Goal: Task Accomplishment & Management: Manage account settings

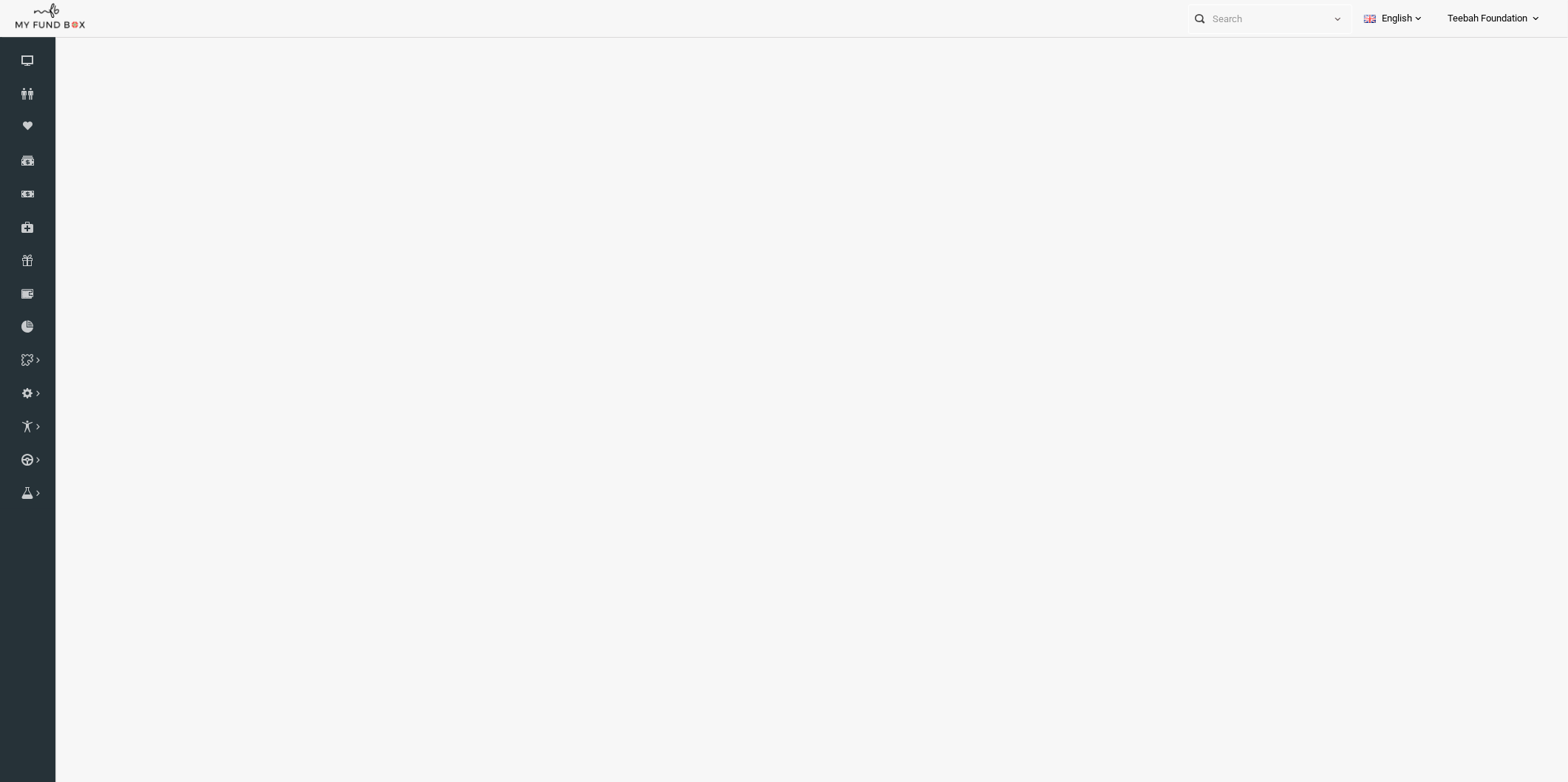
select select "100"
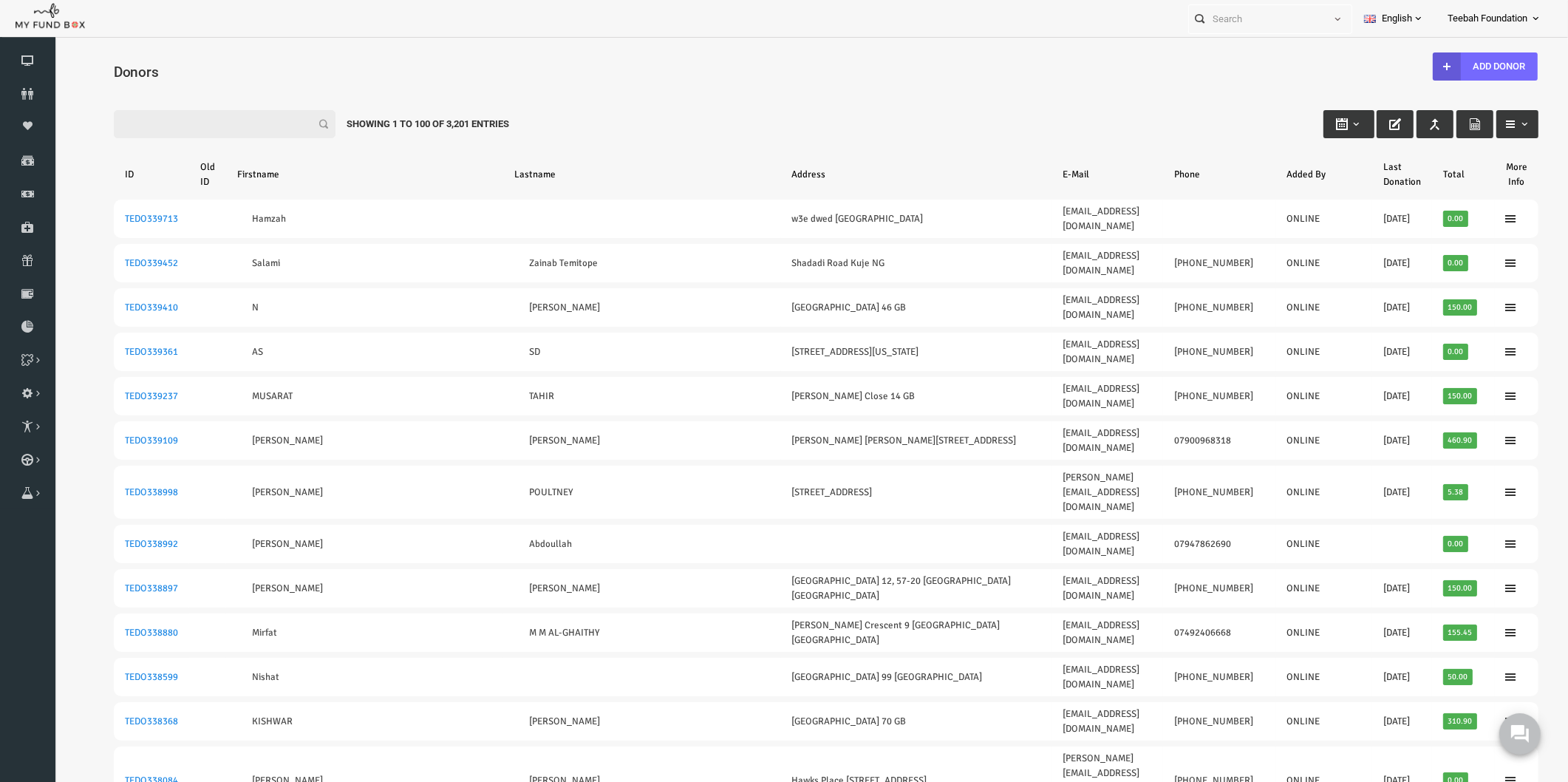
click at [117, 118] on input "Filter:" at bounding box center [194, 124] width 222 height 28
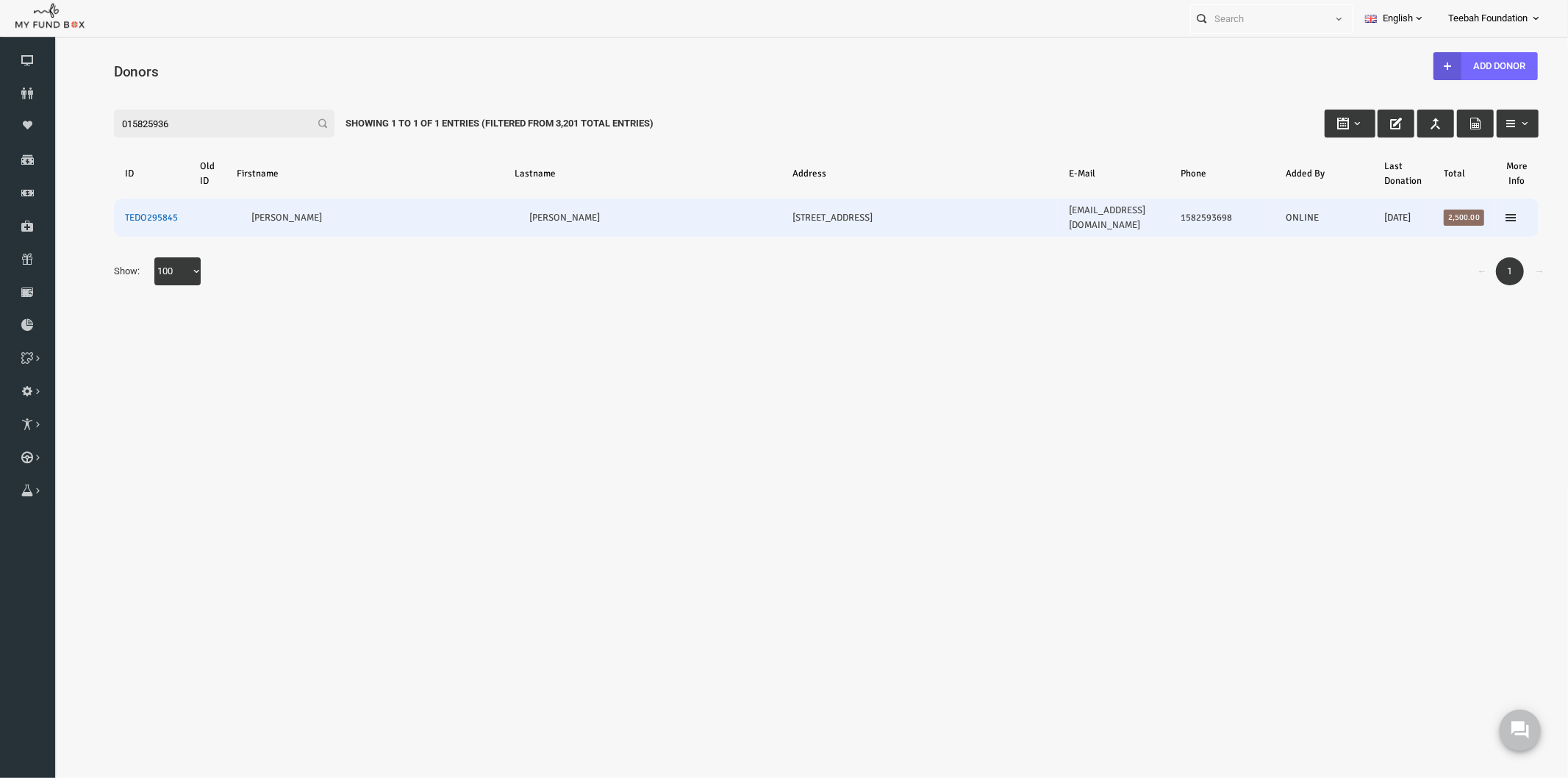
type input "015825936"
click at [111, 211] on link "TEDO295845" at bounding box center [121, 217] width 53 height 12
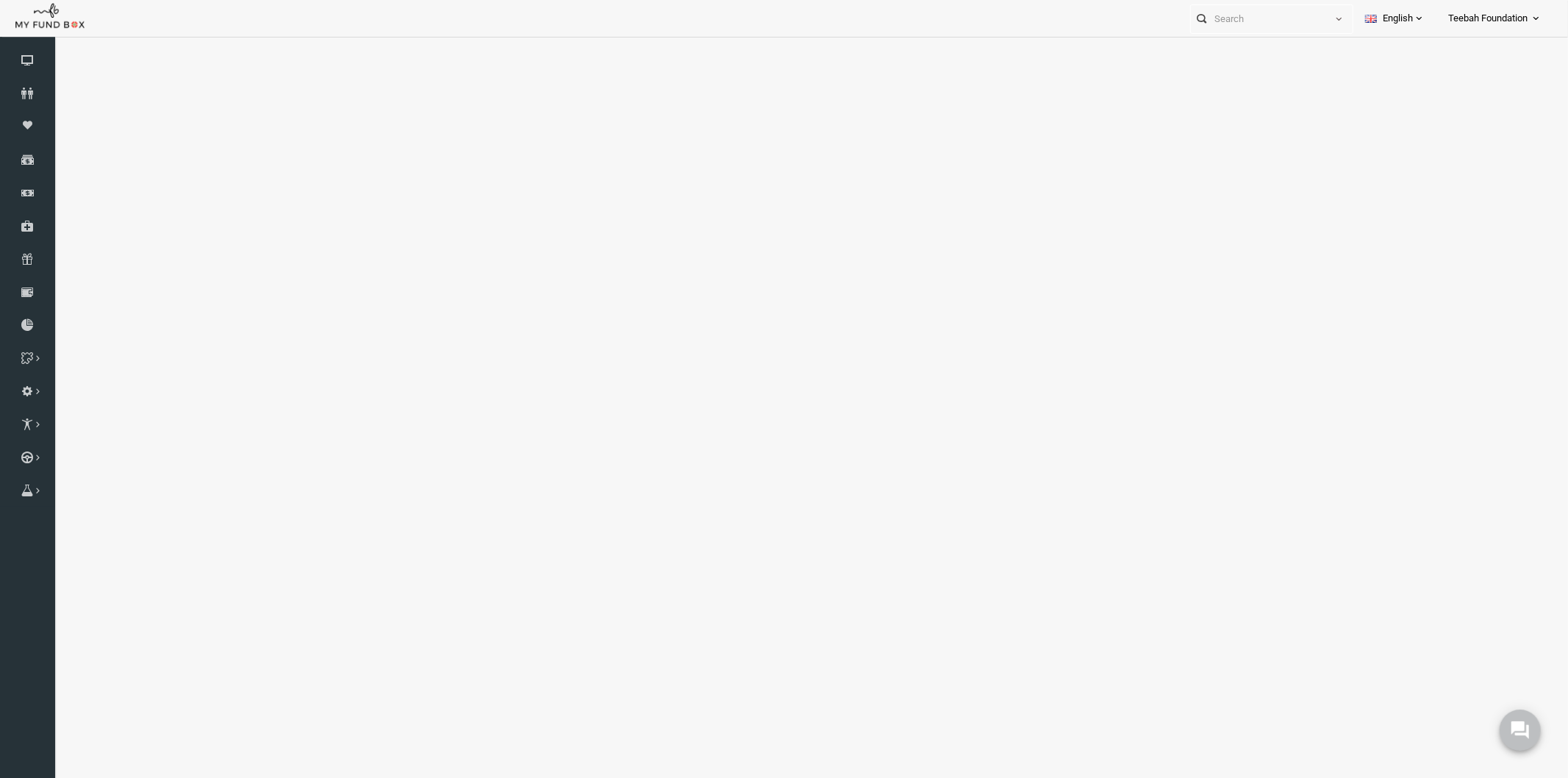
select select "100"
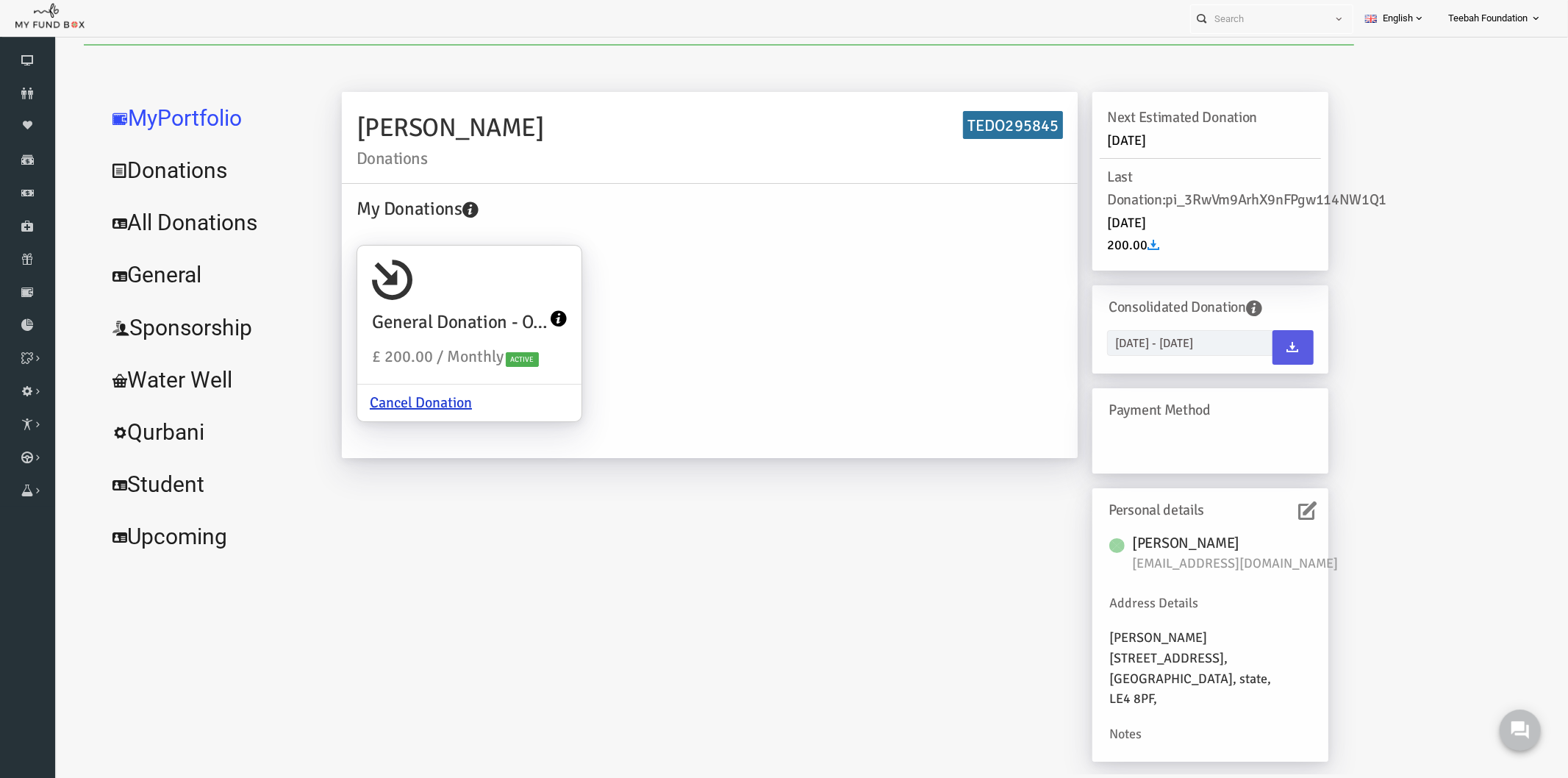
click at [175, 226] on link "All Donations" at bounding box center [178, 222] width 221 height 53
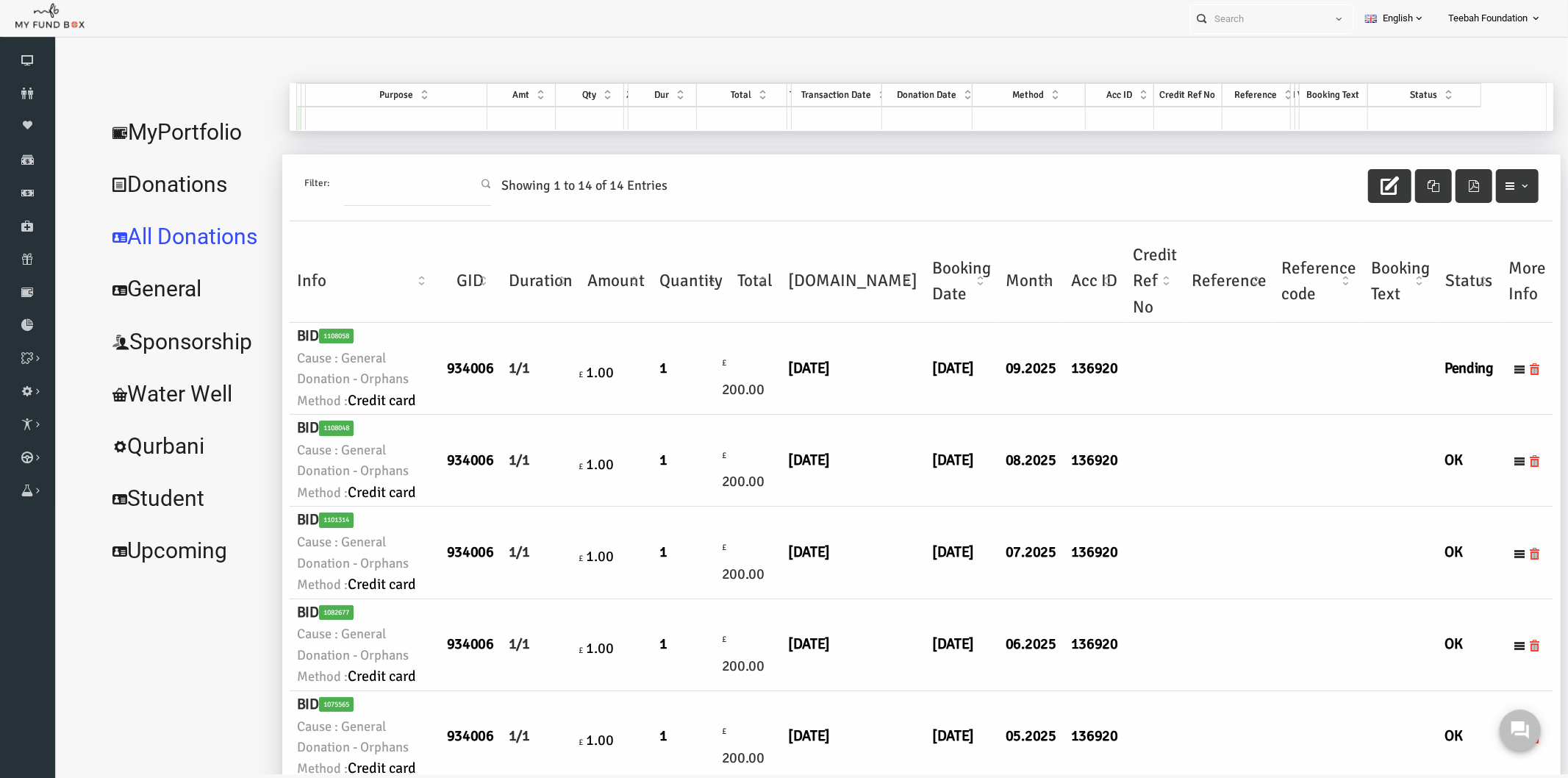
click at [1154, 414] on td at bounding box center [1198, 368] width 90 height 92
click at [168, 125] on link "MyPortfolio" at bounding box center [155, 132] width 175 height 53
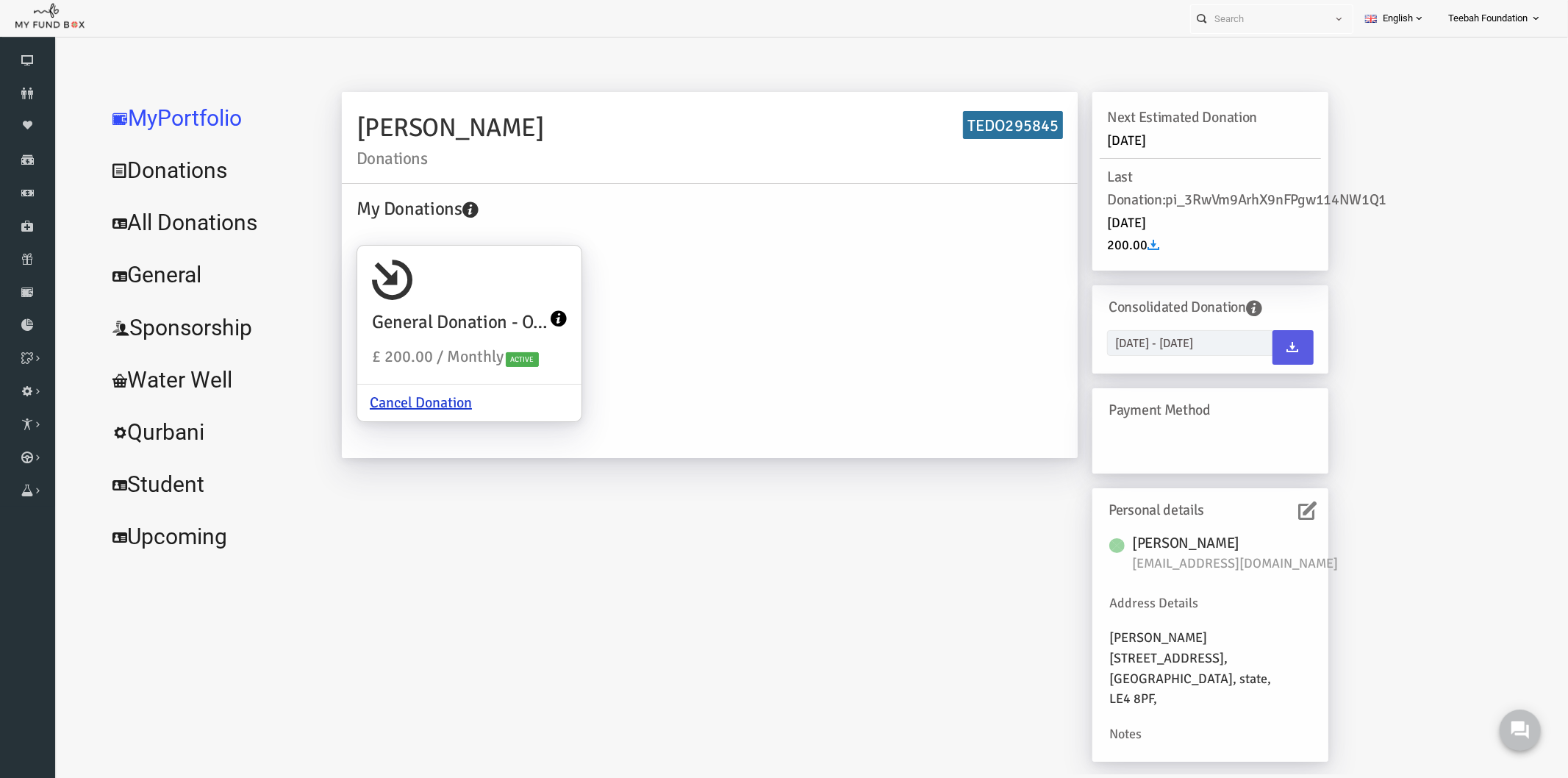
click at [136, 214] on link "All Donations" at bounding box center [178, 222] width 221 height 53
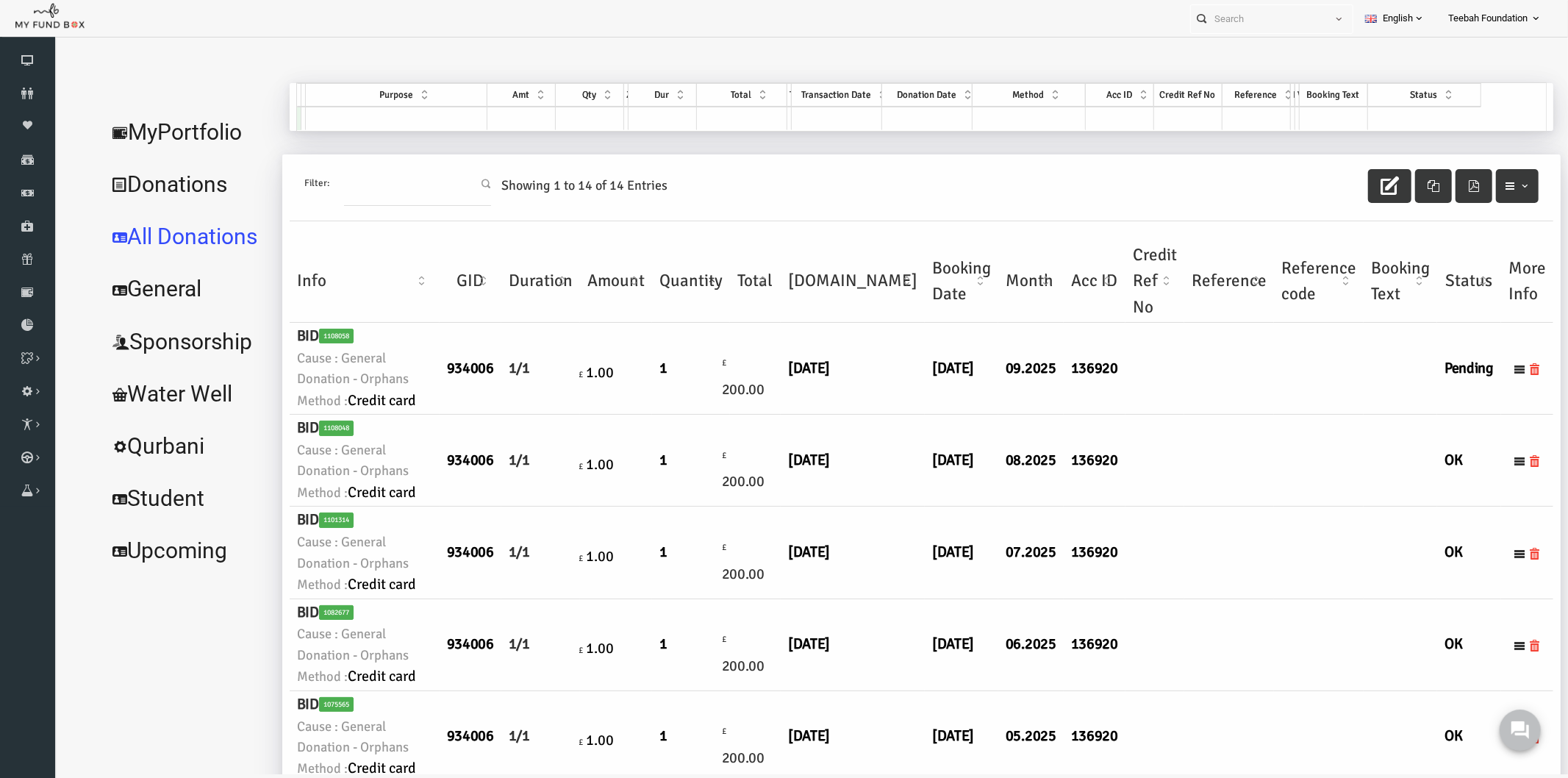
click at [1154, 414] on td at bounding box center [1198, 368] width 90 height 92
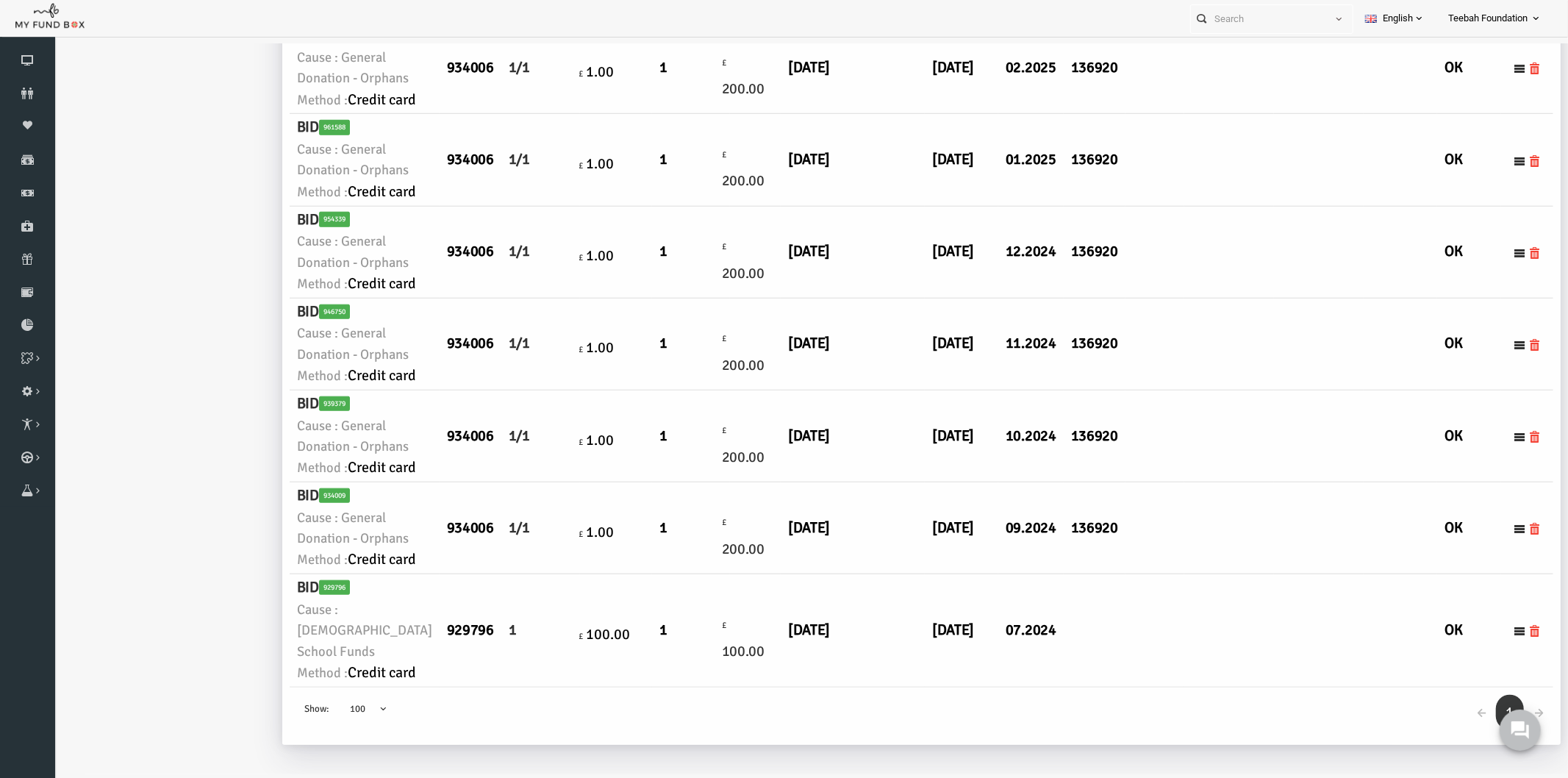
scroll to position [1716, 0]
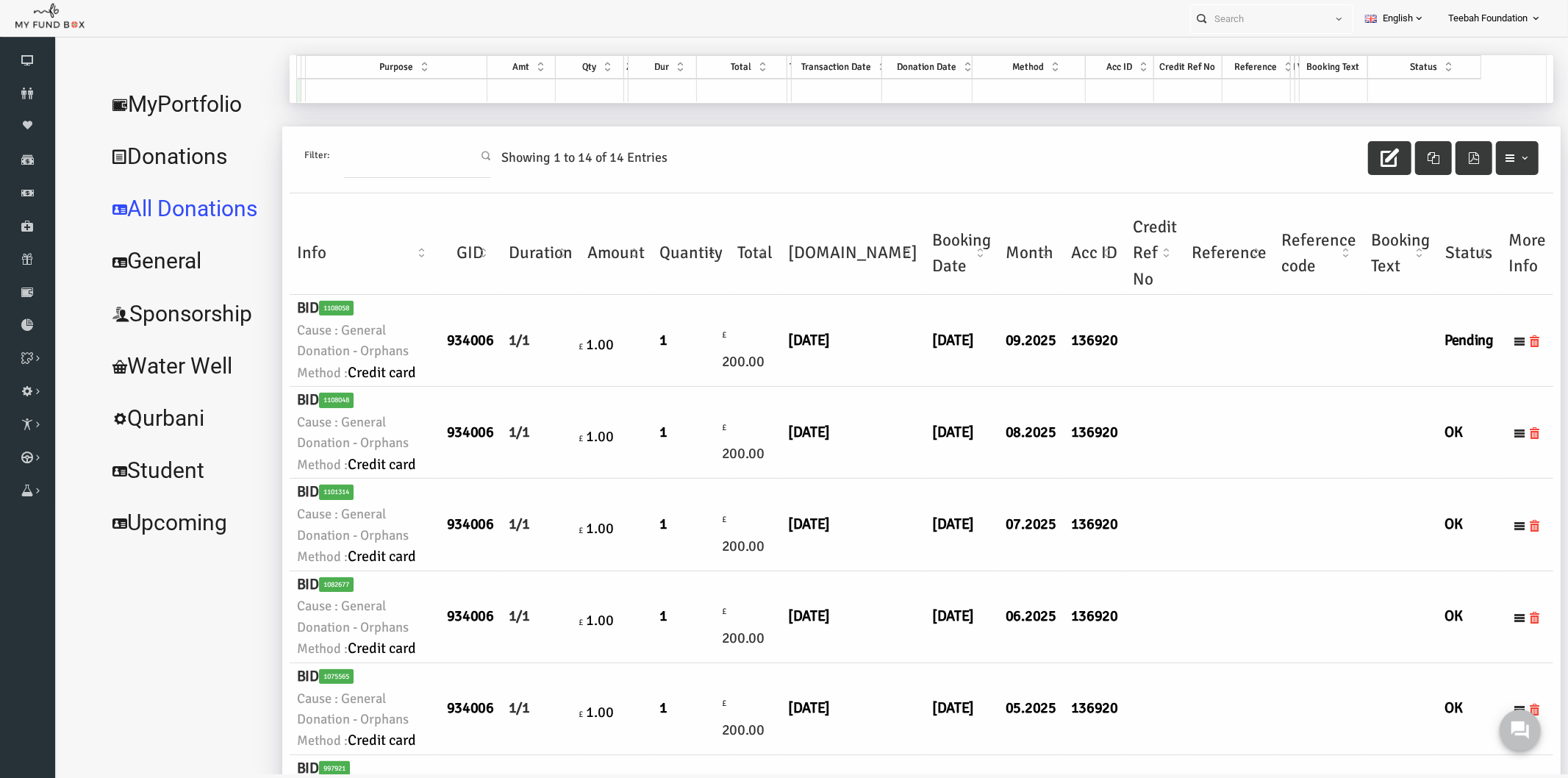
scroll to position [0, 0]
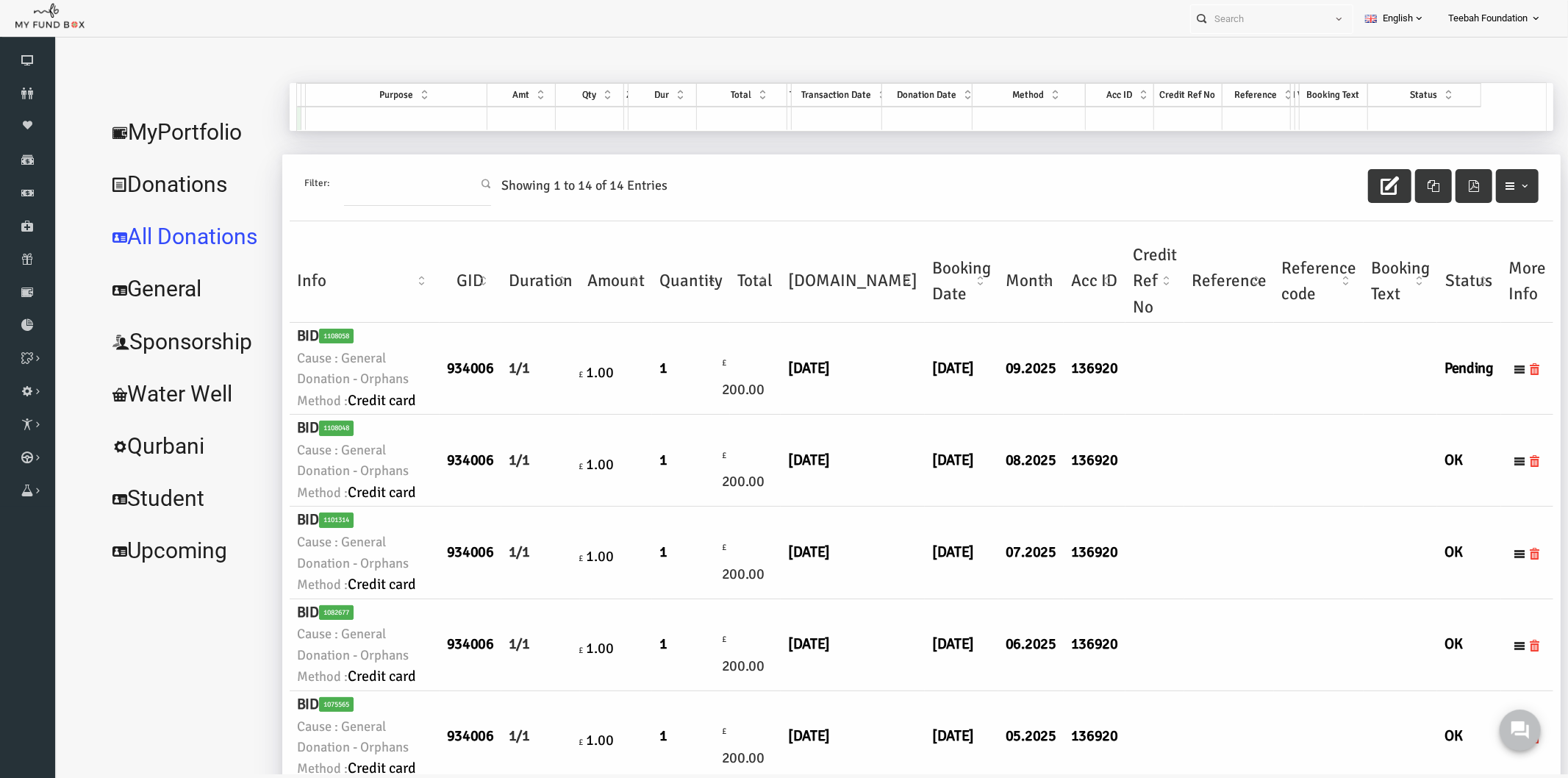
click at [1154, 414] on td at bounding box center [1198, 368] width 90 height 92
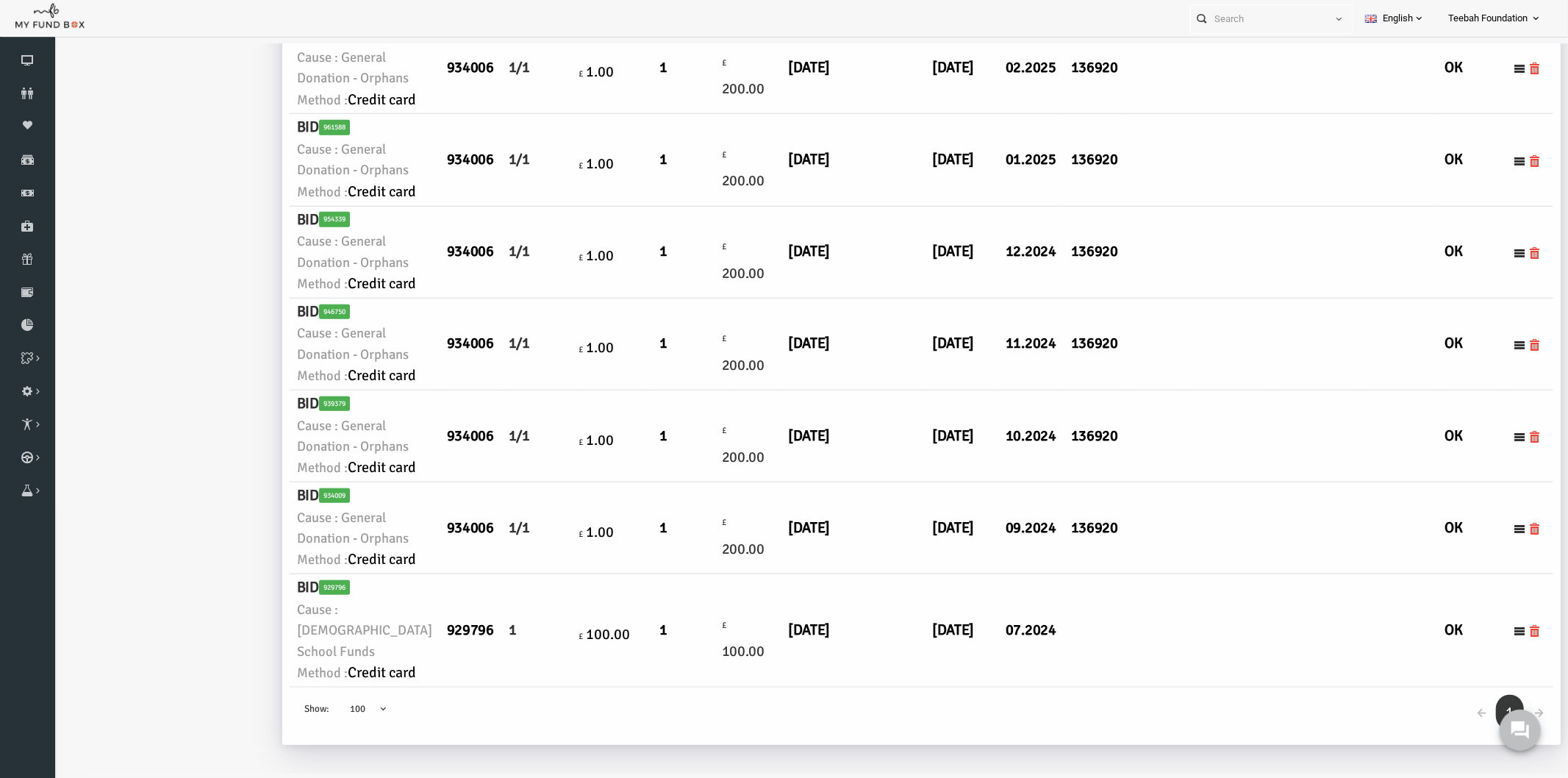
scroll to position [2433, 0]
click at [1154, 574] on td at bounding box center [1198, 630] width 90 height 113
drag, startPoint x: 939, startPoint y: 386, endPoint x: 857, endPoint y: 399, distance: 83.0
click at [857, 482] on tr "BID 934009 Cause : General Donation - Orphans Method : Credit card 934006 1/1 £…" at bounding box center [891, 528] width 1264 height 92
click at [894, 482] on td "[DATE]" at bounding box center [930, 528] width 73 height 92
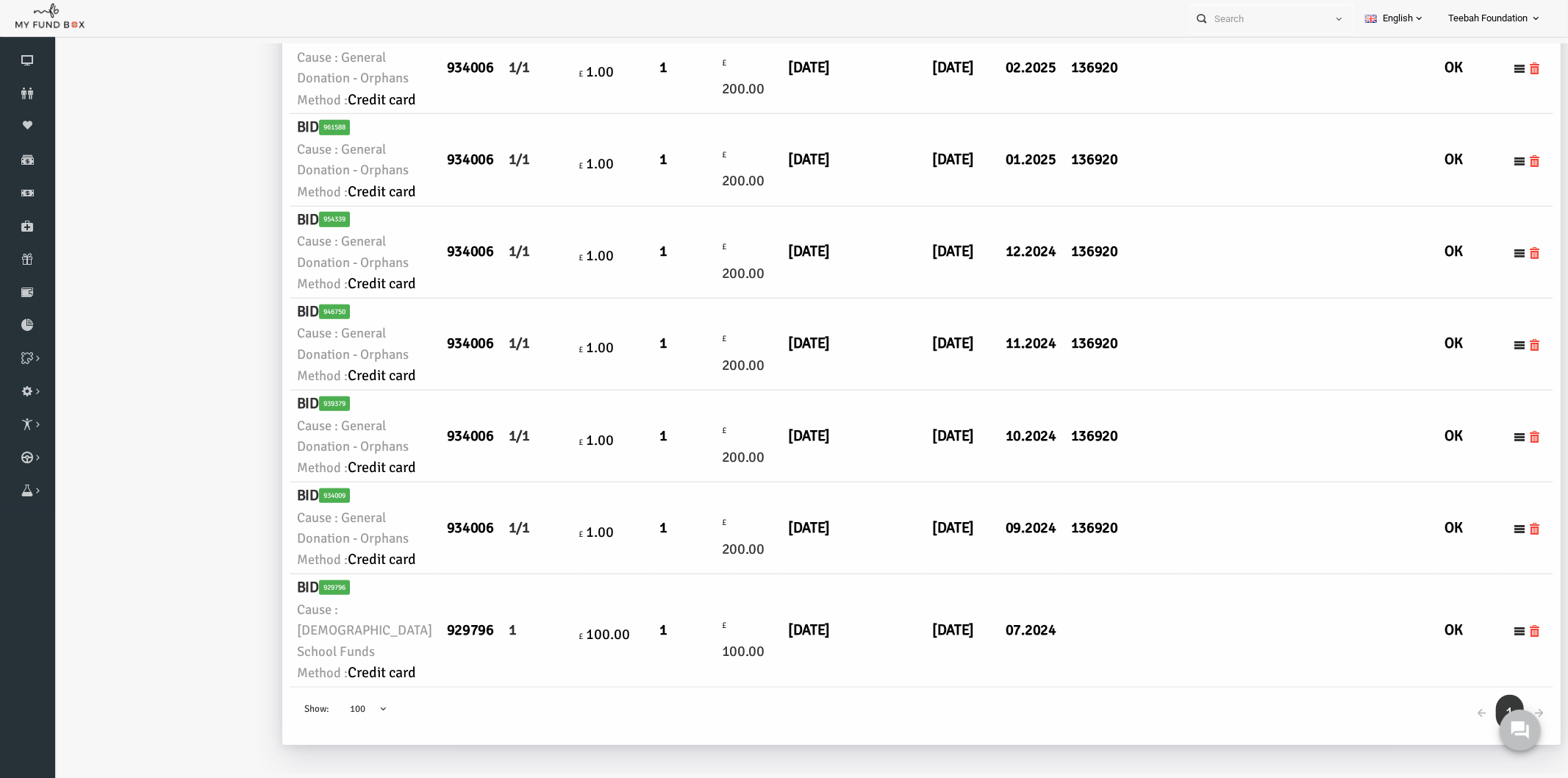
scroll to position [2352, 0]
click at [894, 523] on td "[DATE]" at bounding box center [930, 528] width 73 height 92
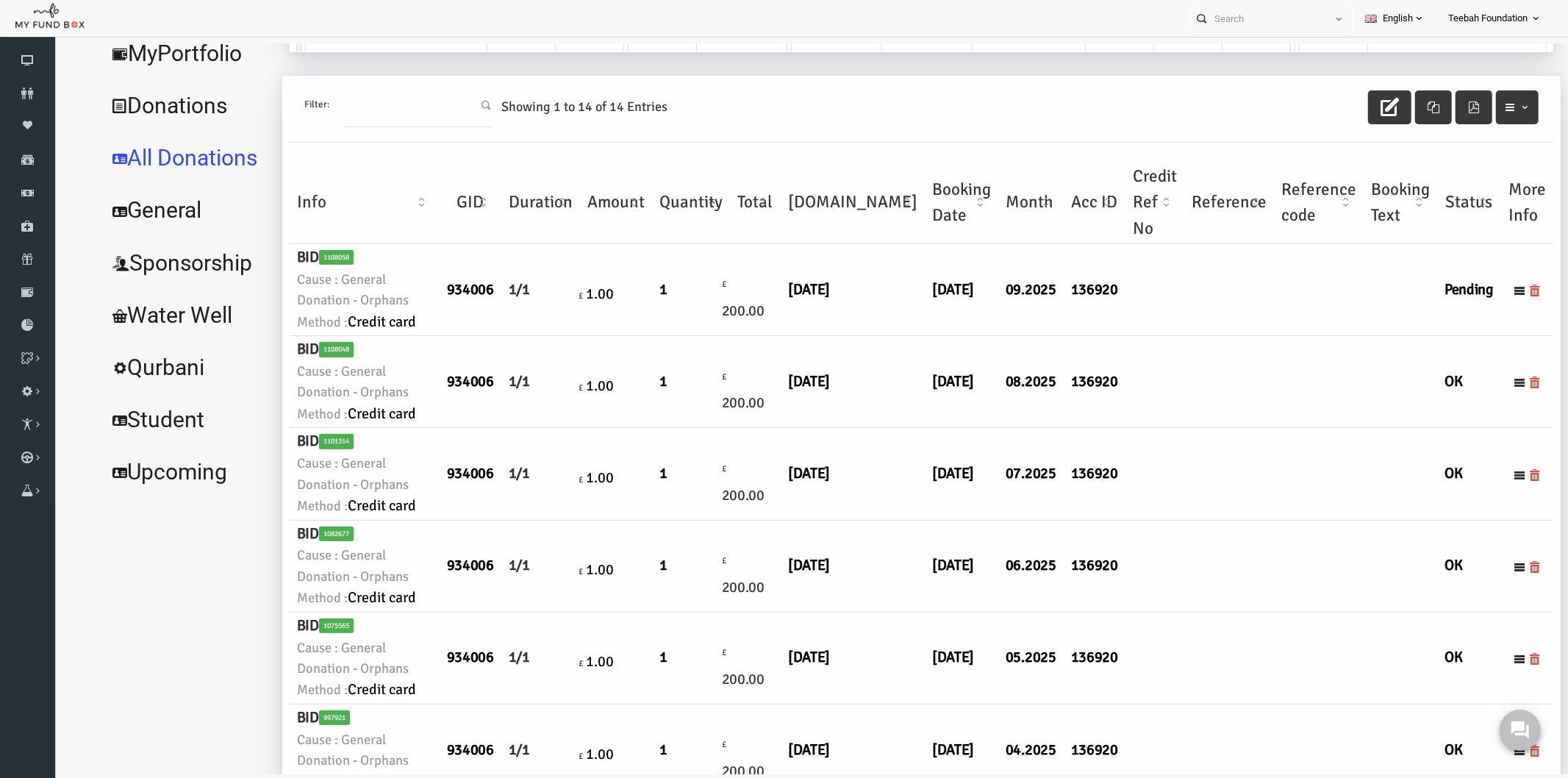
scroll to position [0, 0]
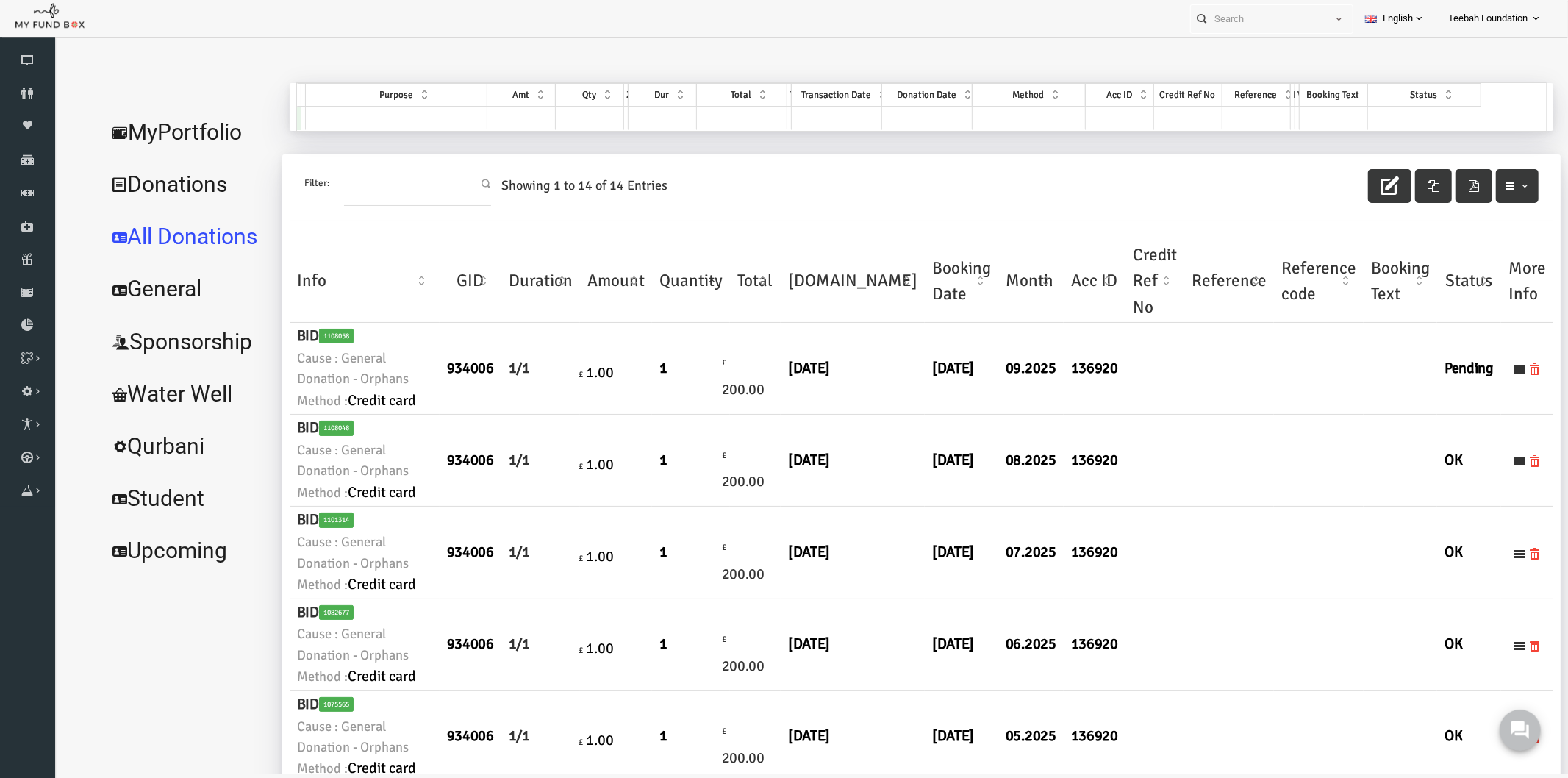
click at [154, 183] on link "Donations" at bounding box center [155, 184] width 175 height 53
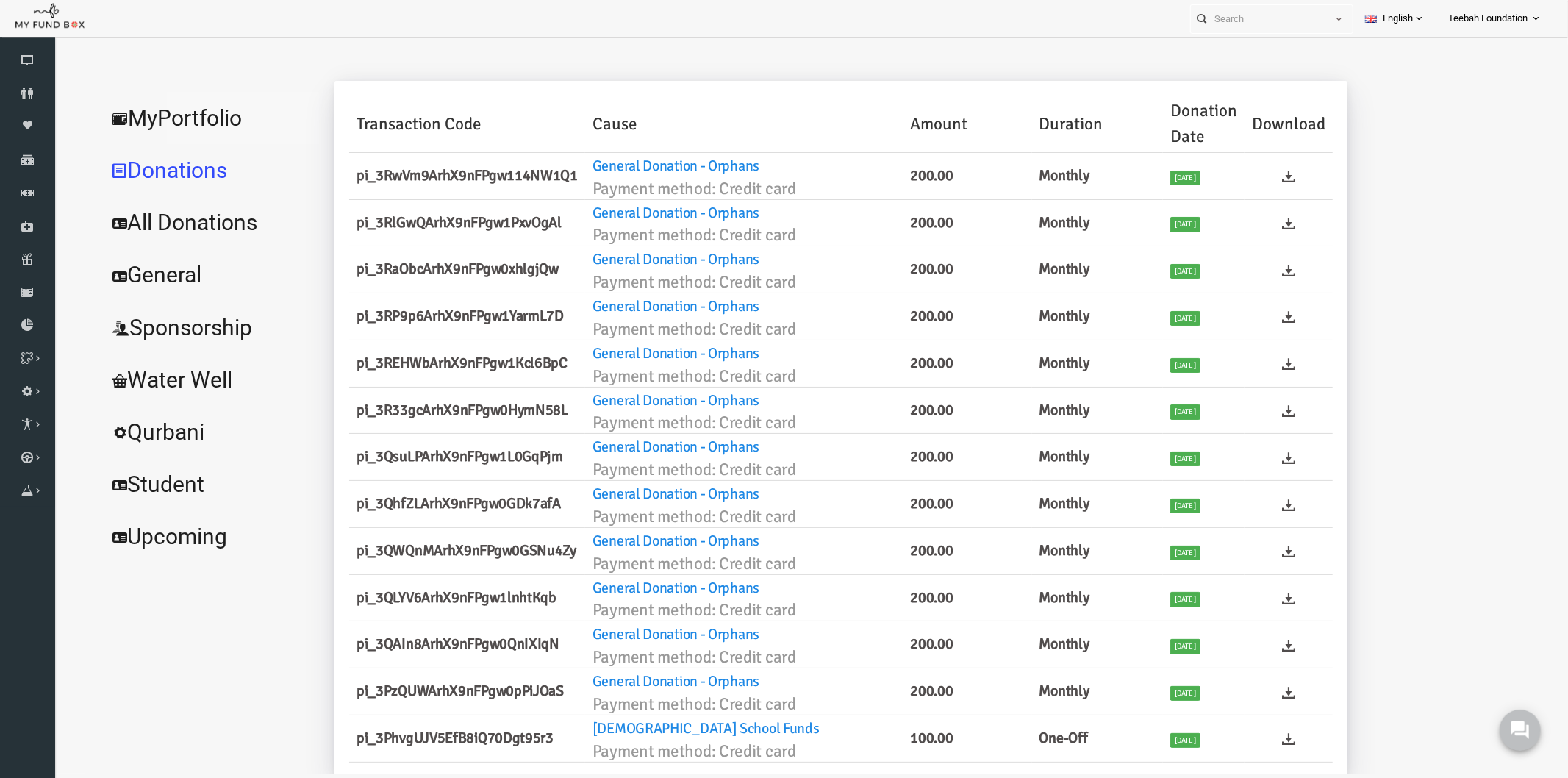
click at [172, 107] on link "MyPortfolio" at bounding box center [178, 118] width 221 height 53
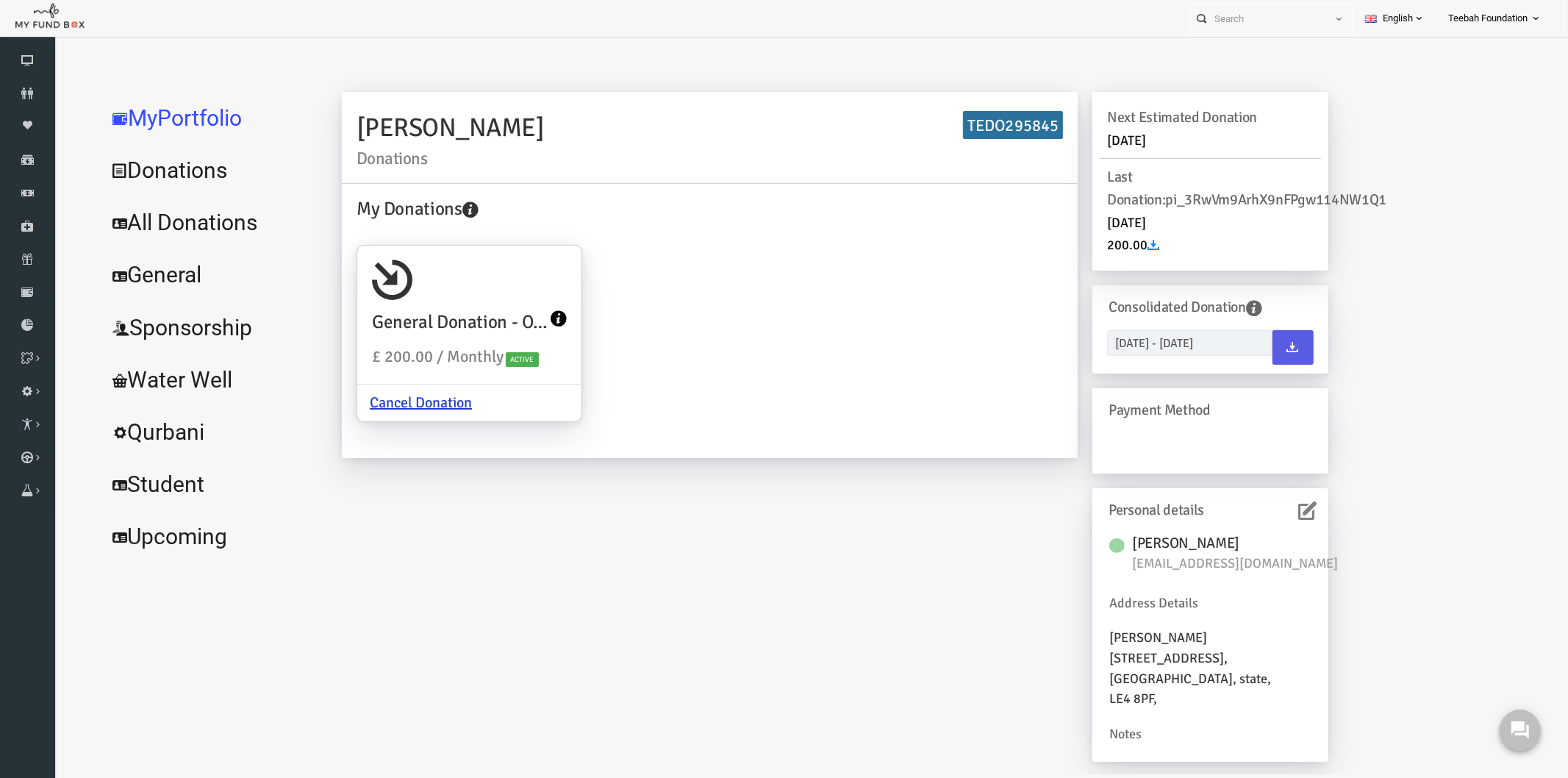
click at [152, 208] on link "All Donations" at bounding box center [178, 222] width 221 height 53
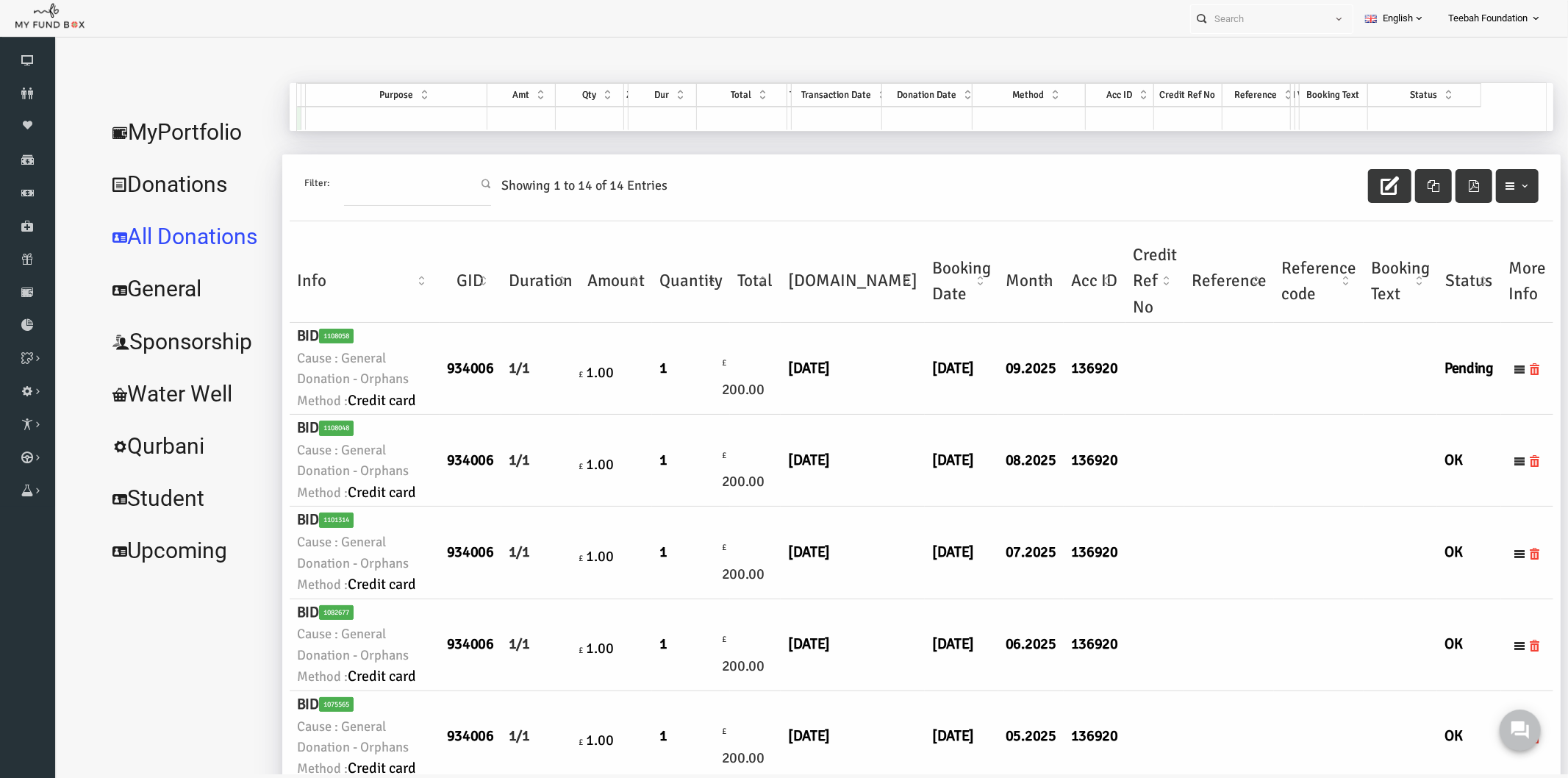
click at [1154, 414] on td at bounding box center [1198, 368] width 90 height 92
click at [161, 183] on link "Donations" at bounding box center [155, 184] width 175 height 53
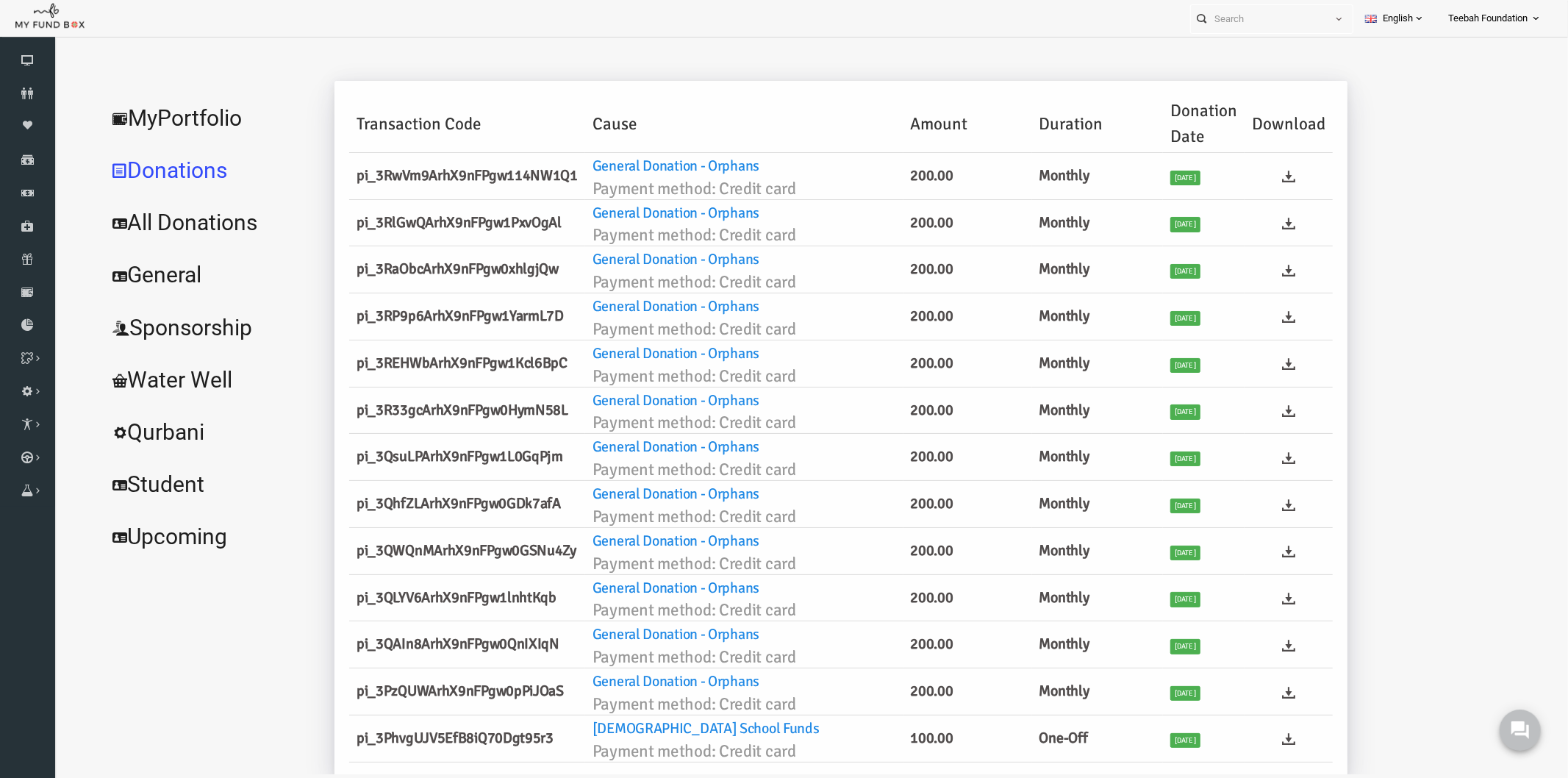
click at [134, 113] on link "MyPortfolio" at bounding box center [178, 118] width 221 height 53
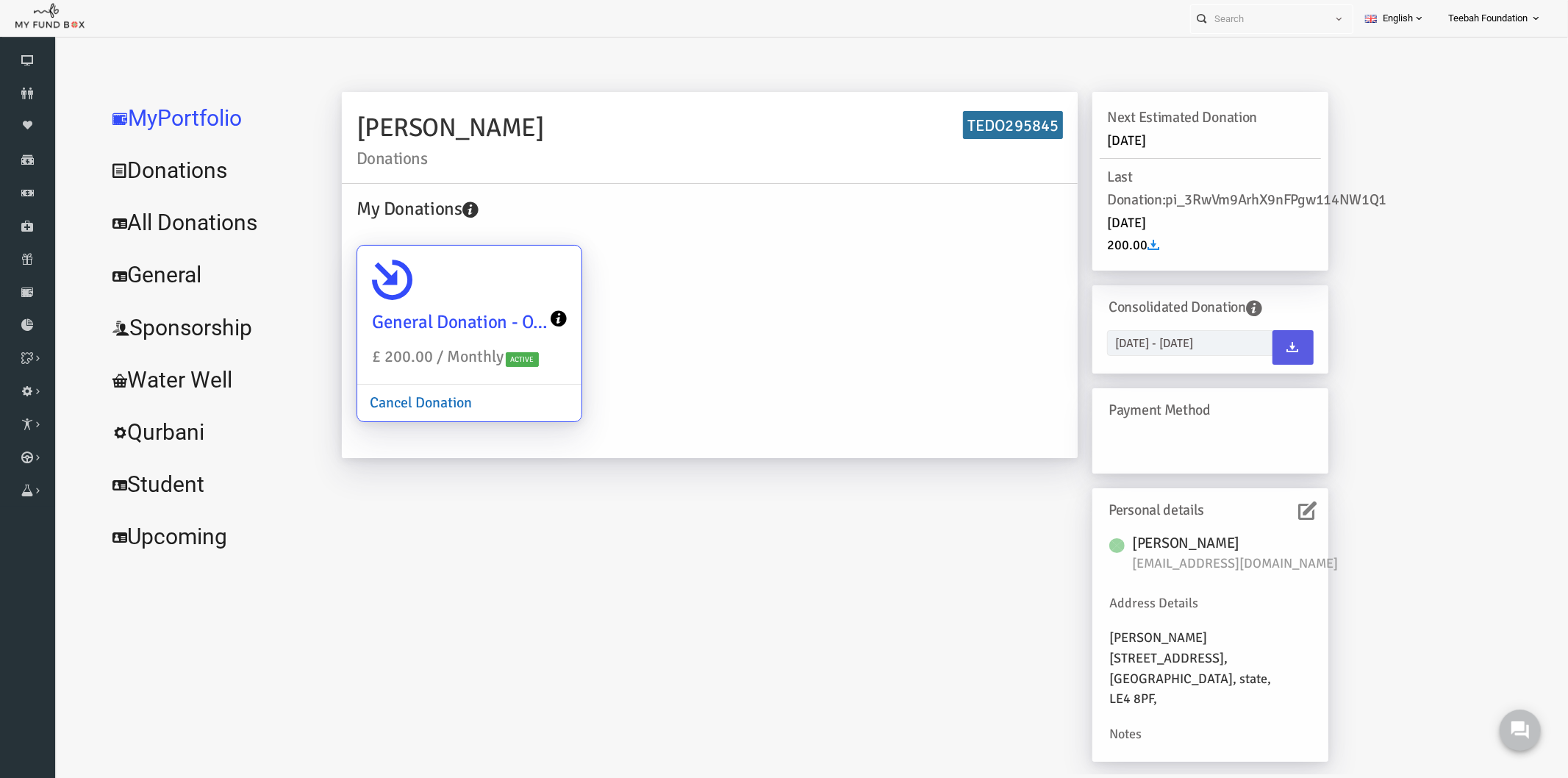
click at [374, 399] on link "Cancel Donation" at bounding box center [390, 403] width 127 height 36
click at [517, 281] on input "General Donation - Orphans £ 200.00 / Monthly Active Cancel Donation" at bounding box center [532, 266] width 30 height 30
radio input "true"
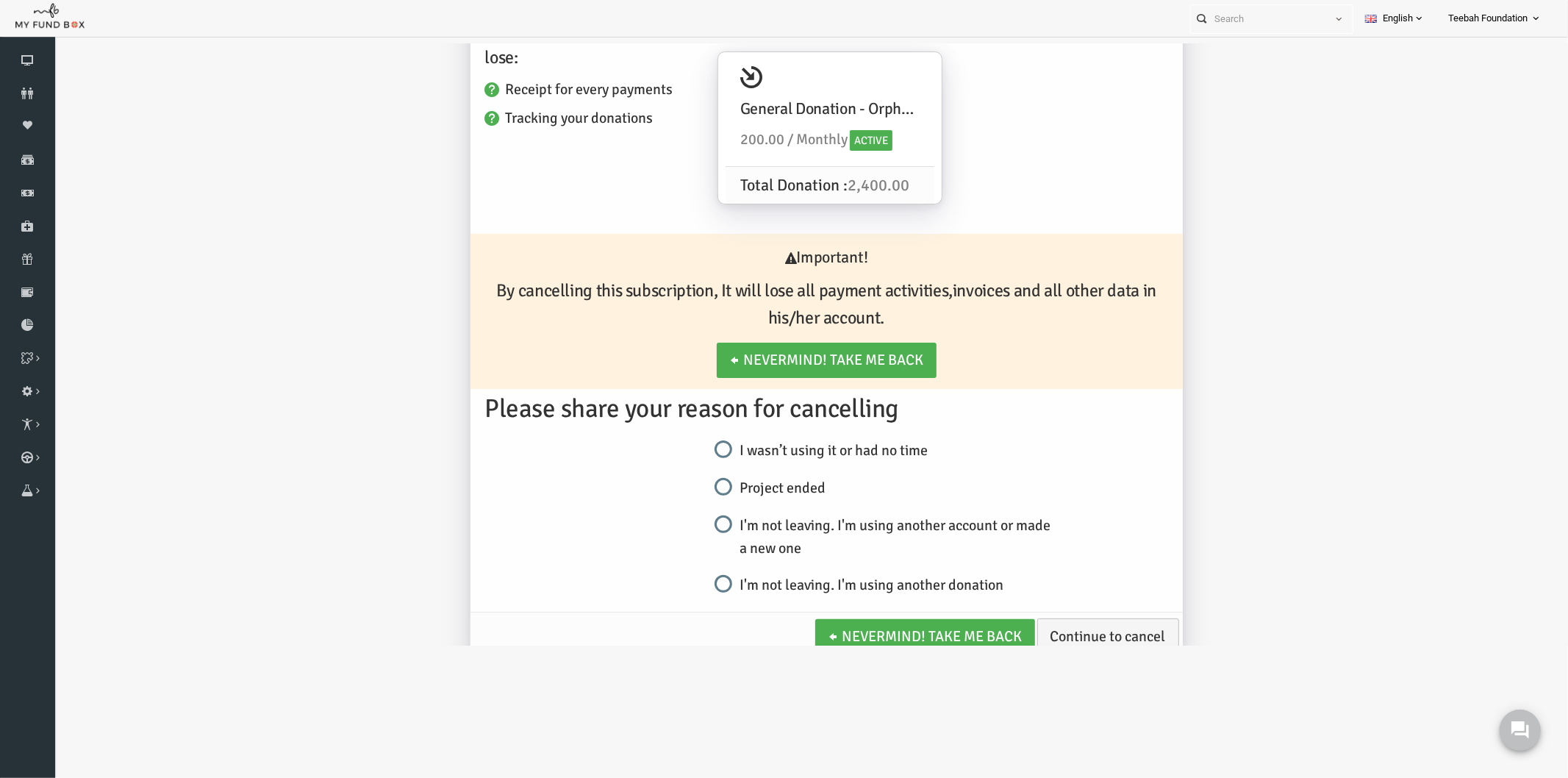
scroll to position [230, 0]
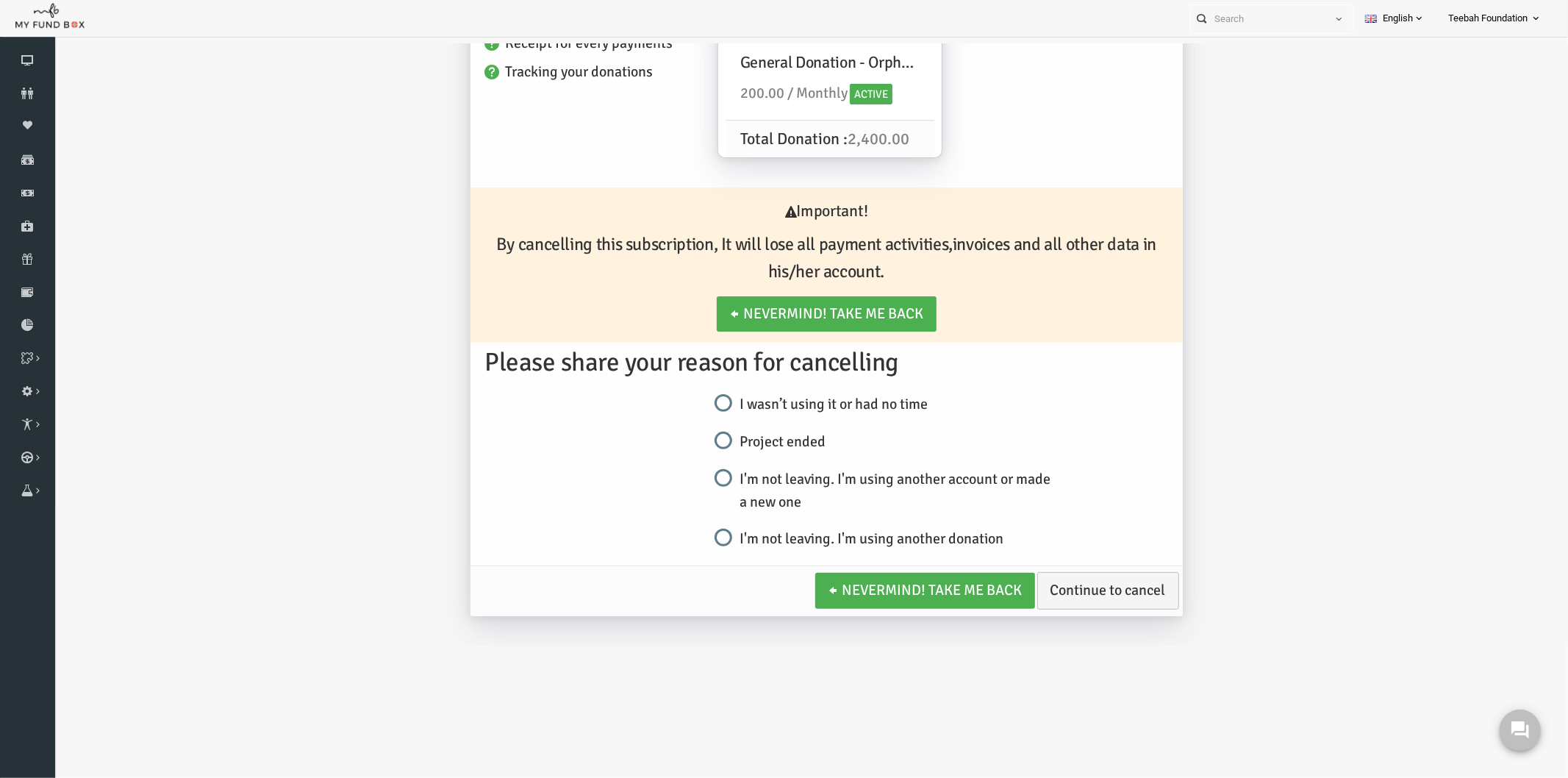
click at [688, 404] on input "I wasn’t using it or had no time" at bounding box center [693, 403] width 18 height 18
radio input "true"
click at [1064, 593] on link "Continue to cancel" at bounding box center [1077, 590] width 142 height 38
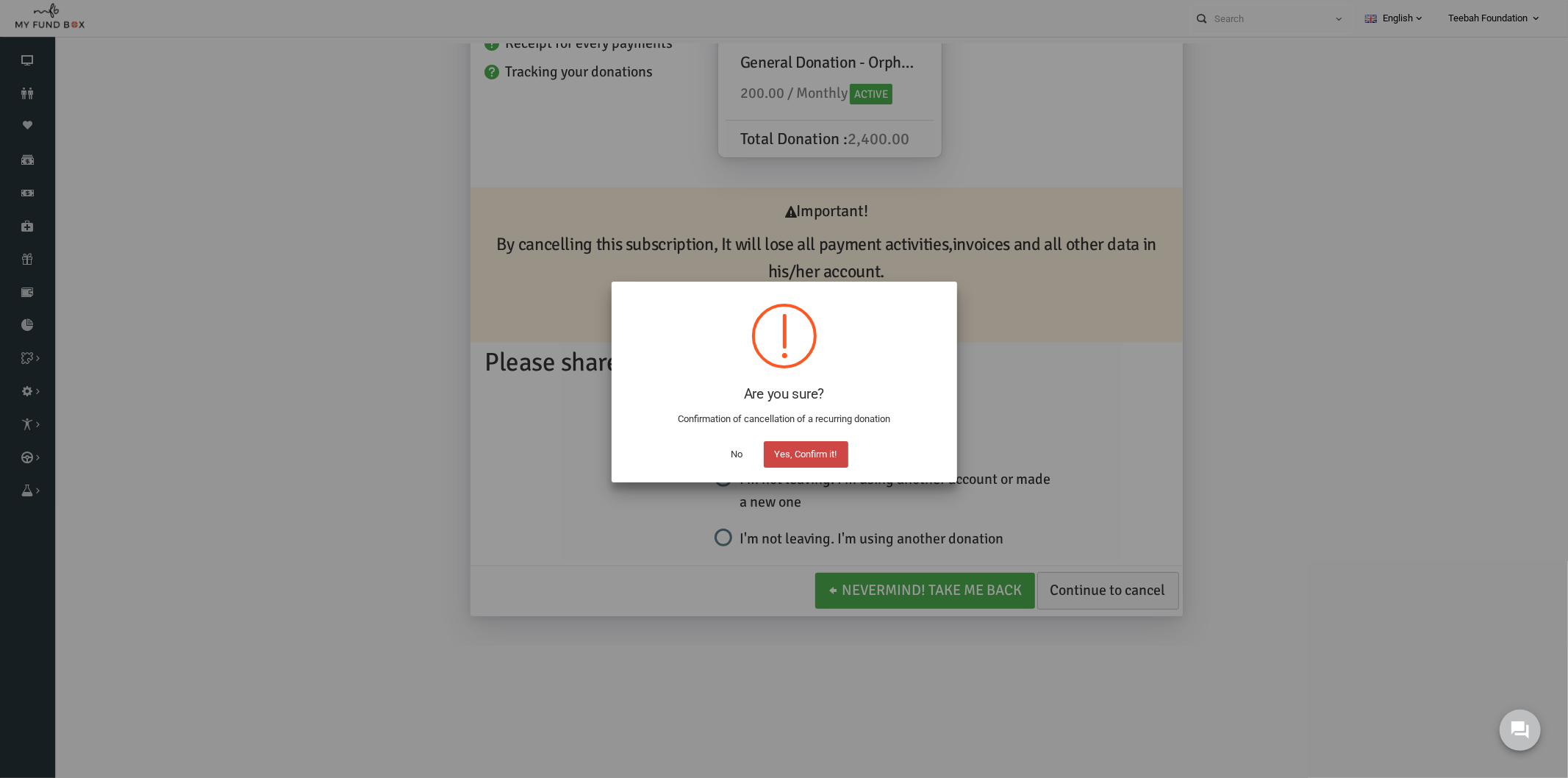
click at [809, 451] on button "Yes, Confirm it!" at bounding box center [806, 455] width 84 height 27
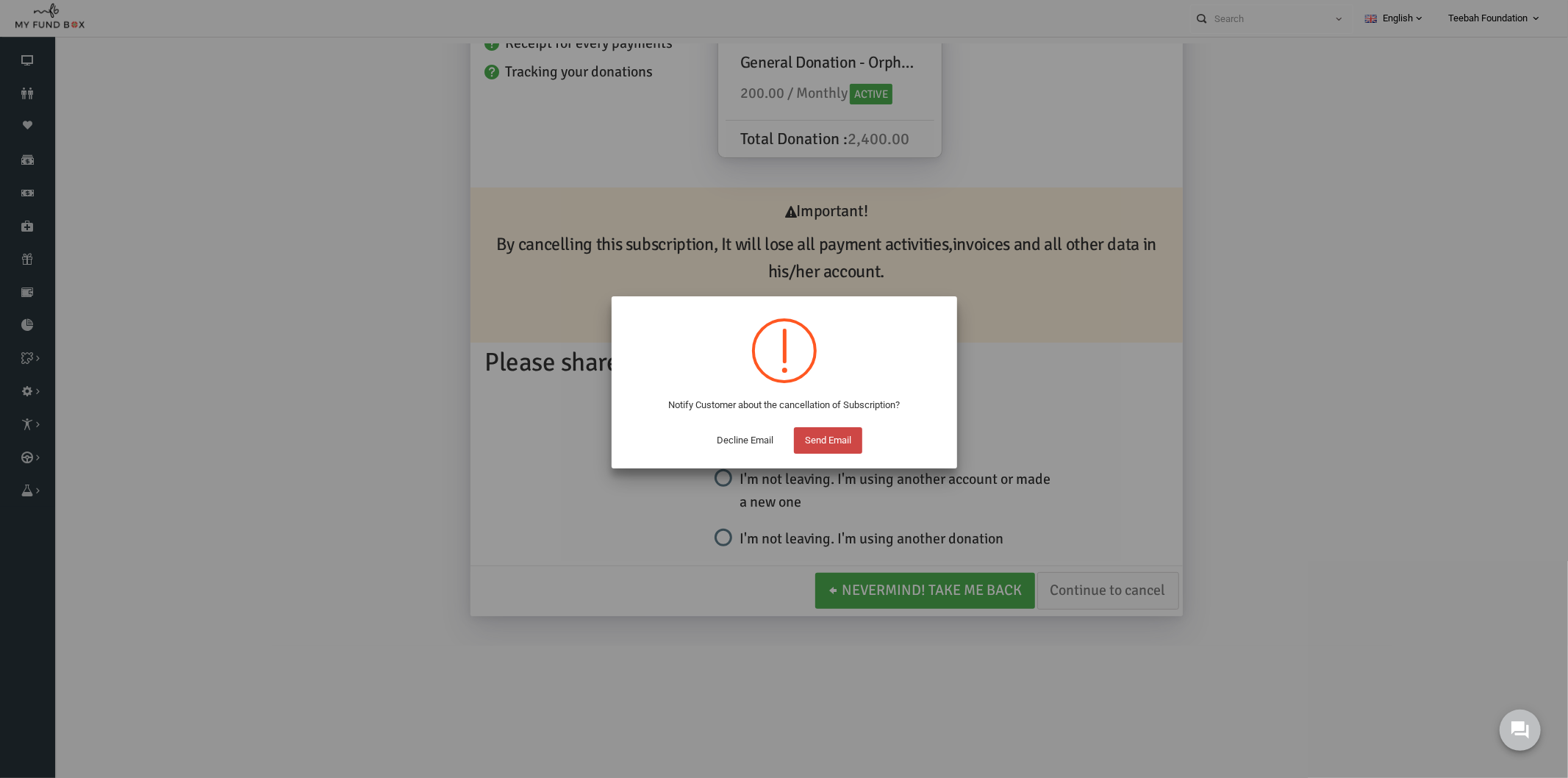
click at [842, 436] on button "Send Email" at bounding box center [828, 440] width 68 height 27
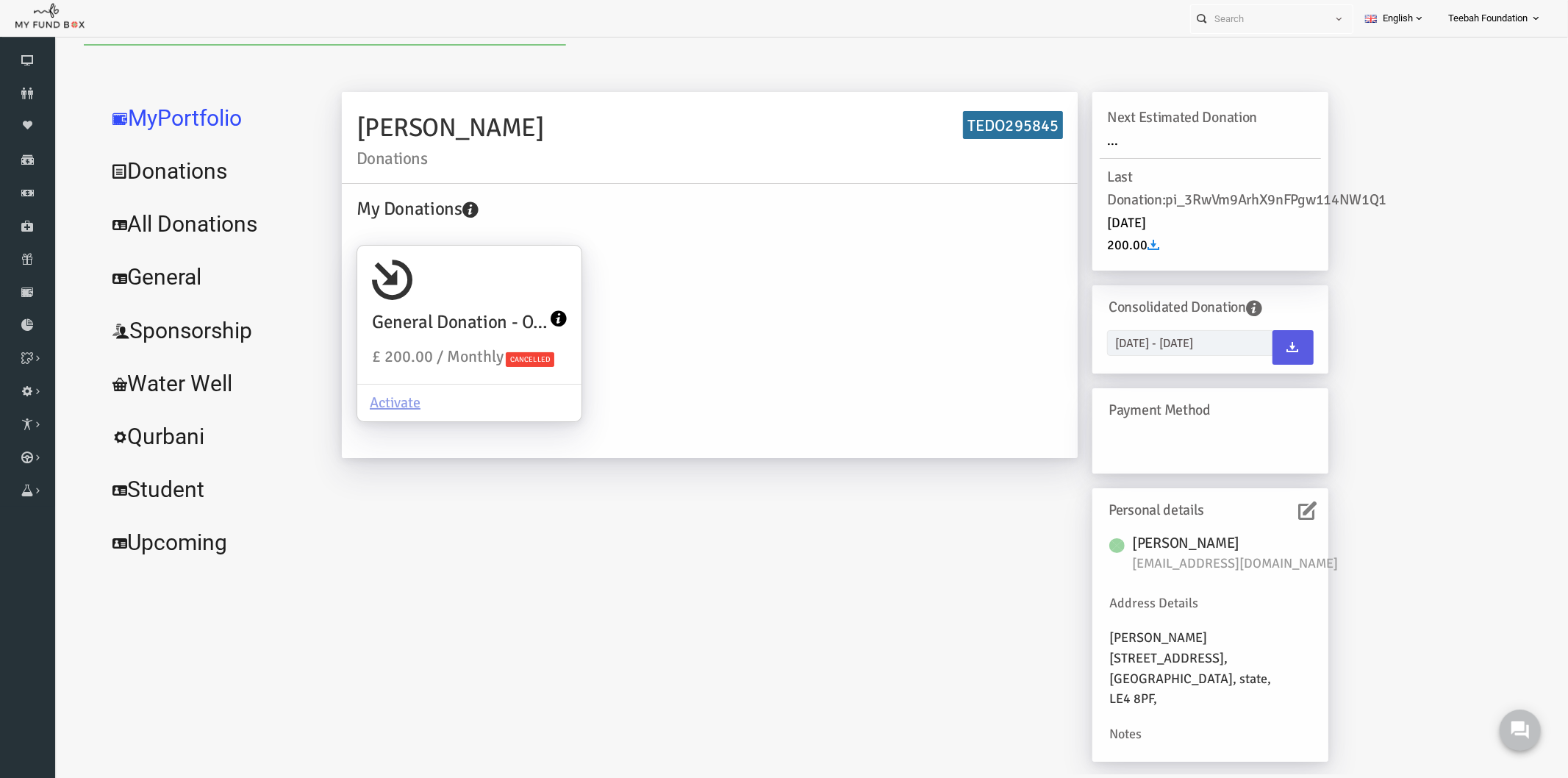
scroll to position [0, 0]
click at [809, 435] on div "My Donations General Donation - Orphans £ 200.00 / Monthly Cancelled Activate" at bounding box center [679, 318] width 721 height 249
click at [688, 332] on div "My Donations General Donation - Orphans £ 200.00 / Monthly Cancelled Activate" at bounding box center [679, 318] width 721 height 249
click at [182, 223] on link "All Donations" at bounding box center [178, 222] width 221 height 53
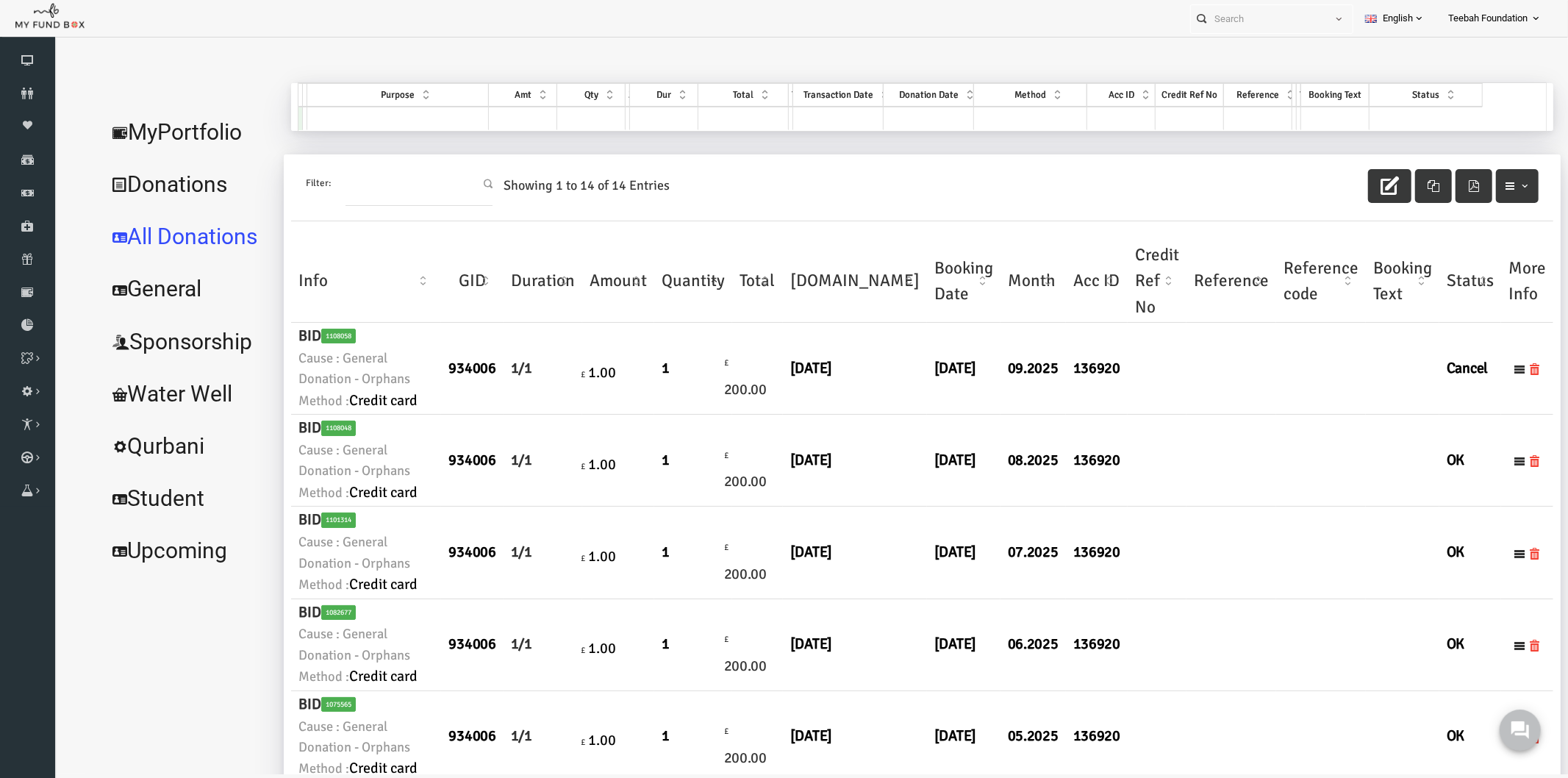
click at [189, 128] on link "MyPortfolio" at bounding box center [156, 132] width 177 height 53
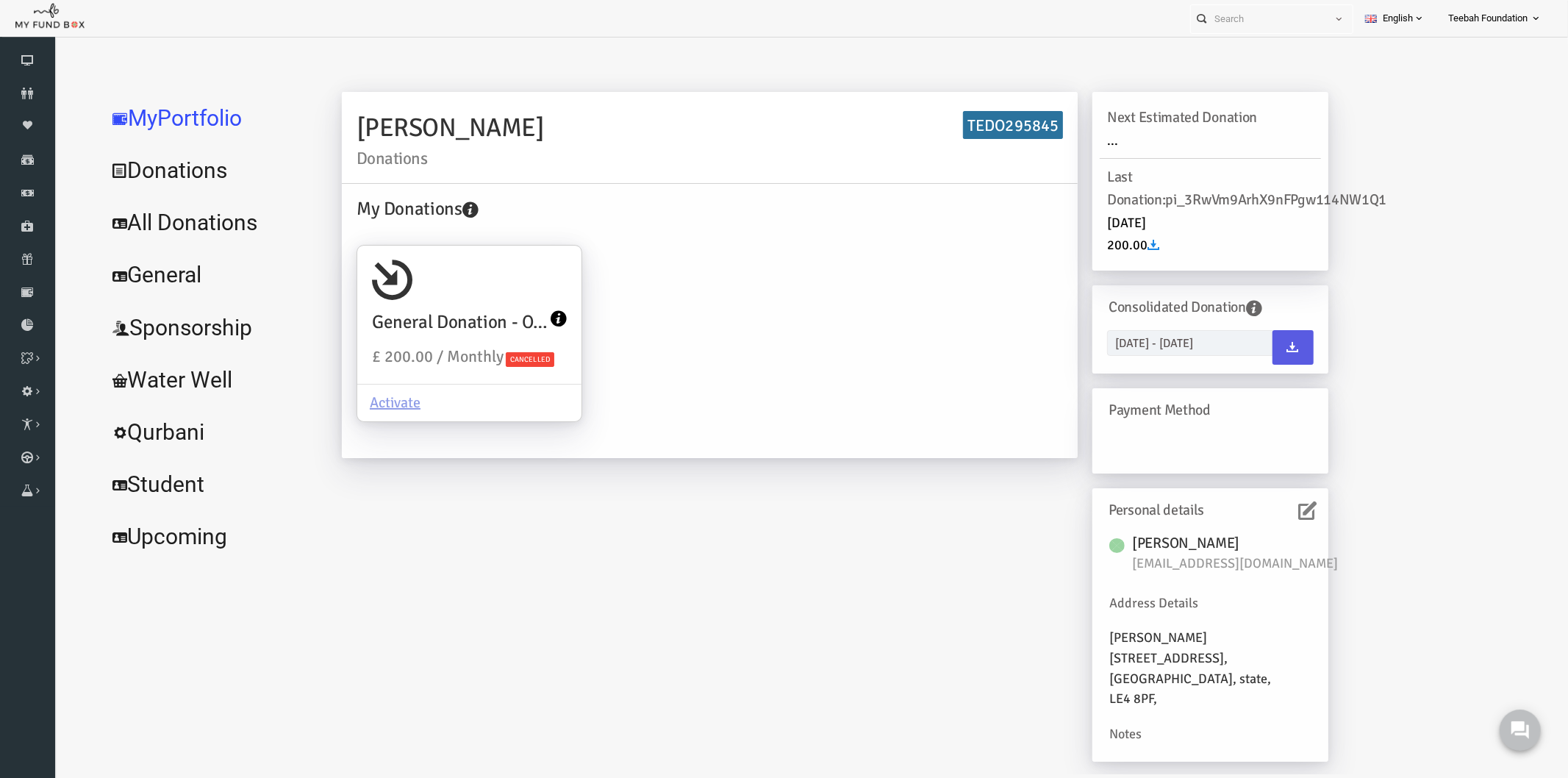
click at [172, 214] on link "All Donations" at bounding box center [178, 222] width 221 height 53
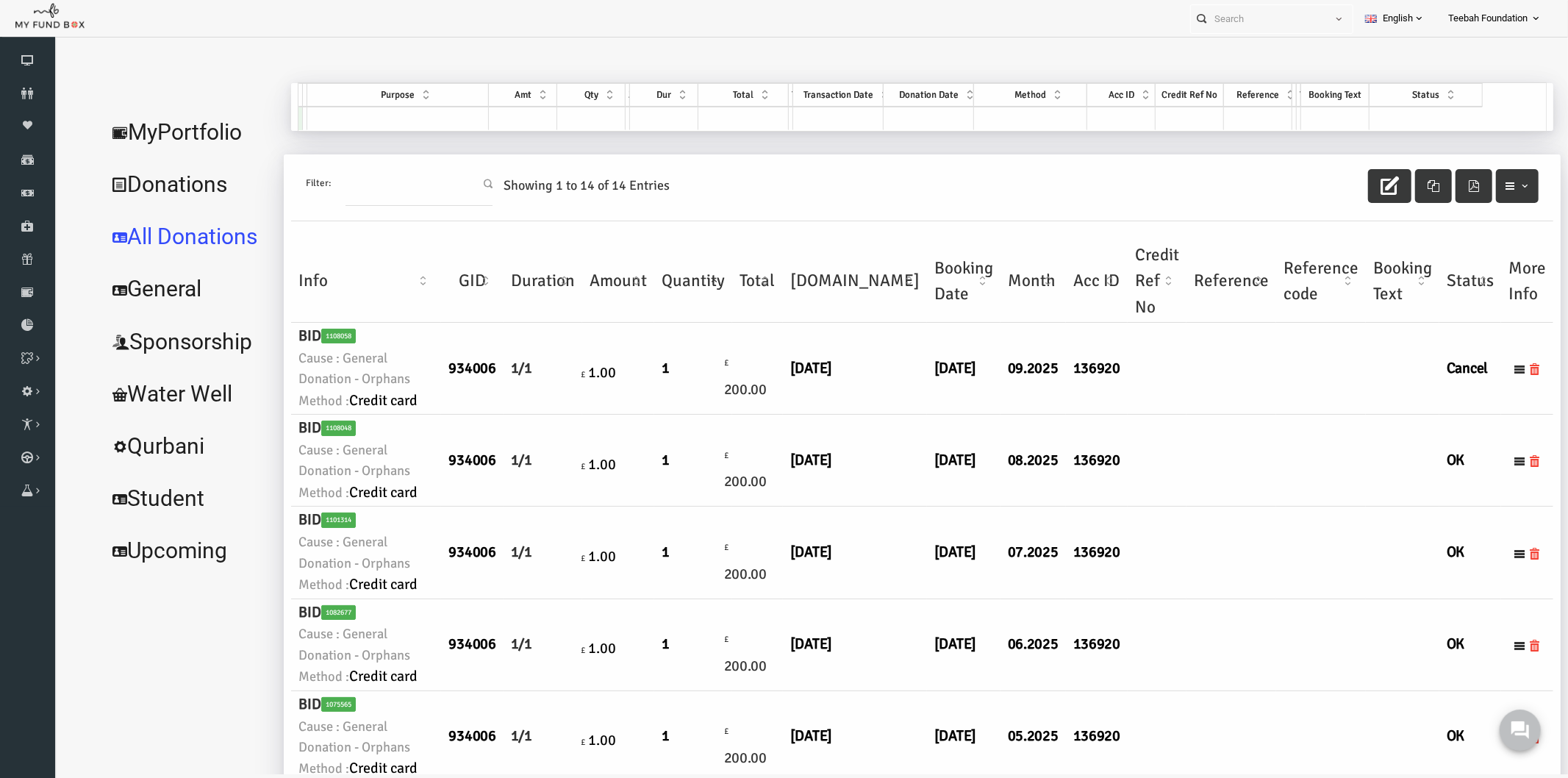
click at [1156, 414] on td at bounding box center [1200, 368] width 90 height 92
click at [1156, 506] on td at bounding box center [1200, 460] width 90 height 92
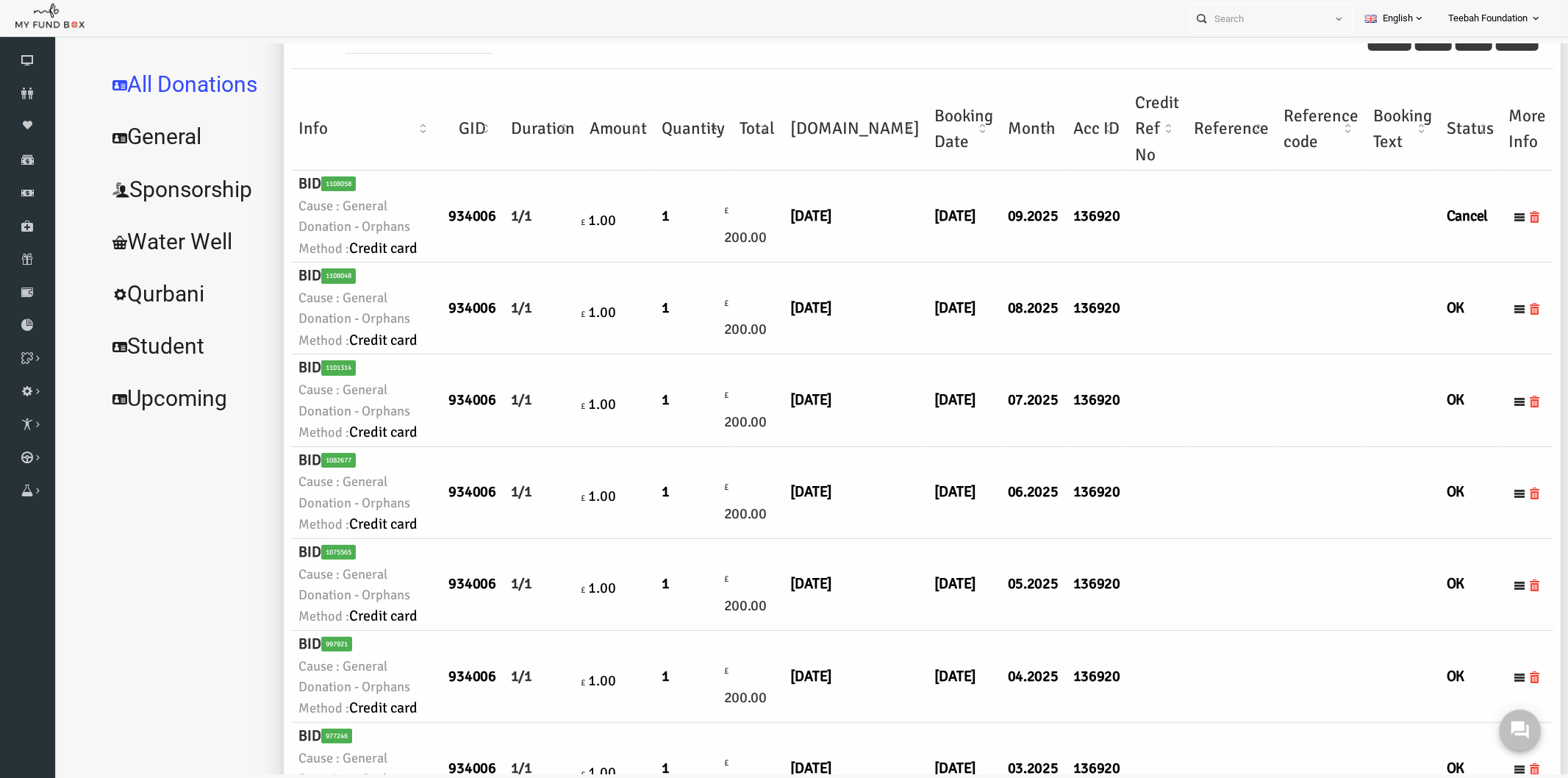
scroll to position [164, 0]
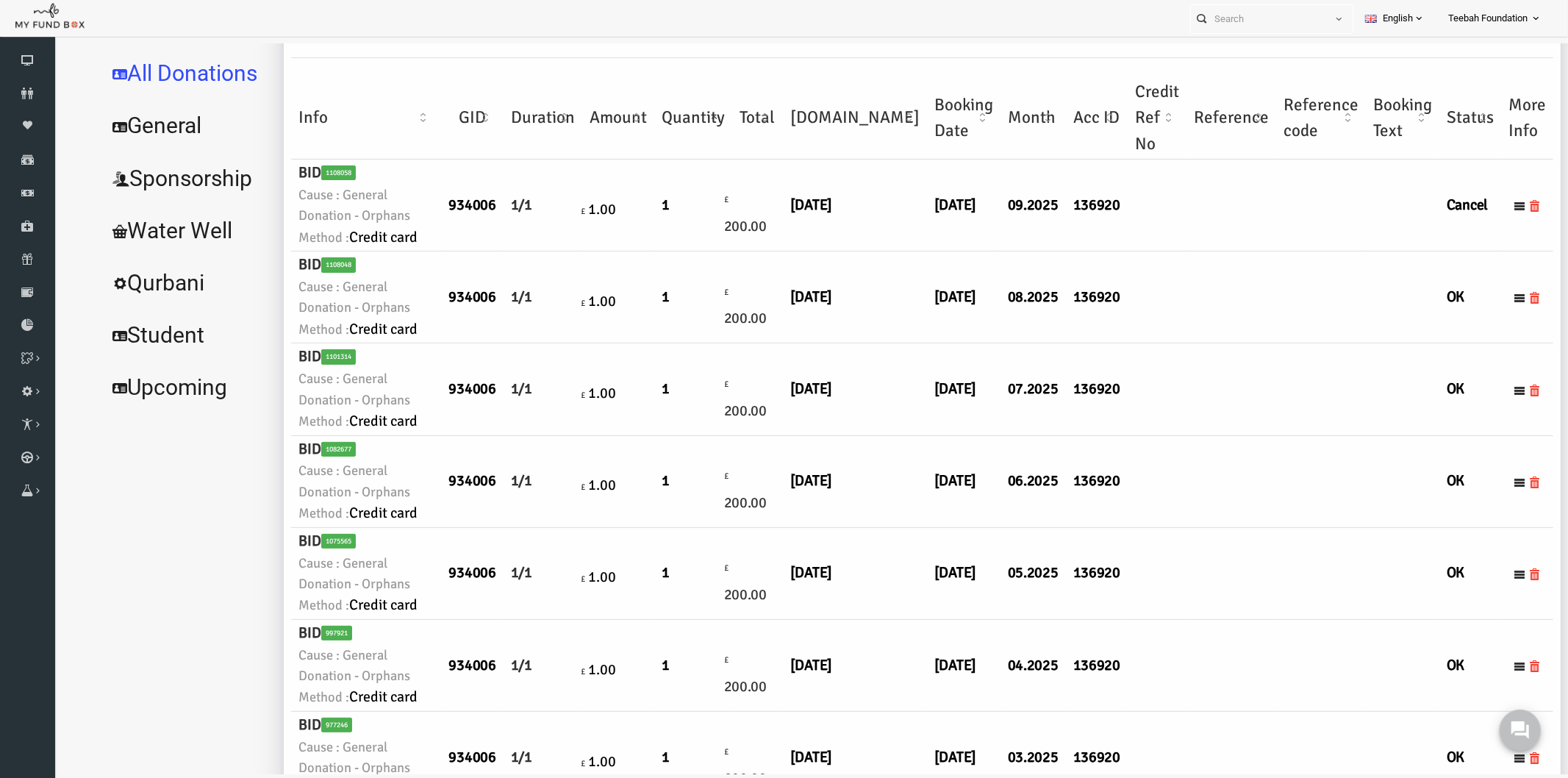
drag, startPoint x: 1478, startPoint y: 457, endPoint x: 1384, endPoint y: 529, distance: 118.4
click at [1390, 343] on tr "BID 1108048 Cause : General Donation - Orphans Method : Credit card 934006 1/1 …" at bounding box center [892, 297] width 1262 height 92
click at [1483, 303] on icon at bounding box center [1489, 297] width 12 height 12
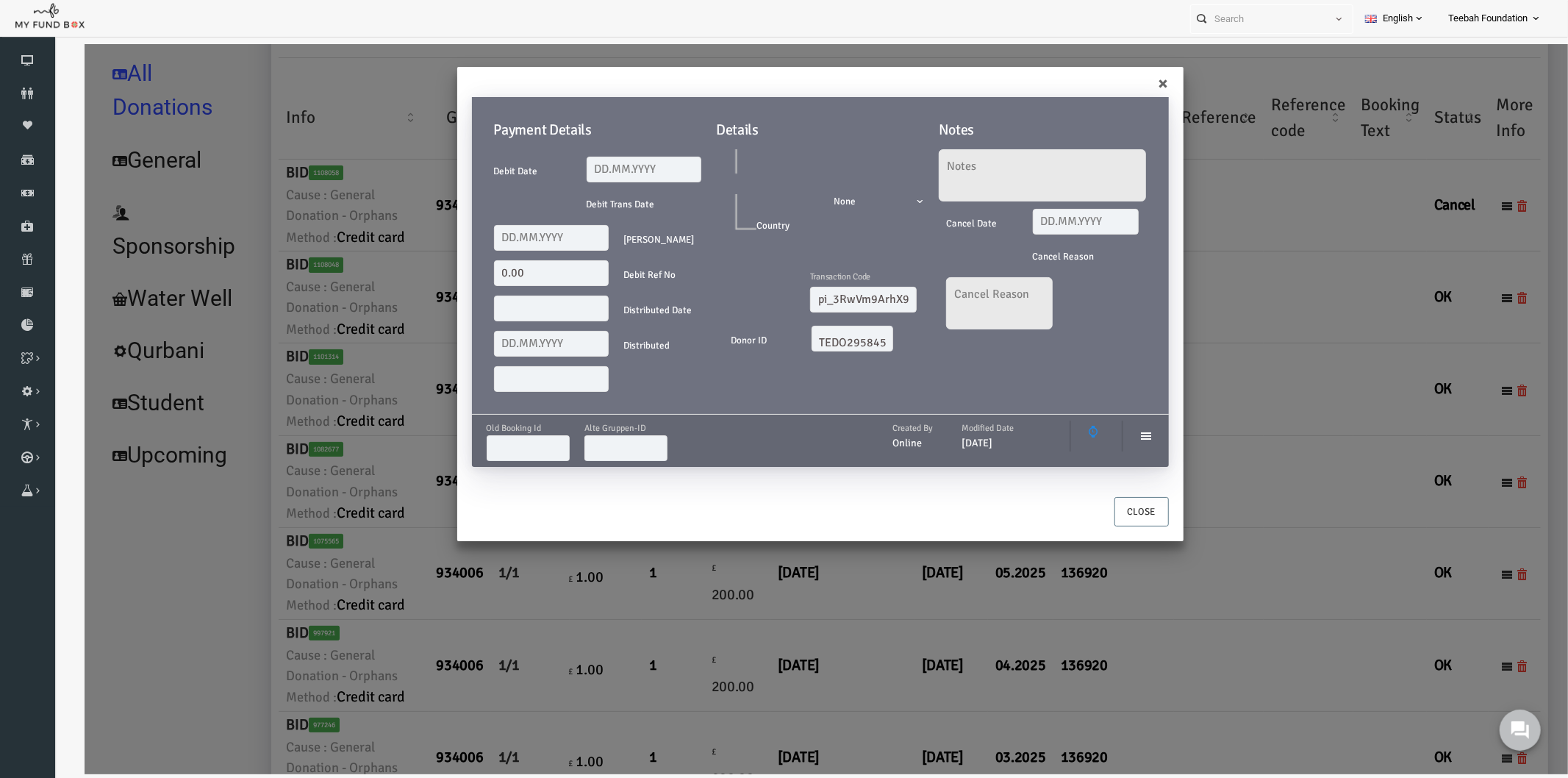
click at [1256, 390] on div "× Payment Details Debit Date Debit Trans Date Debit Amount 0.00 Debit Ref No Di…" at bounding box center [795, 409] width 1484 height 731
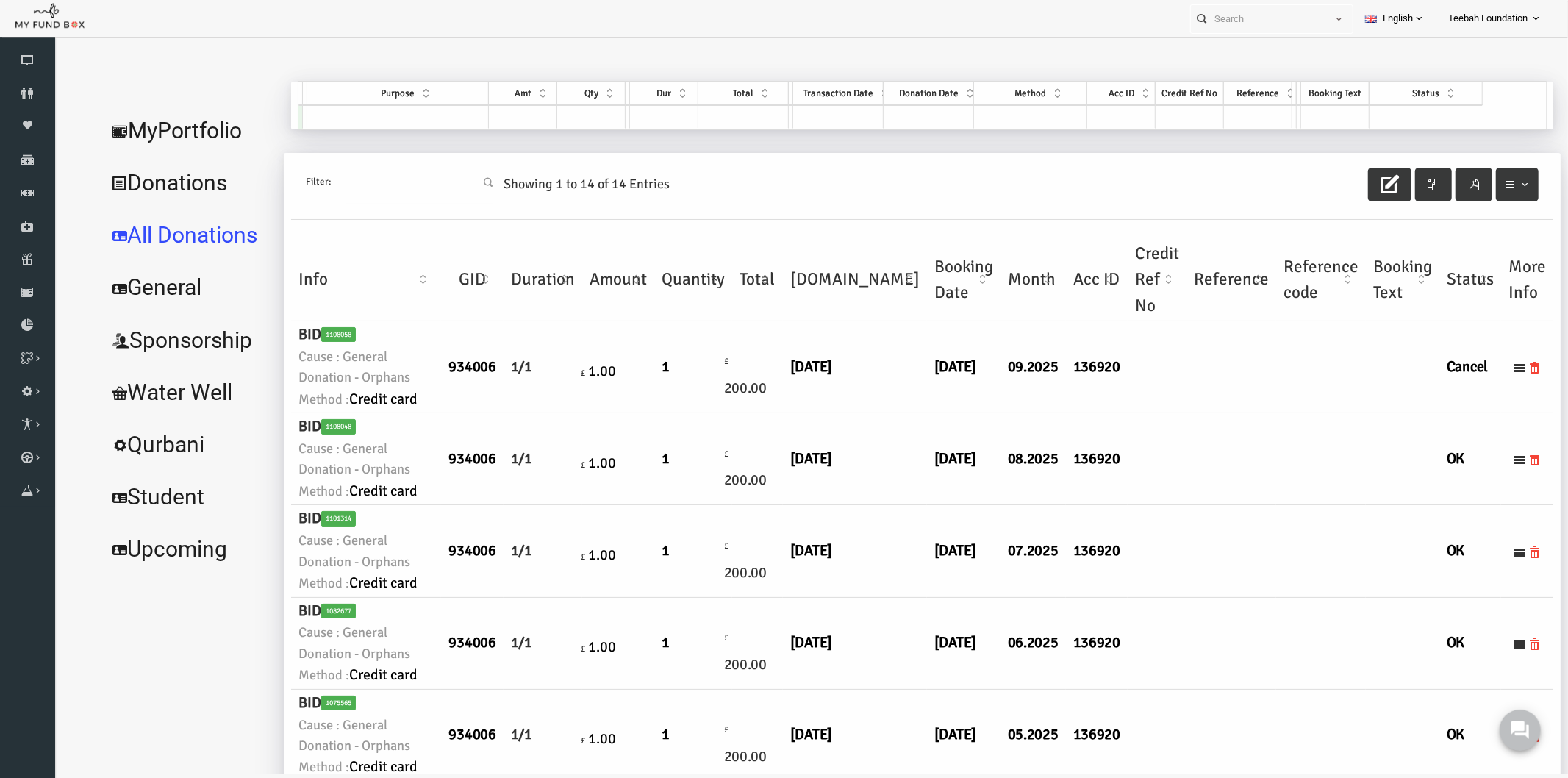
scroll to position [0, 0]
click at [155, 137] on link "MyPortfolio" at bounding box center [156, 132] width 177 height 53
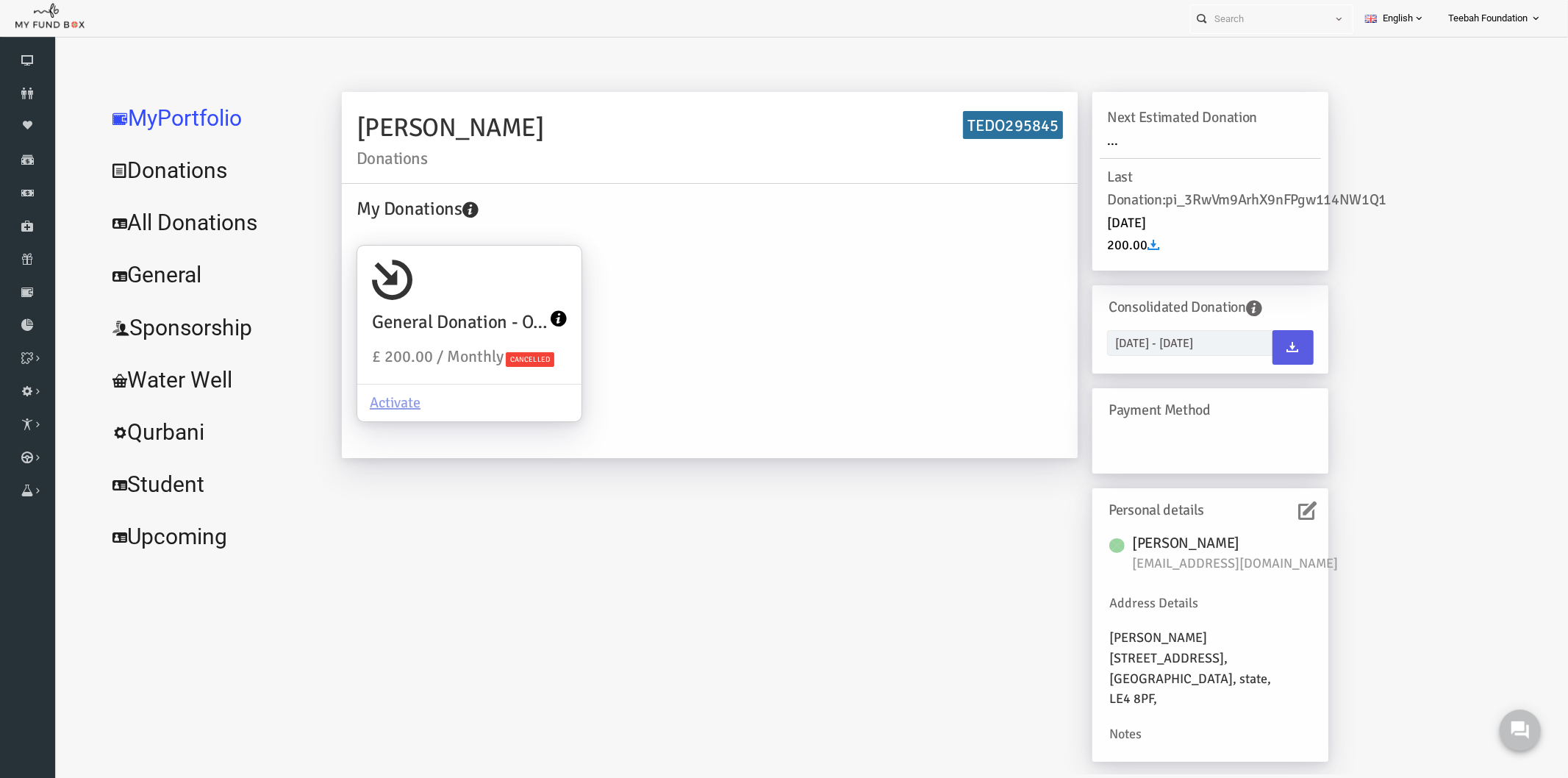
click at [162, 220] on link "All Donations" at bounding box center [178, 222] width 221 height 53
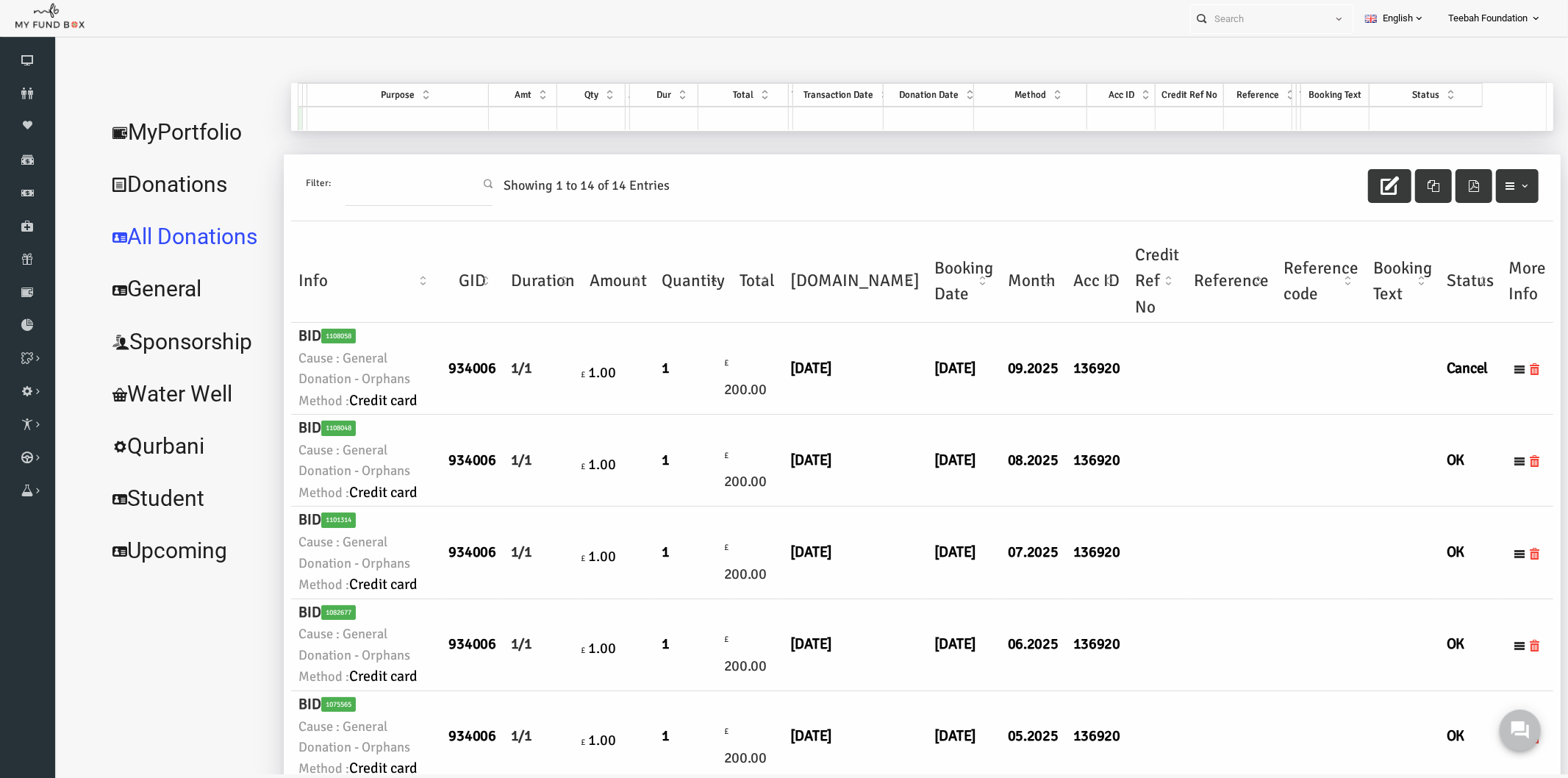
drag, startPoint x: 343, startPoint y: 505, endPoint x: 311, endPoint y: 485, distance: 37.7
click at [311, 412] on small "Method : Credit card" at bounding box center [335, 400] width 135 height 23
click at [1156, 414] on td at bounding box center [1200, 368] width 90 height 92
click at [176, 133] on link "MyPortfolio" at bounding box center [156, 132] width 177 height 53
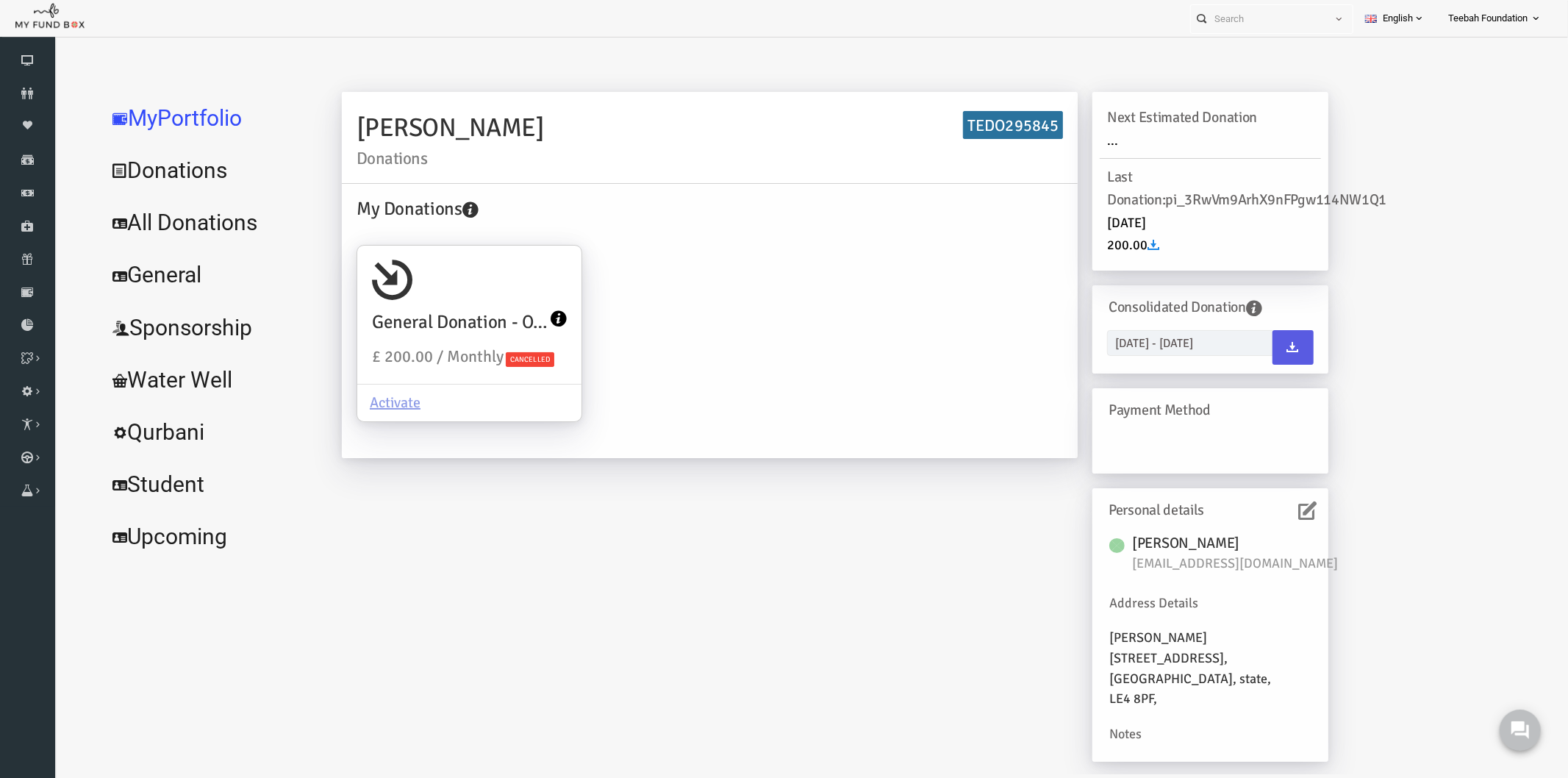
click at [1268, 510] on icon at bounding box center [1277, 510] width 18 height 19
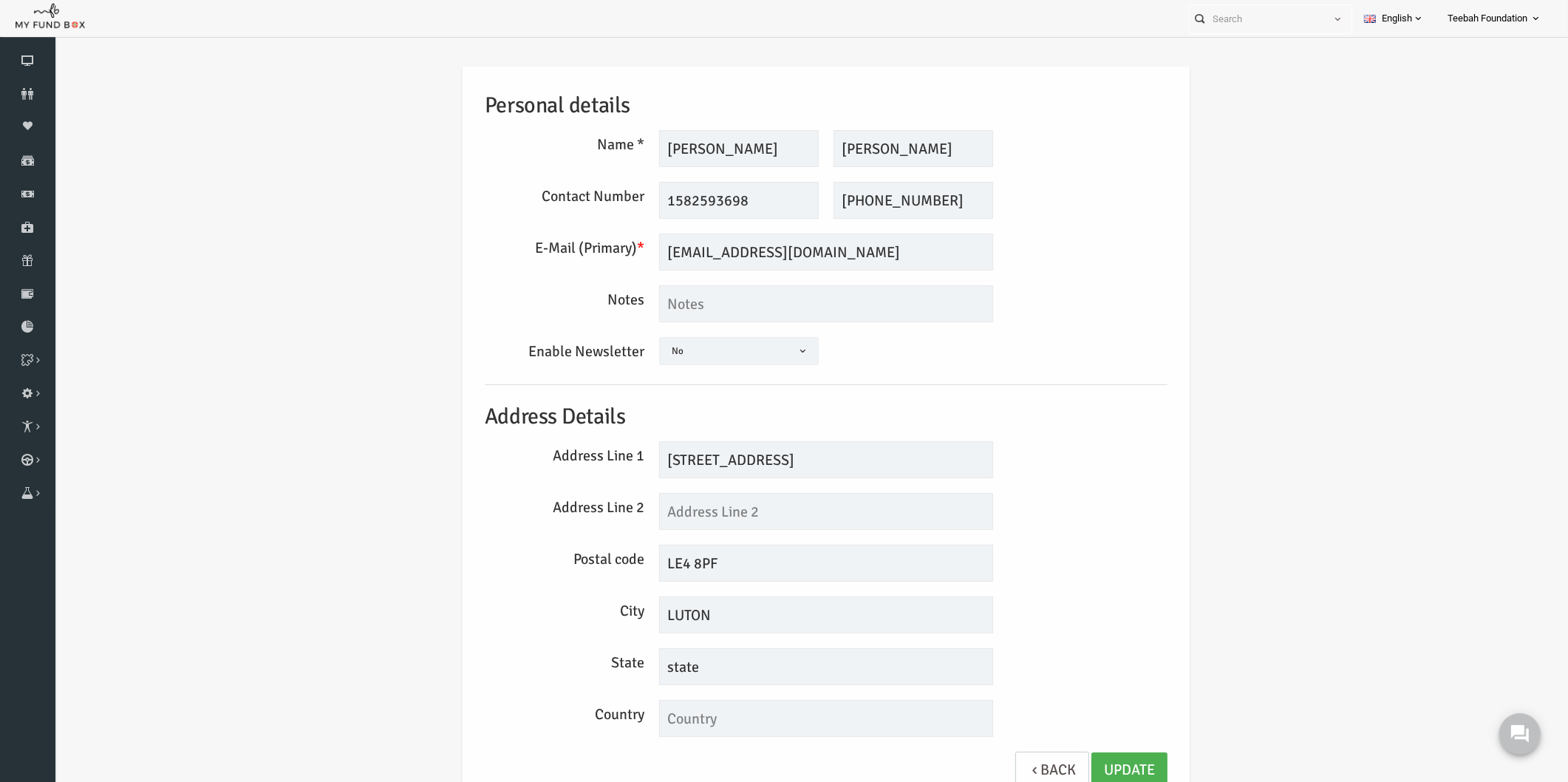
click at [1055, 339] on div "Enable Newsletter Yes No No" at bounding box center [796, 353] width 698 height 33
click at [748, 260] on input "[EMAIL_ADDRESS][DOMAIN_NAME]" at bounding box center [796, 252] width 334 height 37
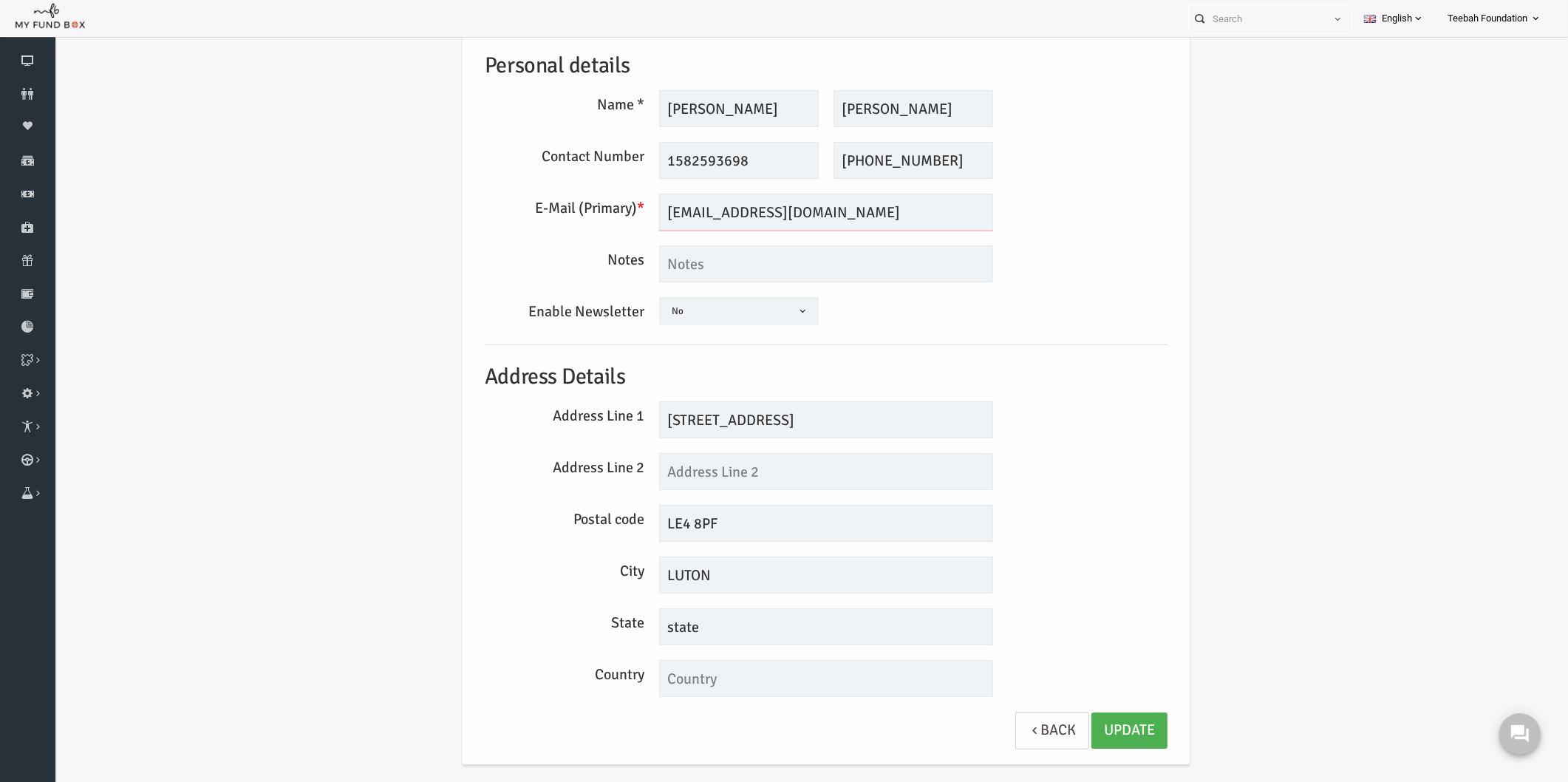
scroll to position [62, 0]
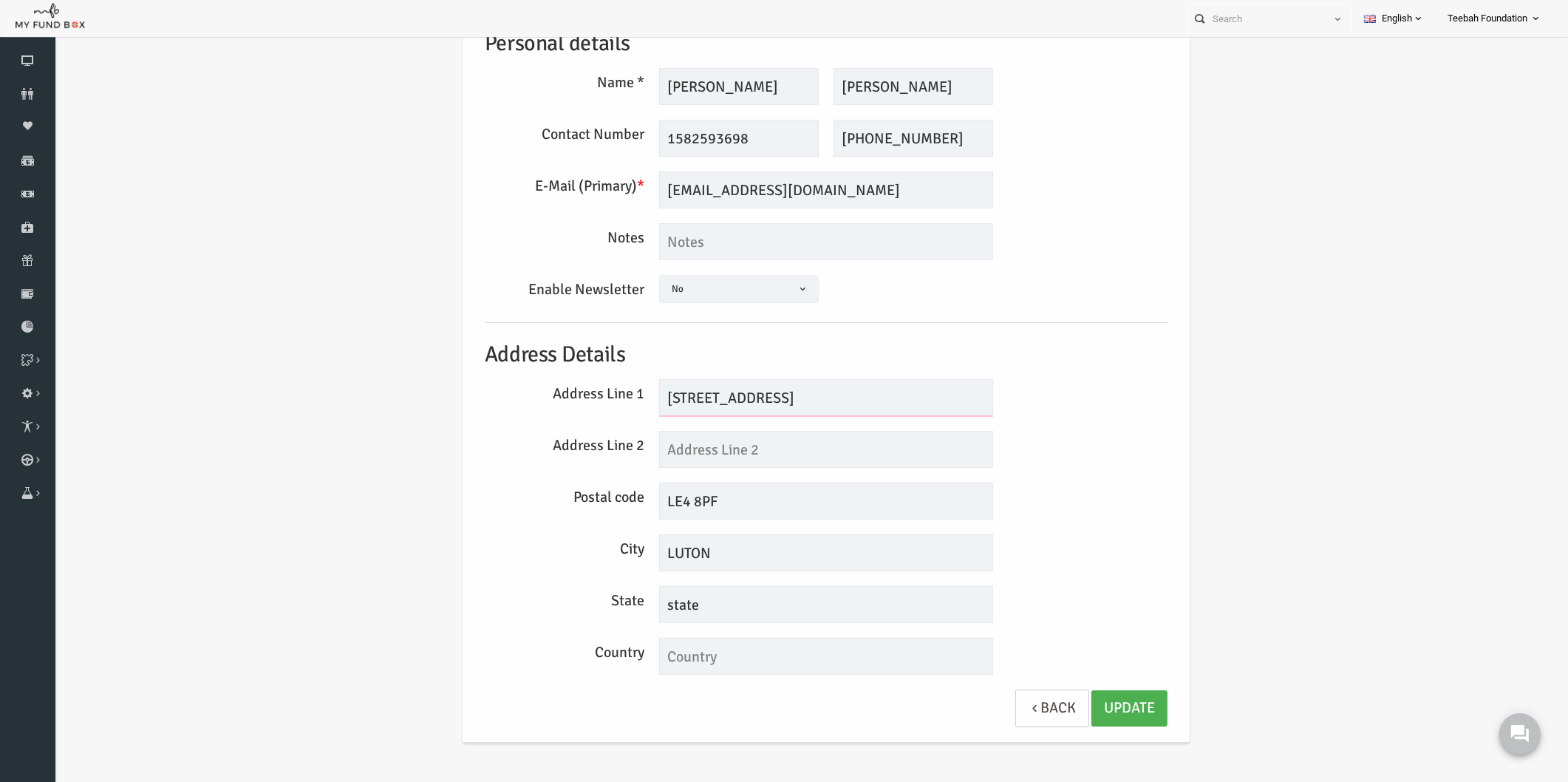
drag, startPoint x: 662, startPoint y: 401, endPoint x: 791, endPoint y: 406, distance: 129.1
click at [791, 406] on input "[STREET_ADDRESS]" at bounding box center [796, 398] width 334 height 37
click at [707, 501] on input "LE4 8PF" at bounding box center [796, 501] width 334 height 37
drag, startPoint x: 676, startPoint y: 612, endPoint x: 587, endPoint y: 611, distance: 89.0
click at [587, 611] on div "State state" at bounding box center [796, 605] width 698 height 37
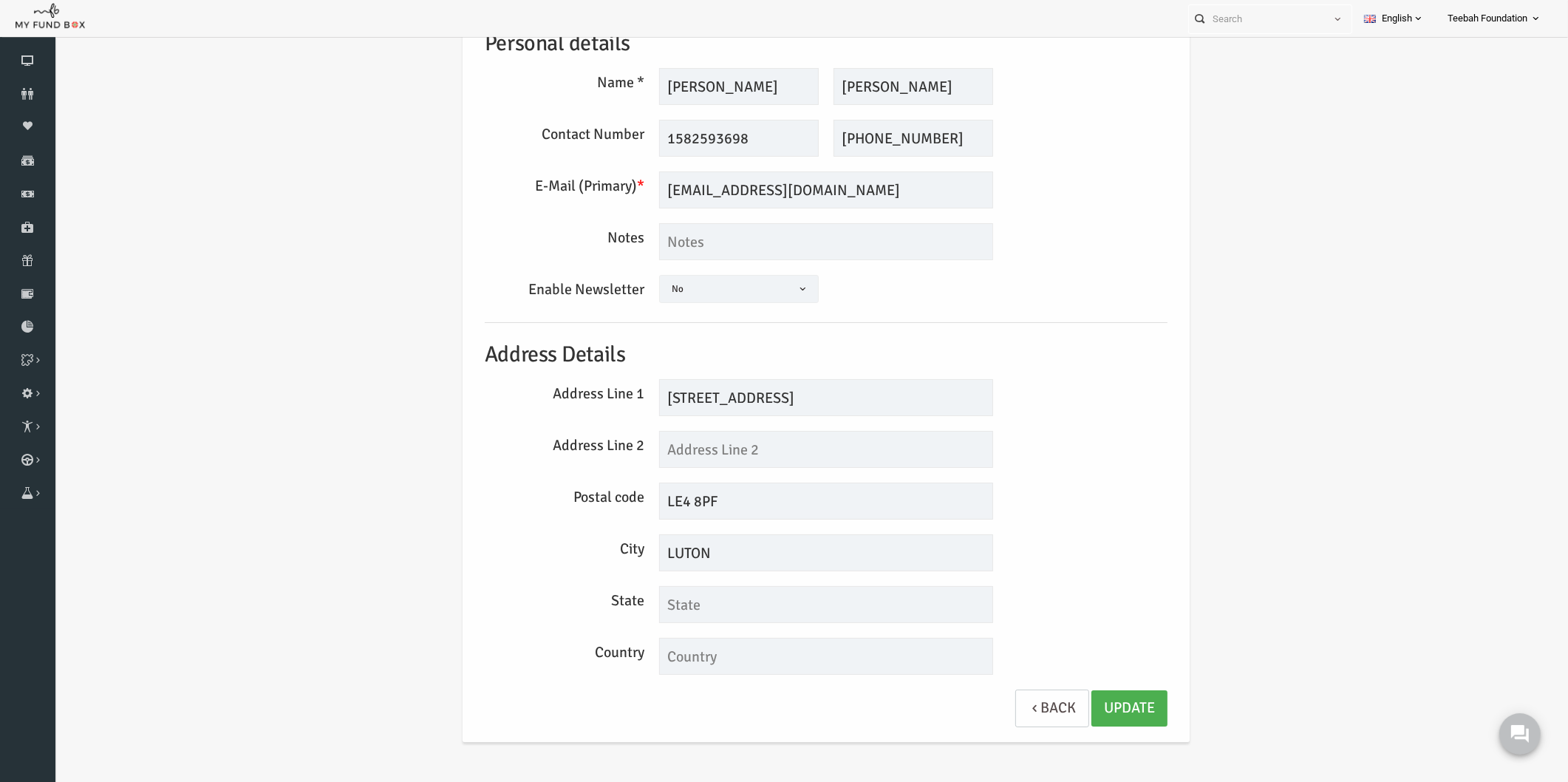
click at [1235, 392] on div "Personal details Name * [PERSON_NAME] Description allows upto maximum of 255 ch…" at bounding box center [796, 376] width 1484 height 789
drag, startPoint x: 728, startPoint y: 90, endPoint x: 650, endPoint y: 83, distance: 78.3
click at [650, 83] on input "[PERSON_NAME]" at bounding box center [709, 86] width 160 height 37
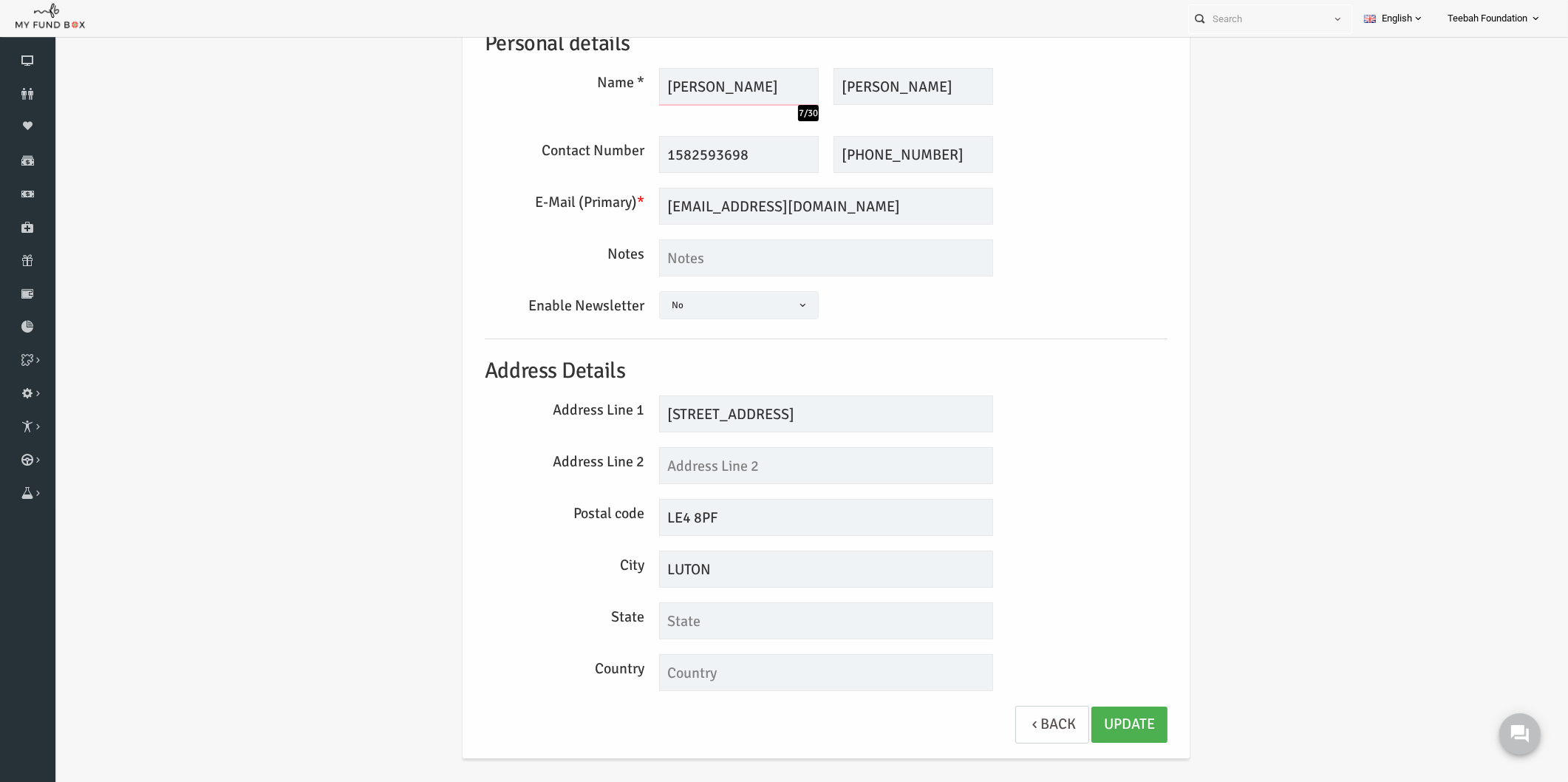
type input "[PERSON_NAME]"
click at [843, 84] on input "[PERSON_NAME]" at bounding box center [883, 86] width 160 height 37
drag, startPoint x: 921, startPoint y: 87, endPoint x: 854, endPoint y: 87, distance: 67.0
click at [854, 87] on input "[PERSON_NAME]" at bounding box center [883, 86] width 160 height 37
click at [1086, 731] on link "Update" at bounding box center [1099, 725] width 76 height 36
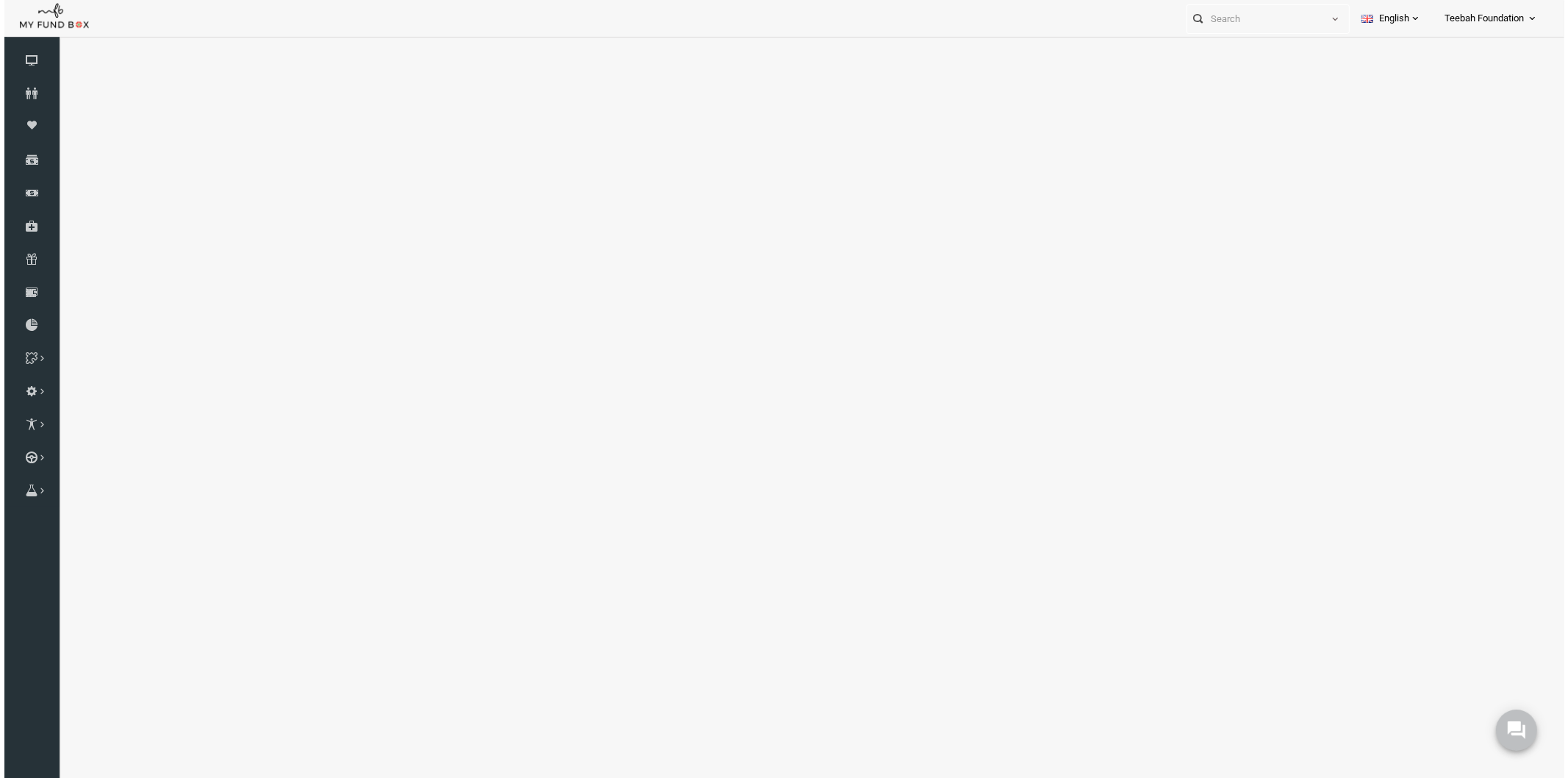
scroll to position [0, 0]
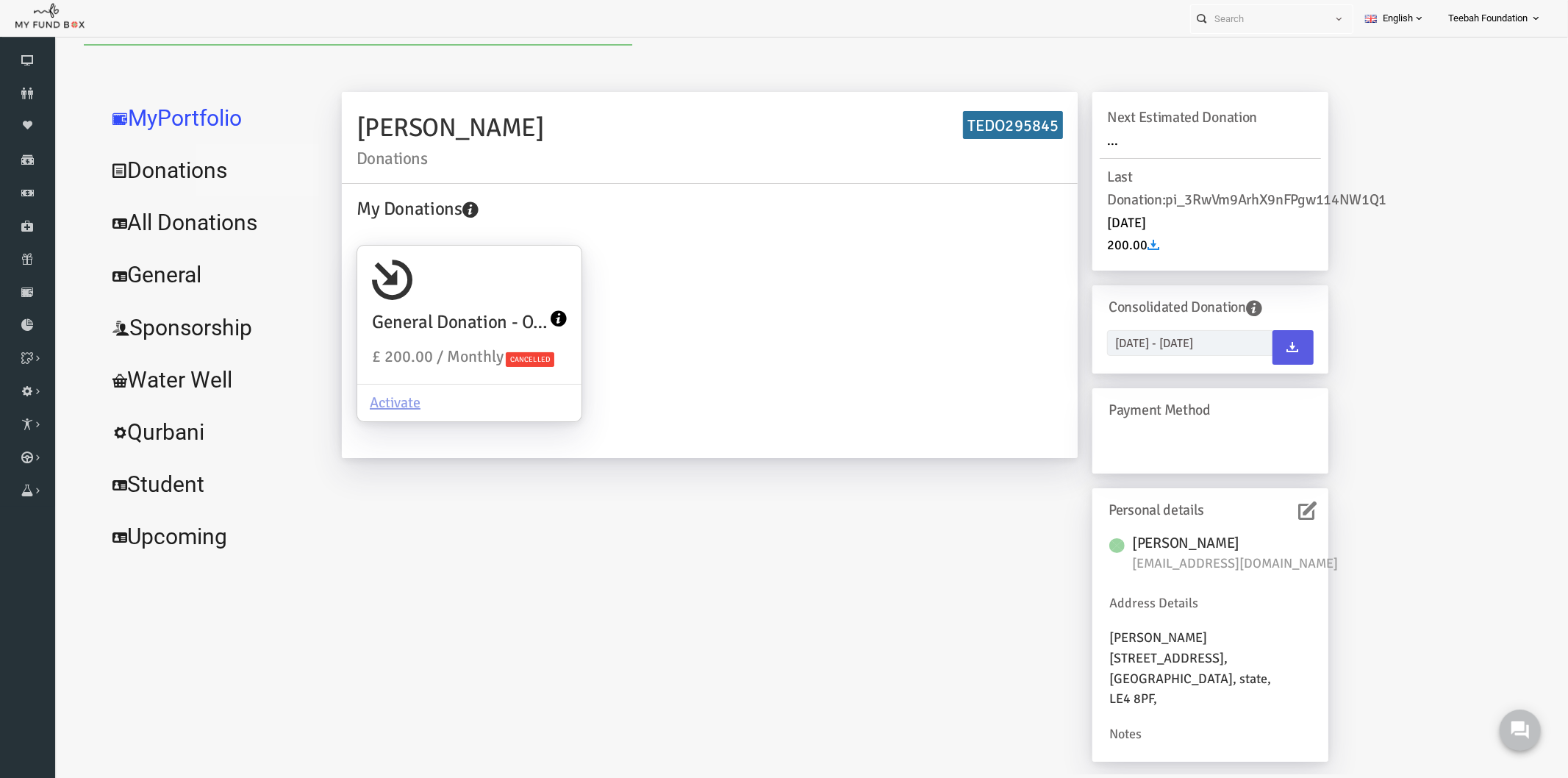
click at [202, 163] on link "Donations" at bounding box center [178, 170] width 221 height 53
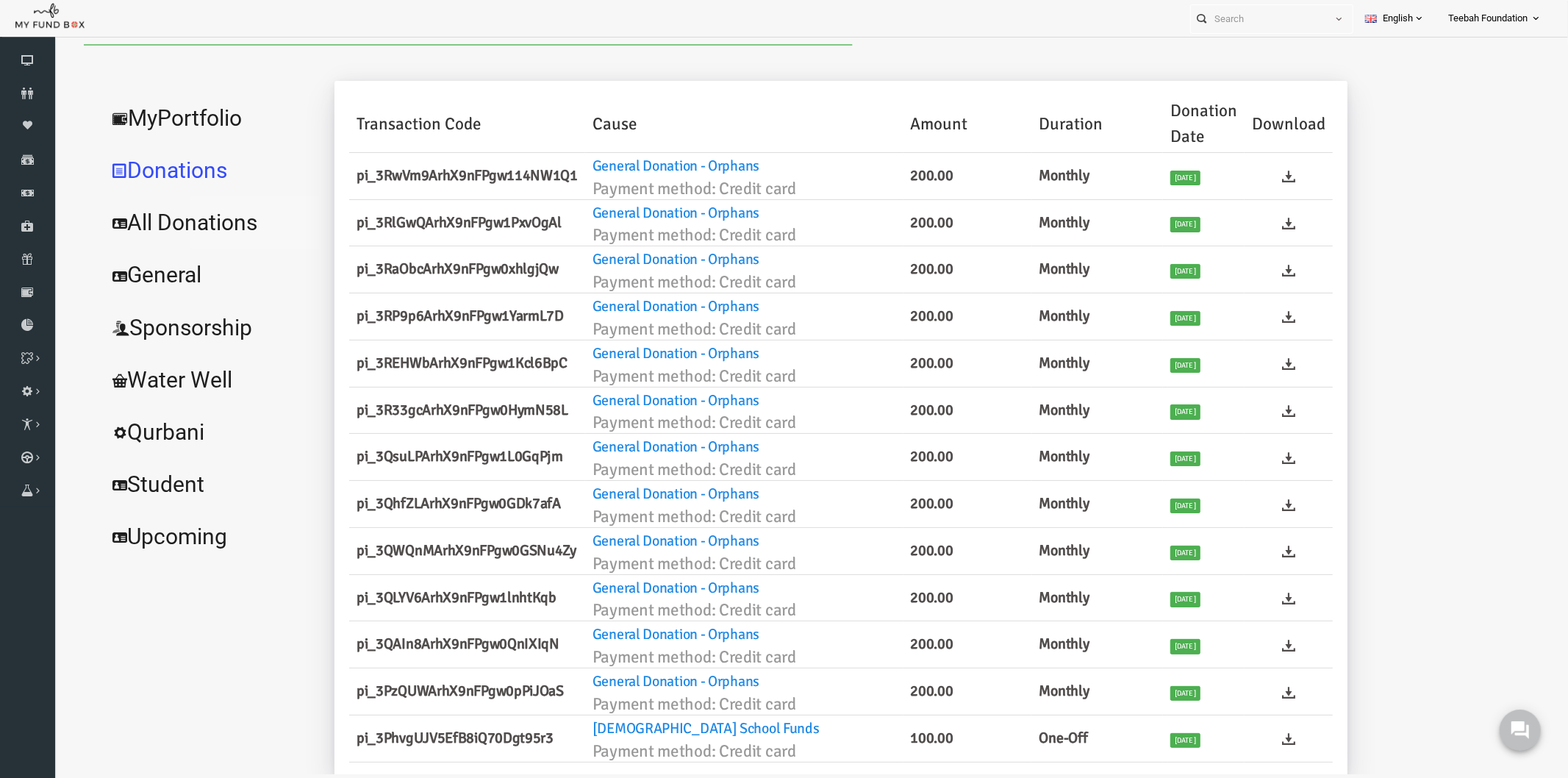
click at [197, 228] on link "All Donations" at bounding box center [178, 222] width 221 height 53
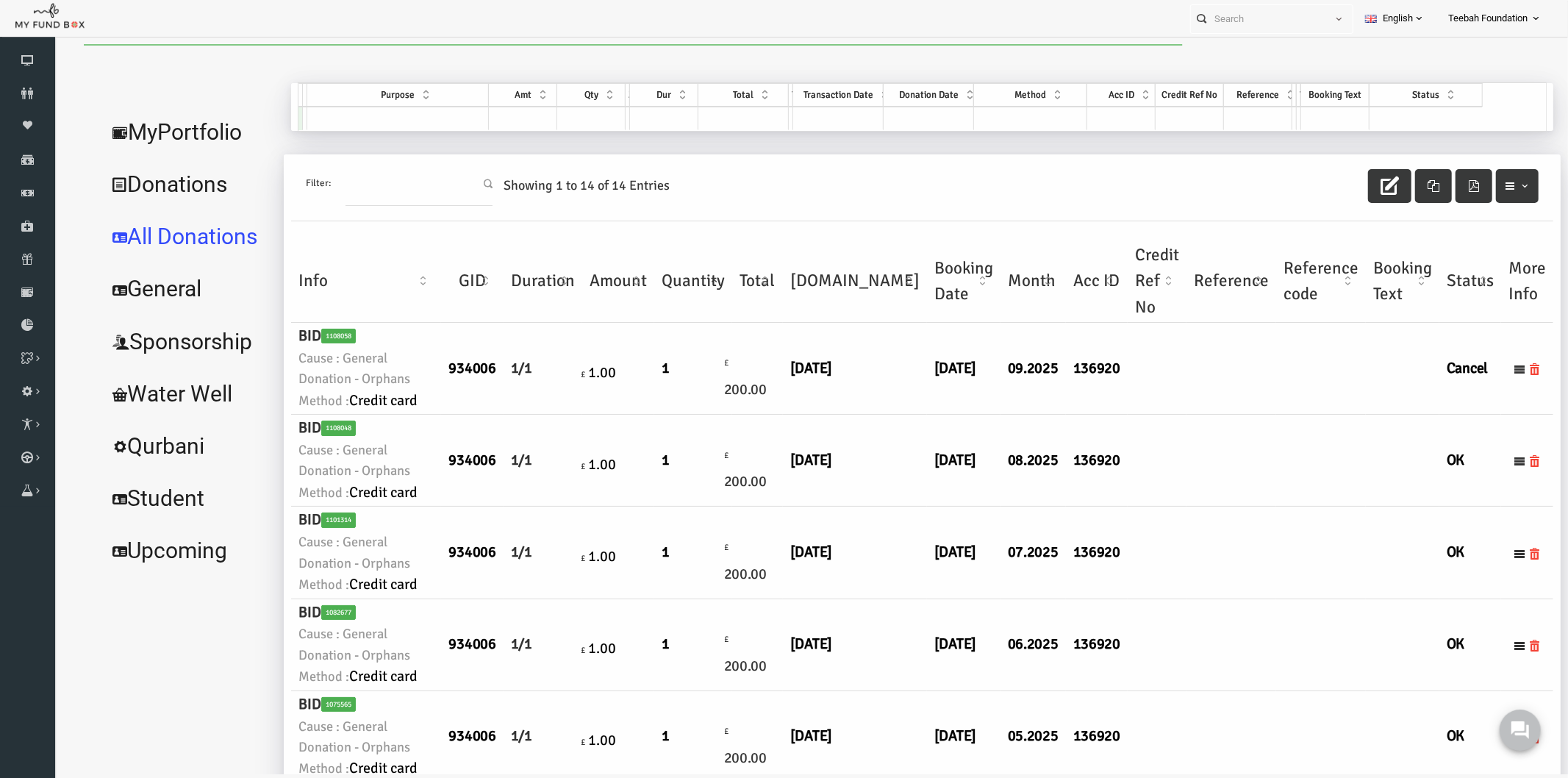
click at [1156, 412] on td at bounding box center [1200, 368] width 90 height 92
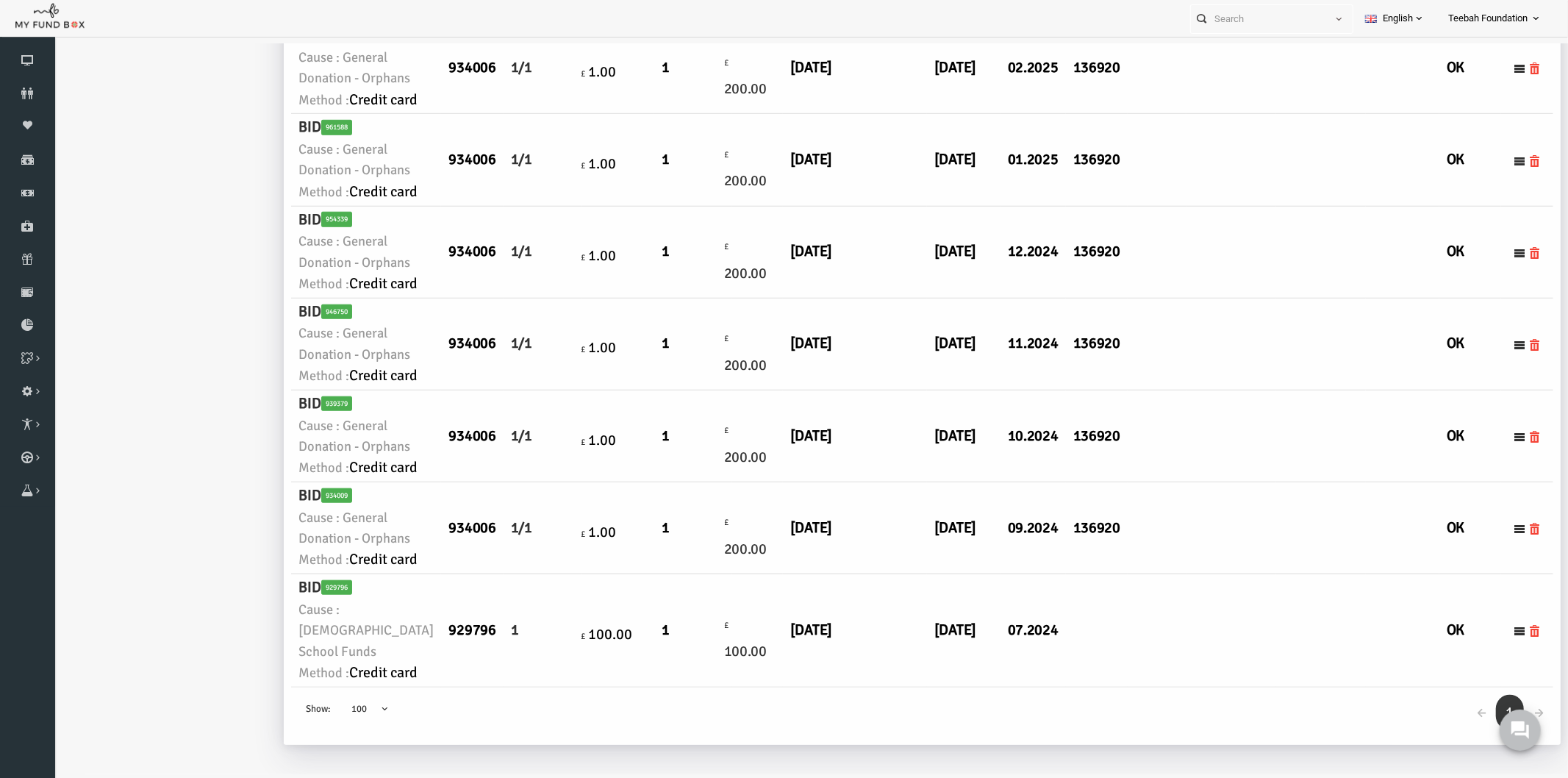
scroll to position [1471, 0]
click at [896, 113] on td "[DATE]" at bounding box center [932, 67] width 73 height 92
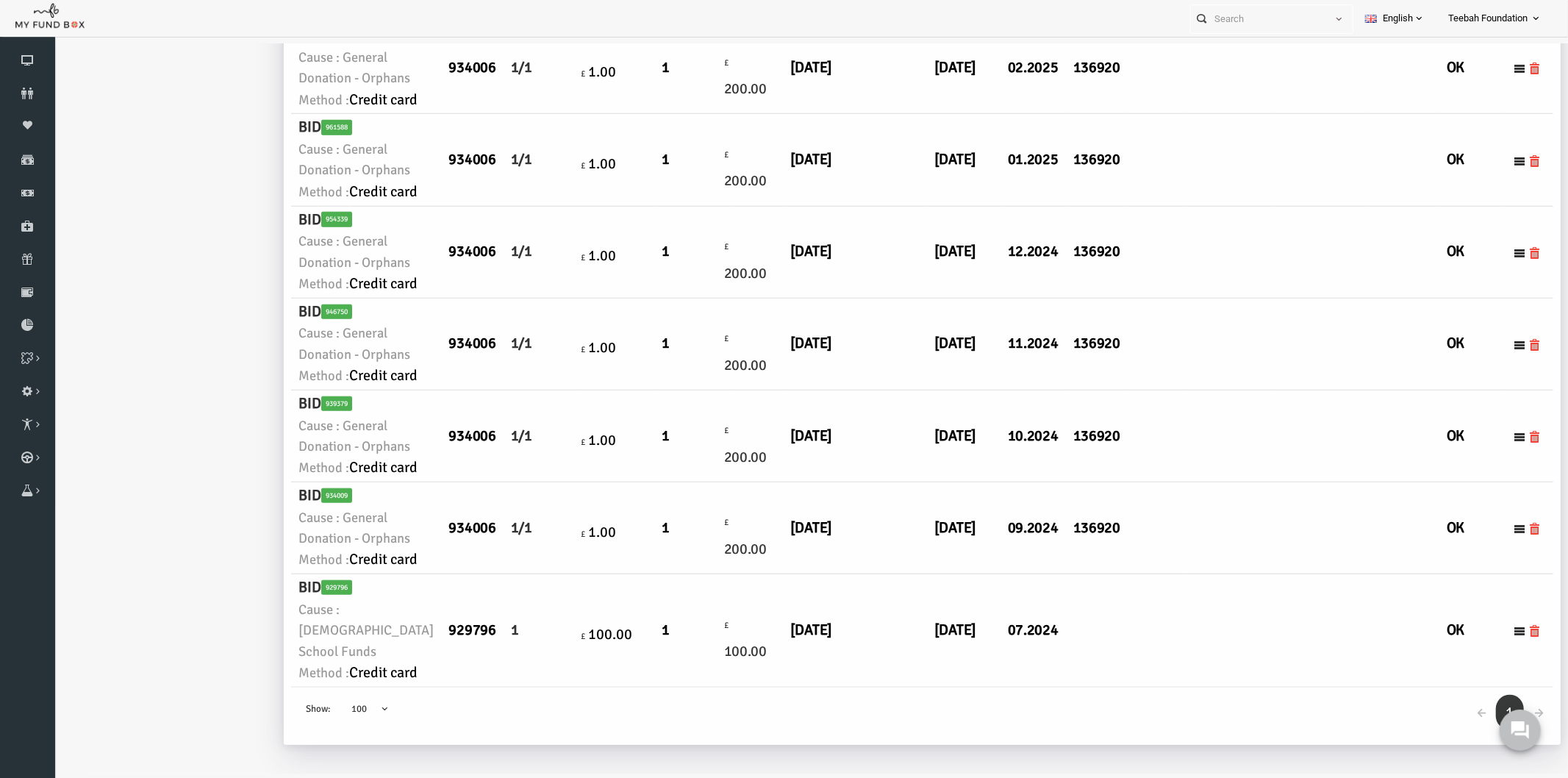
scroll to position [1961, 0]
click at [896, 284] on td "[DATE]" at bounding box center [932, 252] width 73 height 92
drag, startPoint x: 726, startPoint y: 255, endPoint x: 997, endPoint y: 258, distance: 271.0
click at [997, 258] on tr "BID 954339 Cause : General Donation - Orphans Method : Credit card 934006 1/1 £…" at bounding box center [892, 252] width 1262 height 92
click at [1097, 298] on td at bounding box center [1125, 252] width 58 height 92
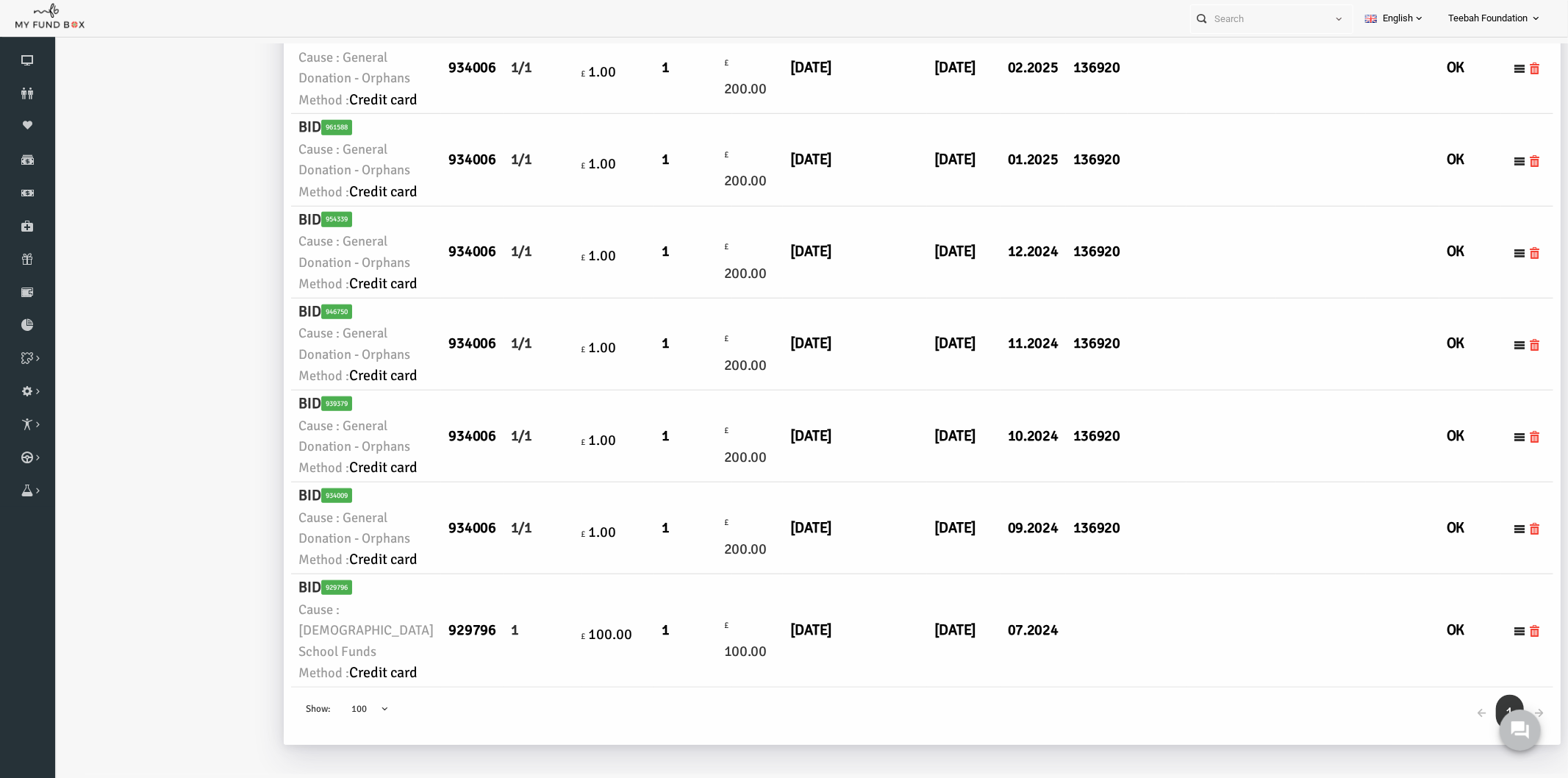
scroll to position [2107, 0]
drag, startPoint x: 976, startPoint y: 310, endPoint x: 750, endPoint y: 298, distance: 226.3
click at [747, 298] on tr "BID 946750 Cause : General Donation - Orphans Method : Credit card 934006 1/1 £…" at bounding box center [892, 343] width 1262 height 92
click at [787, 205] on td "[DATE]" at bounding box center [824, 159] width 144 height 92
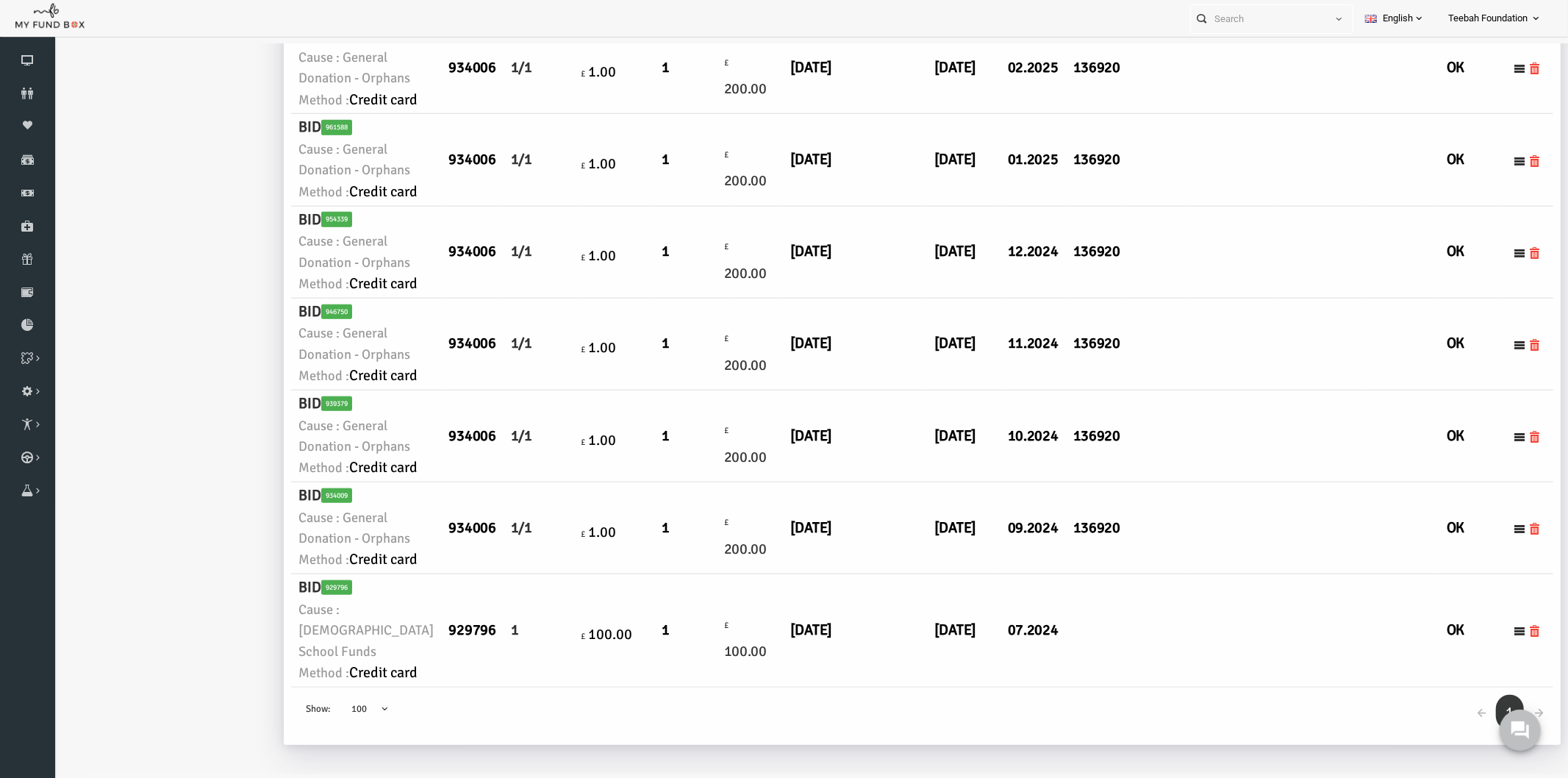
scroll to position [1371, 0]
click at [794, 113] on td "[DATE]" at bounding box center [824, 67] width 144 height 92
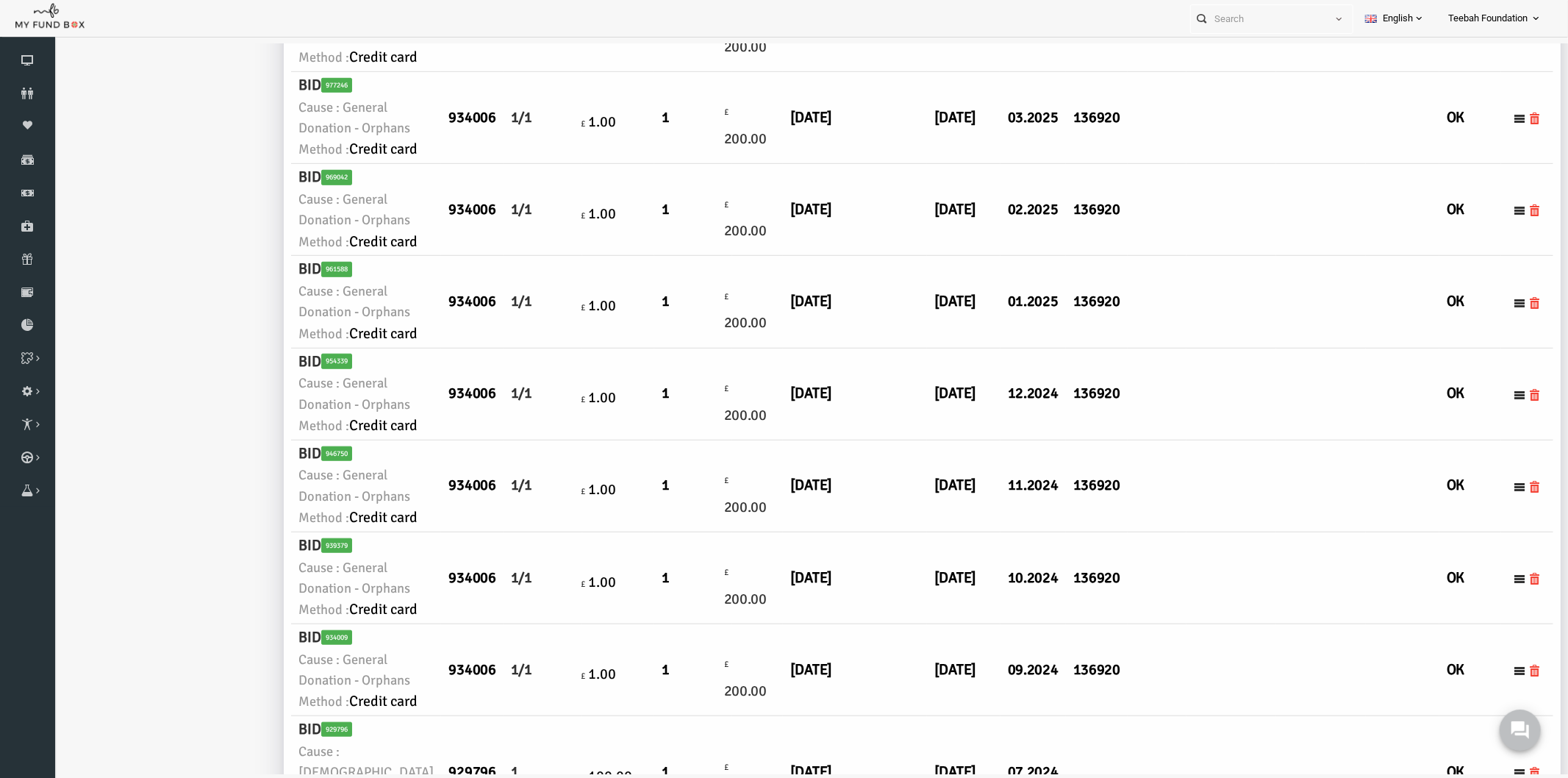
scroll to position [799, 0]
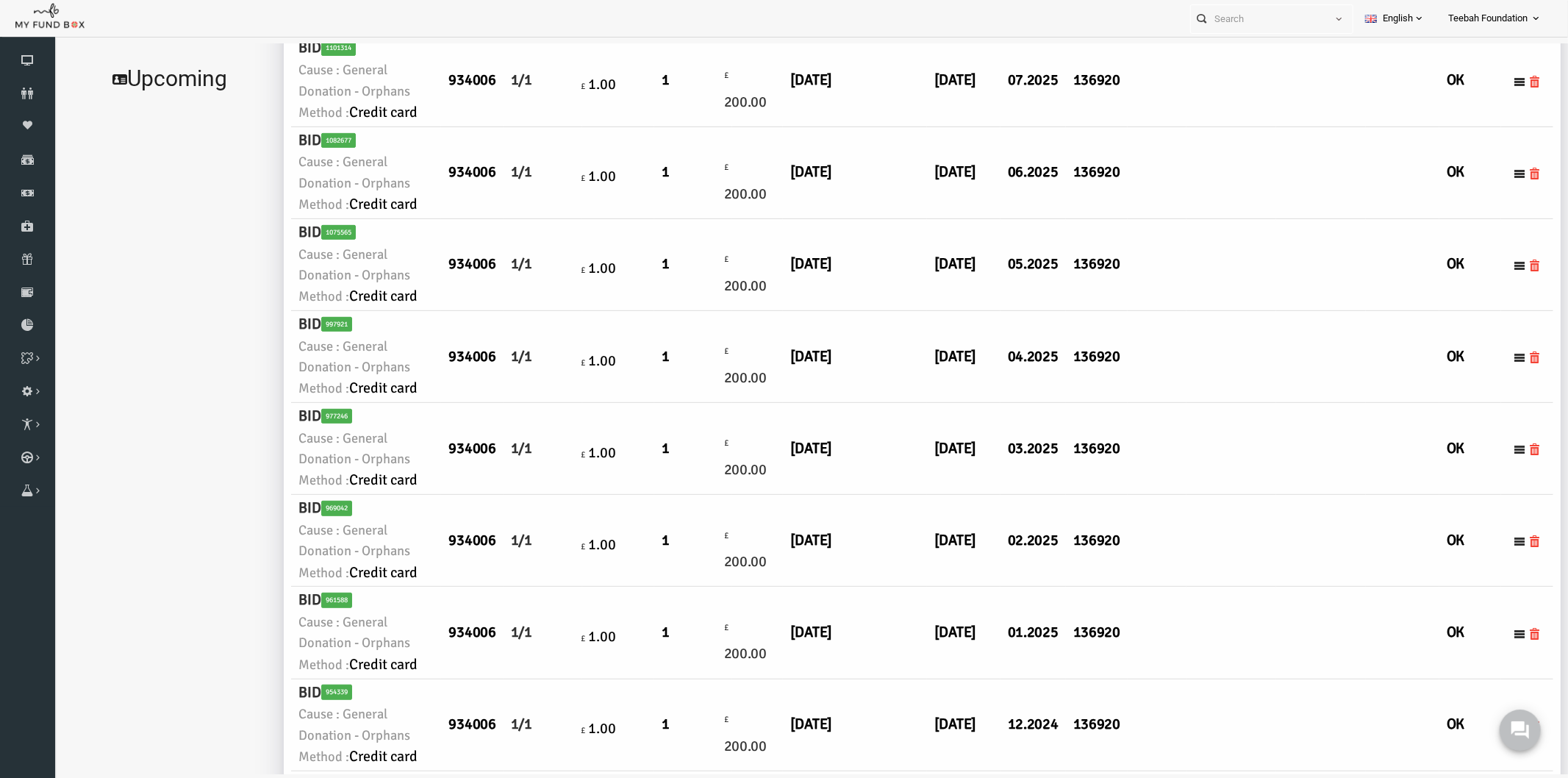
click at [904, 91] on h6 "[DATE]" at bounding box center [932, 79] width 58 height 23
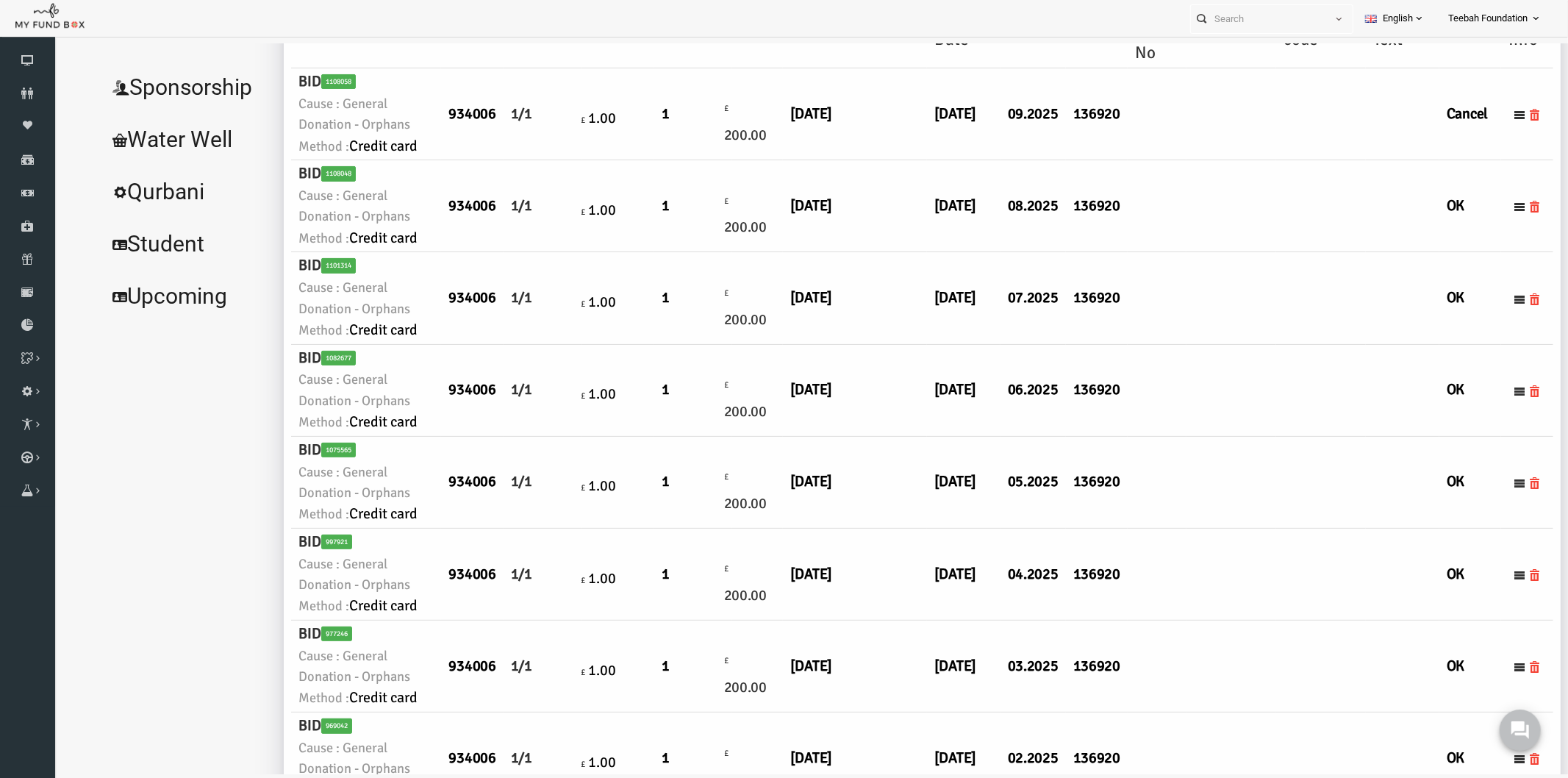
scroll to position [227, 0]
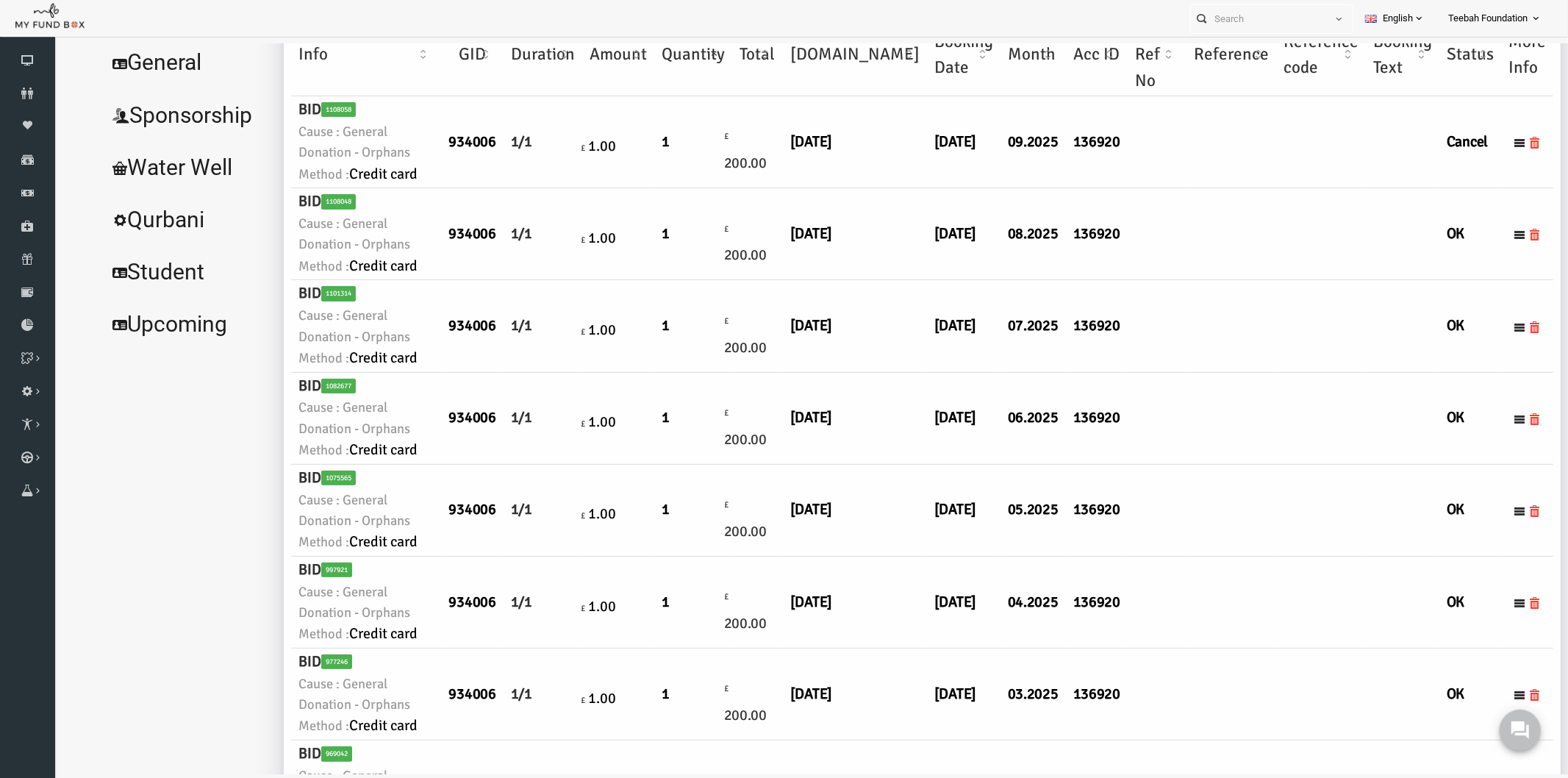
click at [904, 245] on h6 "[DATE]" at bounding box center [932, 233] width 58 height 23
click at [896, 280] on td "[DATE]" at bounding box center [932, 233] width 73 height 92
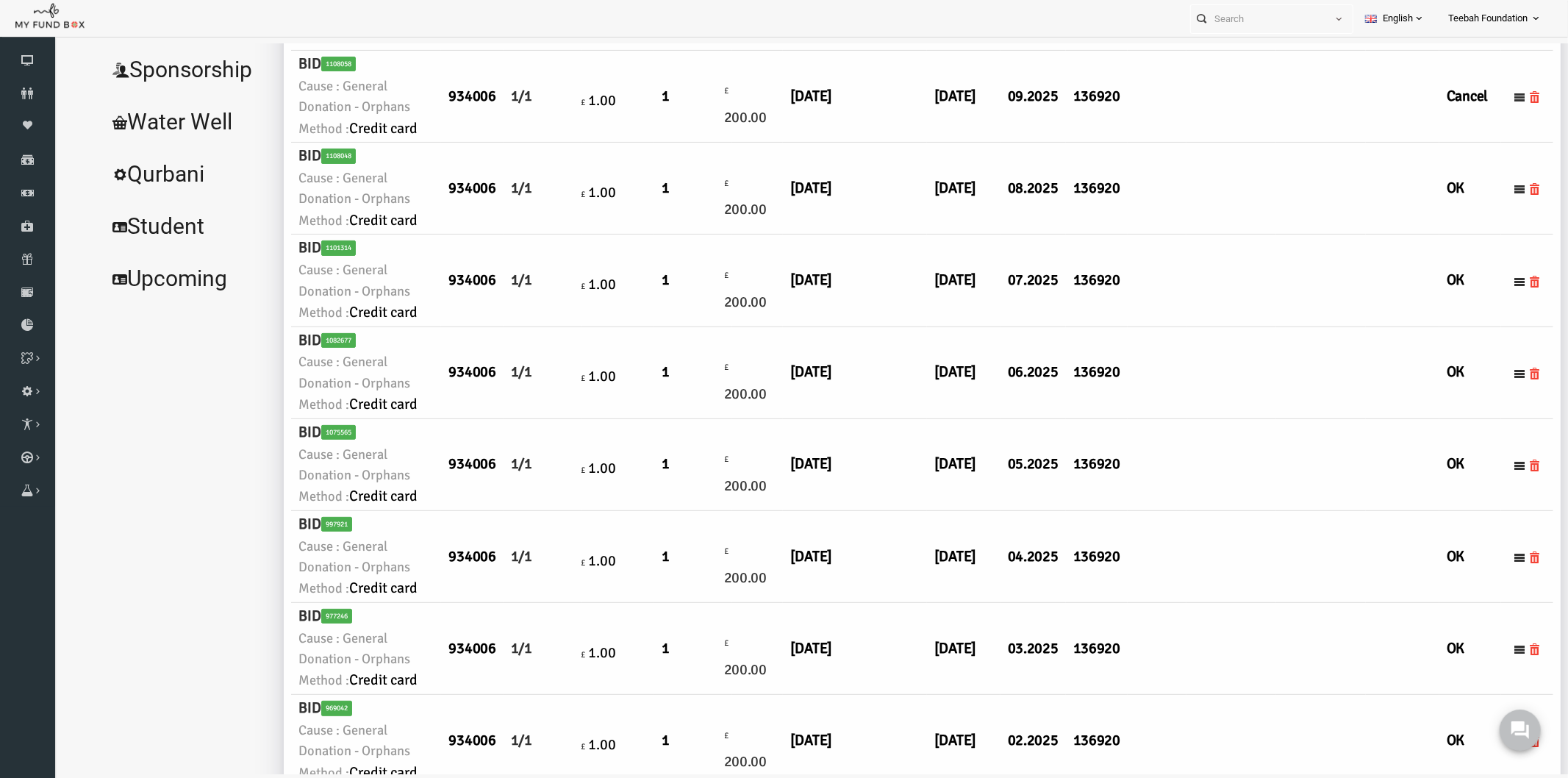
scroll to position [309, 0]
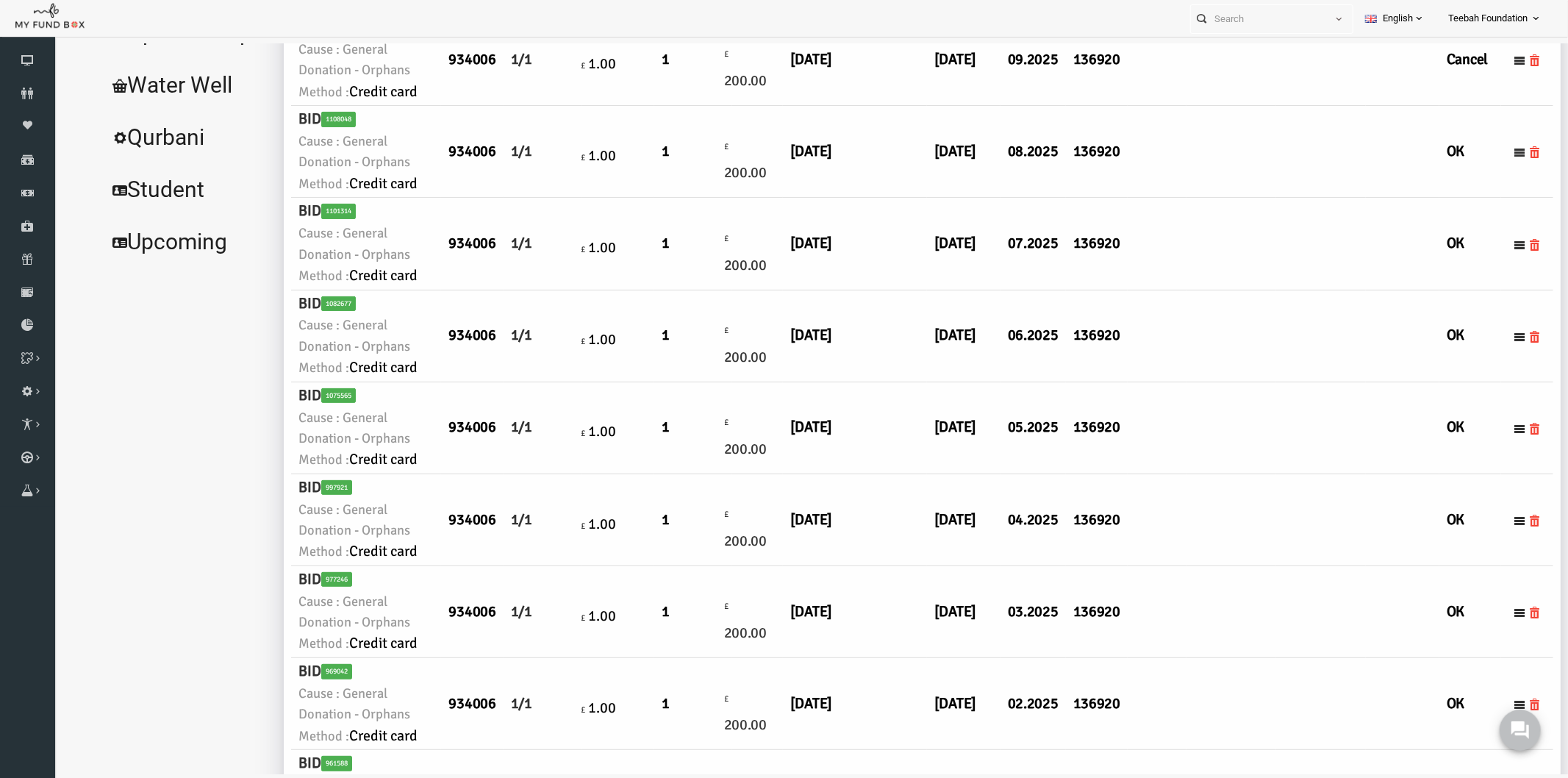
click at [783, 197] on td "[DATE]" at bounding box center [824, 151] width 144 height 92
click at [896, 197] on td "[DATE]" at bounding box center [932, 151] width 73 height 92
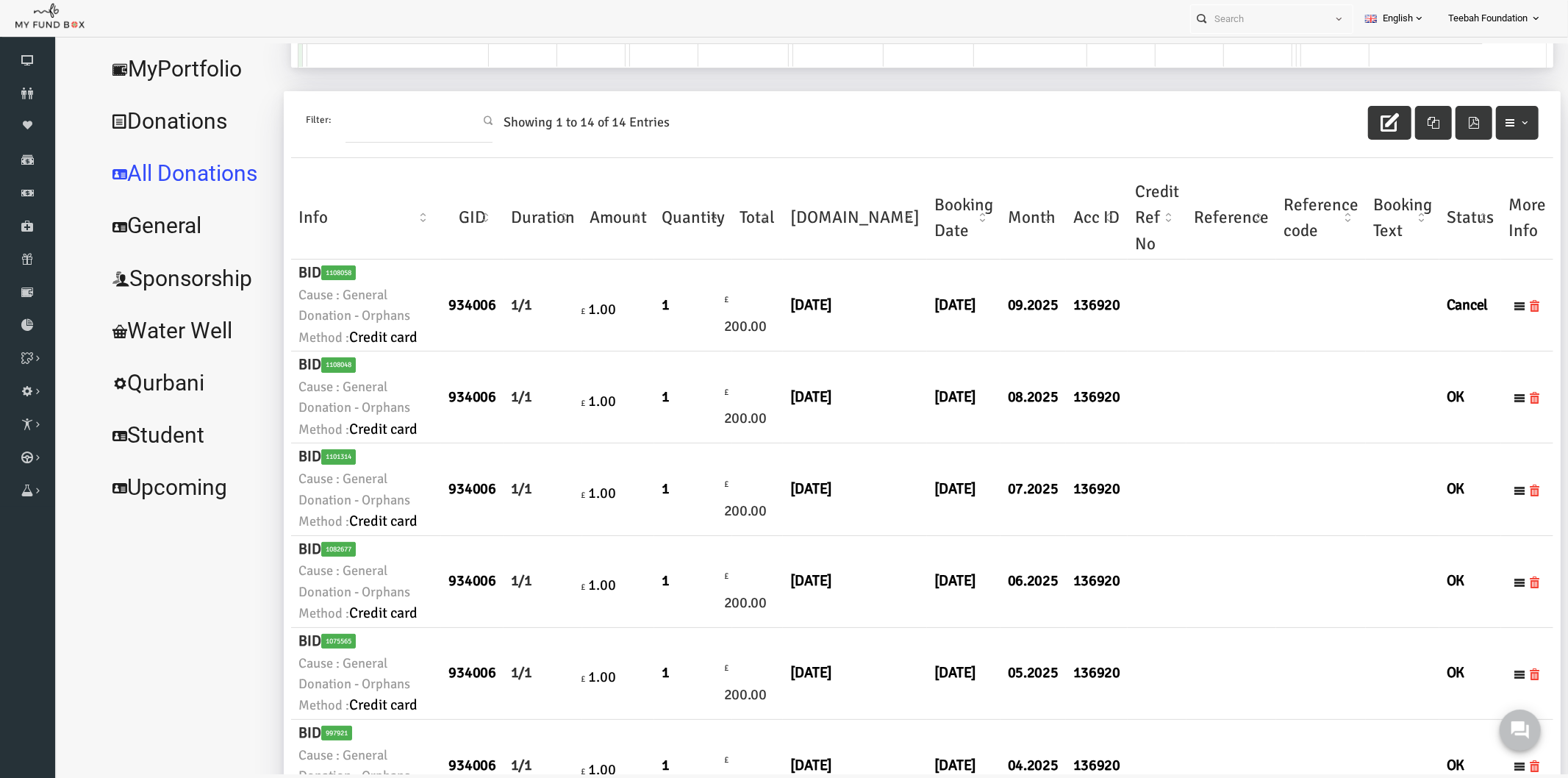
click at [192, 68] on link "MyPortfolio" at bounding box center [156, 69] width 177 height 53
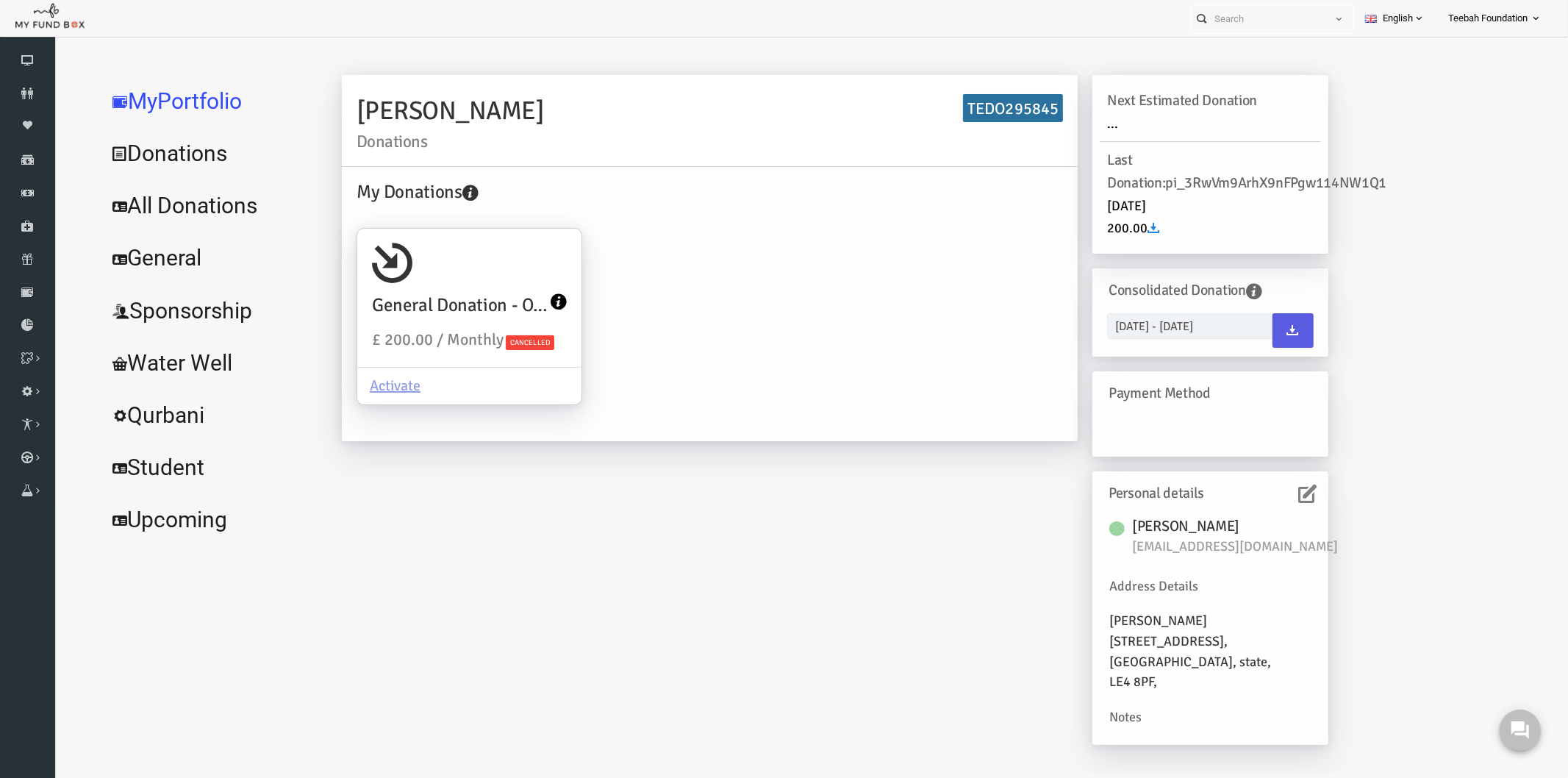
click at [867, 519] on div "[PERSON_NAME] Donations TEDO295845 My Donations General Donation - Orphans £ 20…" at bounding box center [804, 416] width 1016 height 685
click at [1276, 497] on icon at bounding box center [1277, 493] width 18 height 19
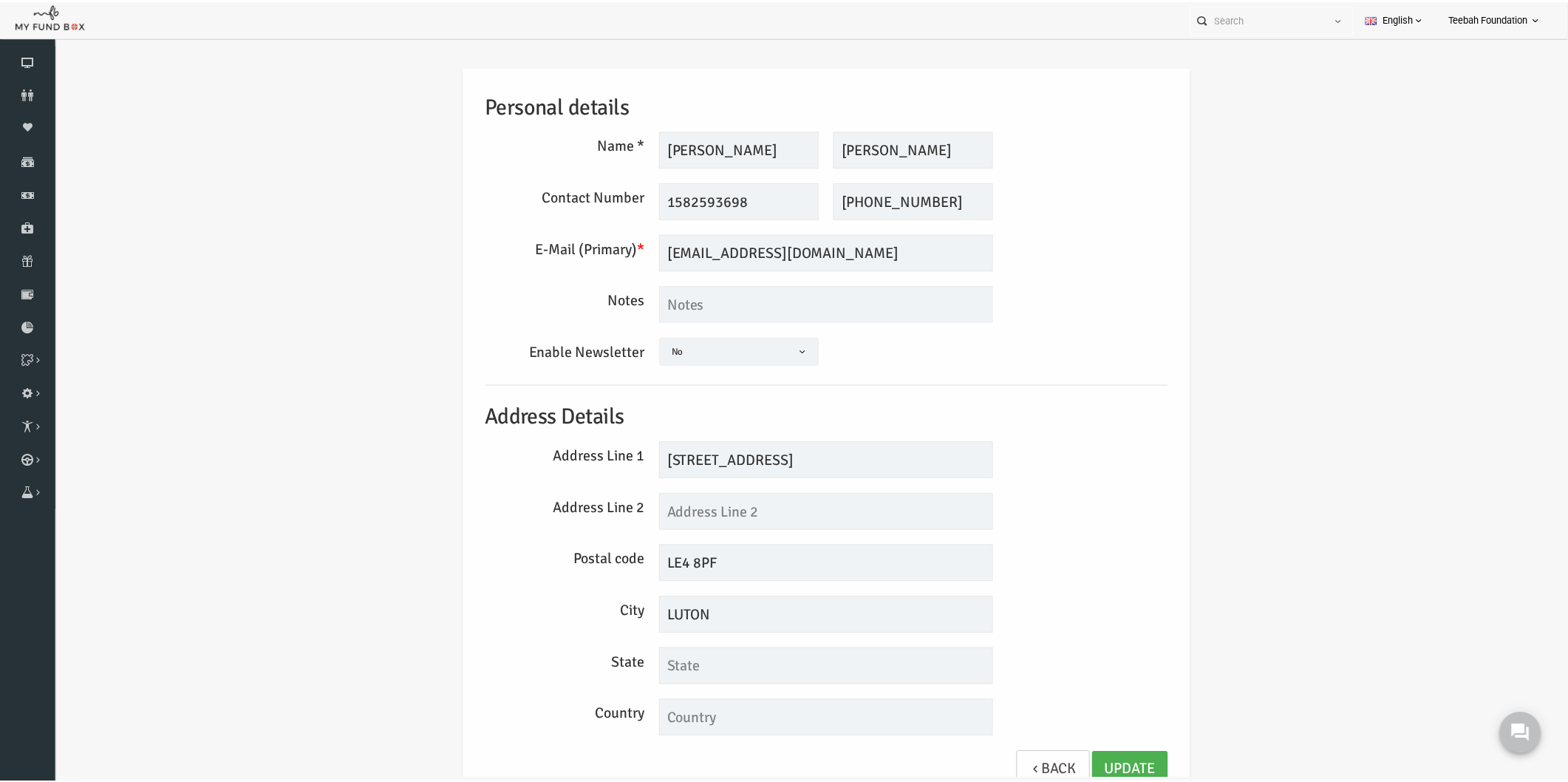
scroll to position [0, 0]
click at [929, 148] on input "[PERSON_NAME]" at bounding box center [883, 149] width 160 height 37
drag, startPoint x: 927, startPoint y: 143, endPoint x: 858, endPoint y: 147, distance: 69.1
click at [858, 147] on input "[PERSON_NAME]" at bounding box center [883, 149] width 160 height 37
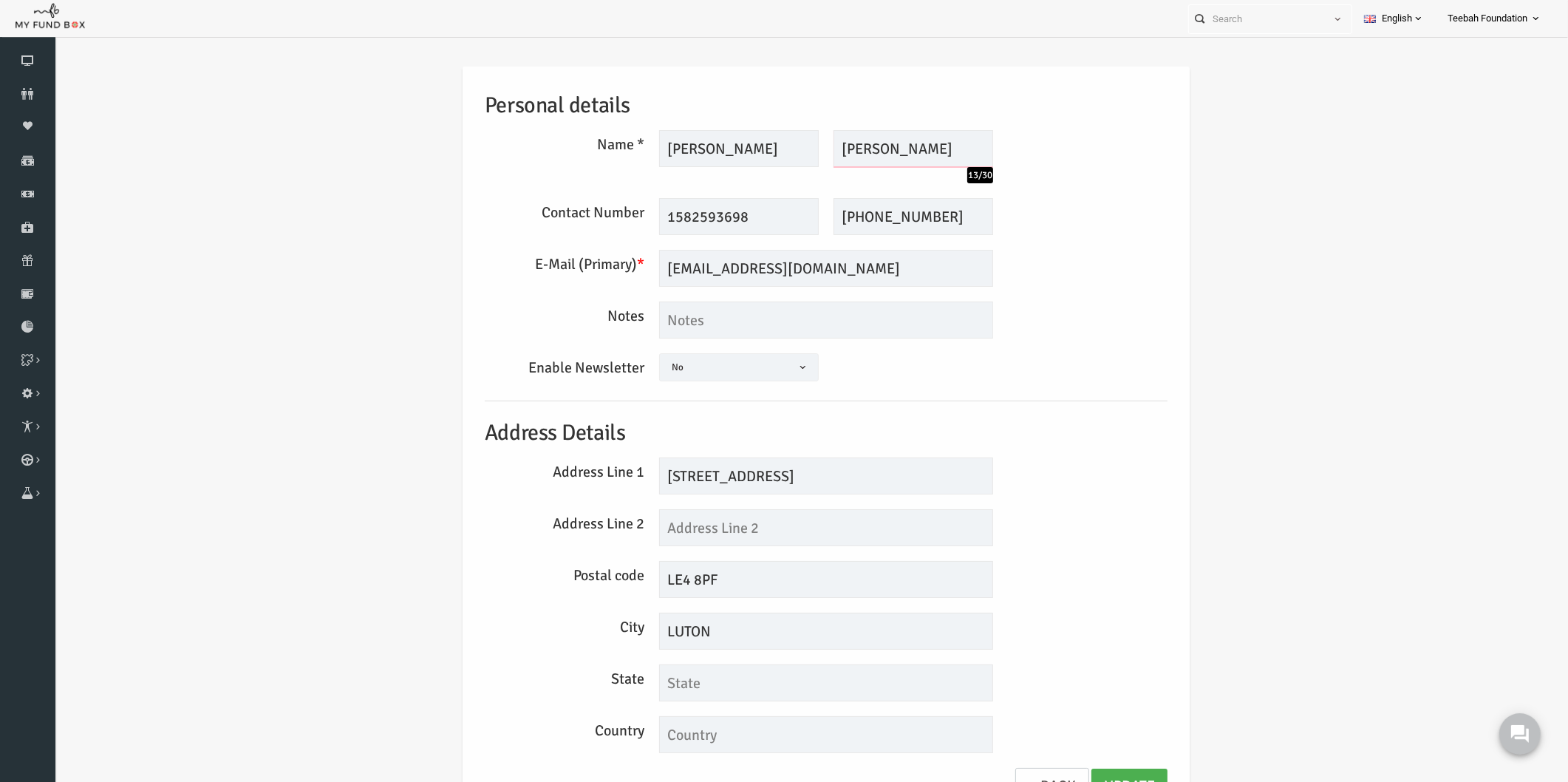
click at [898, 157] on input "[PERSON_NAME]" at bounding box center [883, 149] width 160 height 37
drag, startPoint x: 916, startPoint y: 145, endPoint x: 890, endPoint y: 151, distance: 26.7
click at [890, 151] on input "[PERSON_NAME]" at bounding box center [883, 149] width 160 height 37
click at [861, 151] on input "Muin CHouldry" at bounding box center [883, 149] width 160 height 37
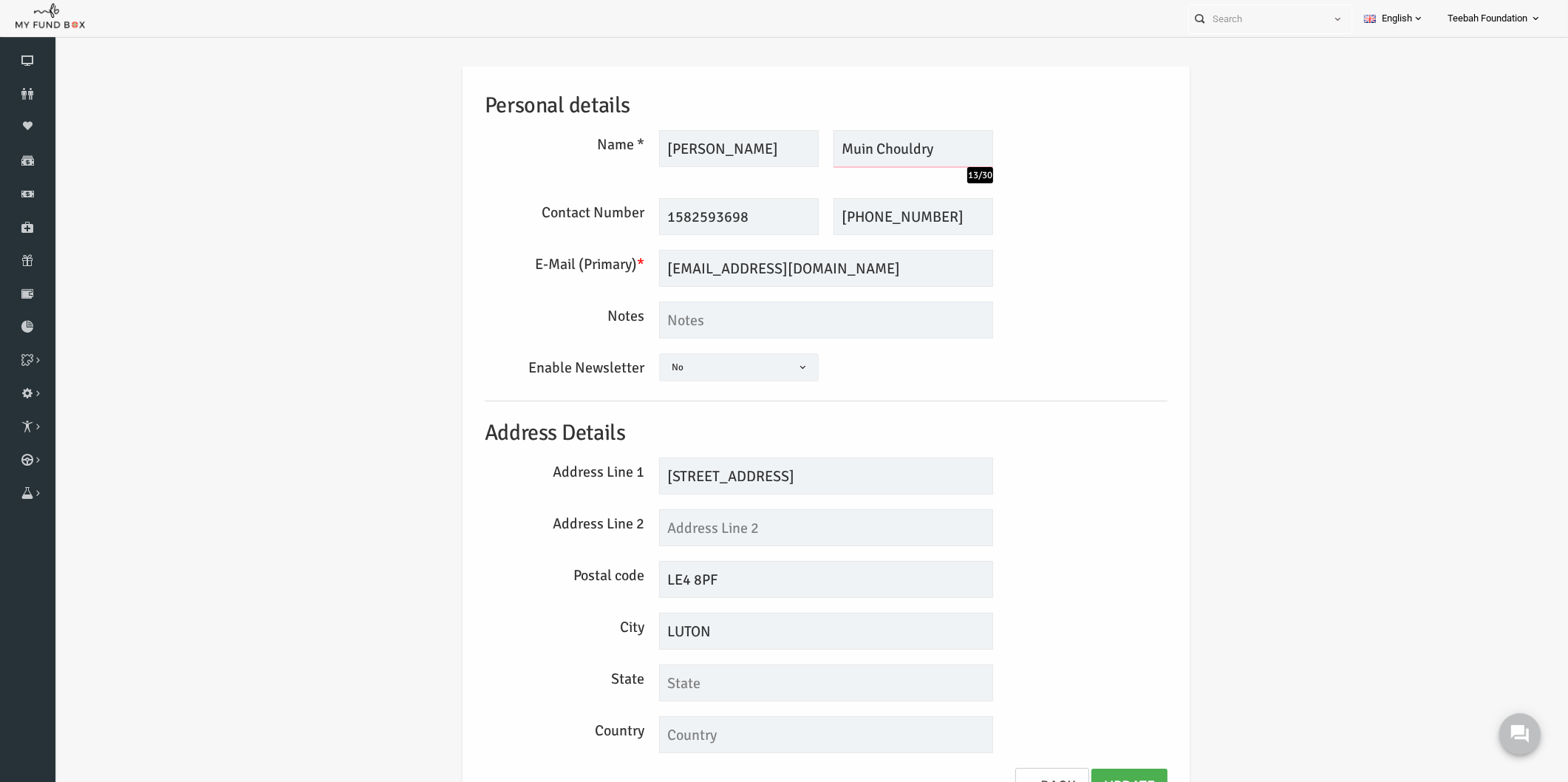
type input "Muin Chouldry"
click at [1004, 310] on div "Notes" at bounding box center [796, 320] width 698 height 37
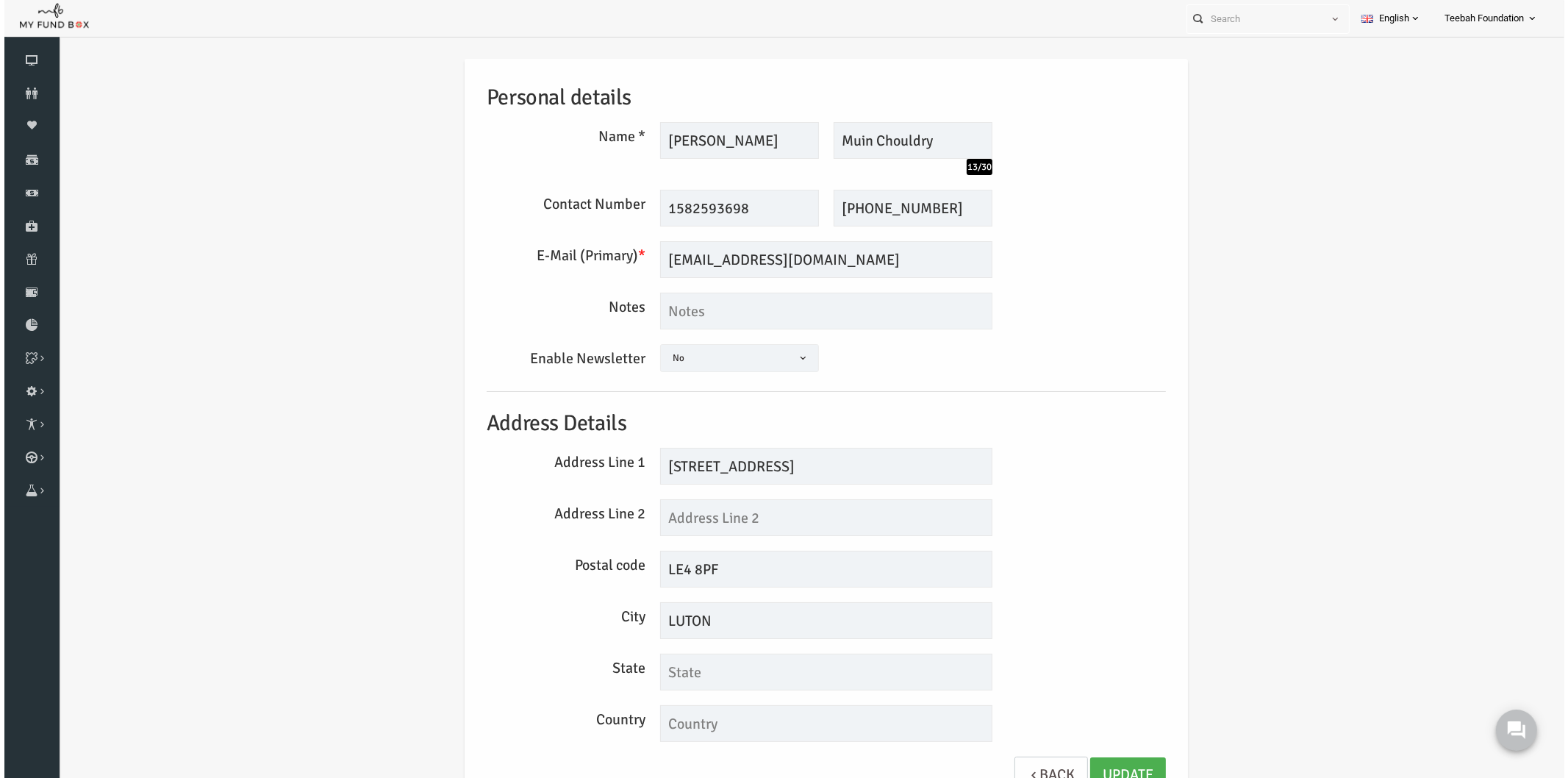
scroll to position [9, 0]
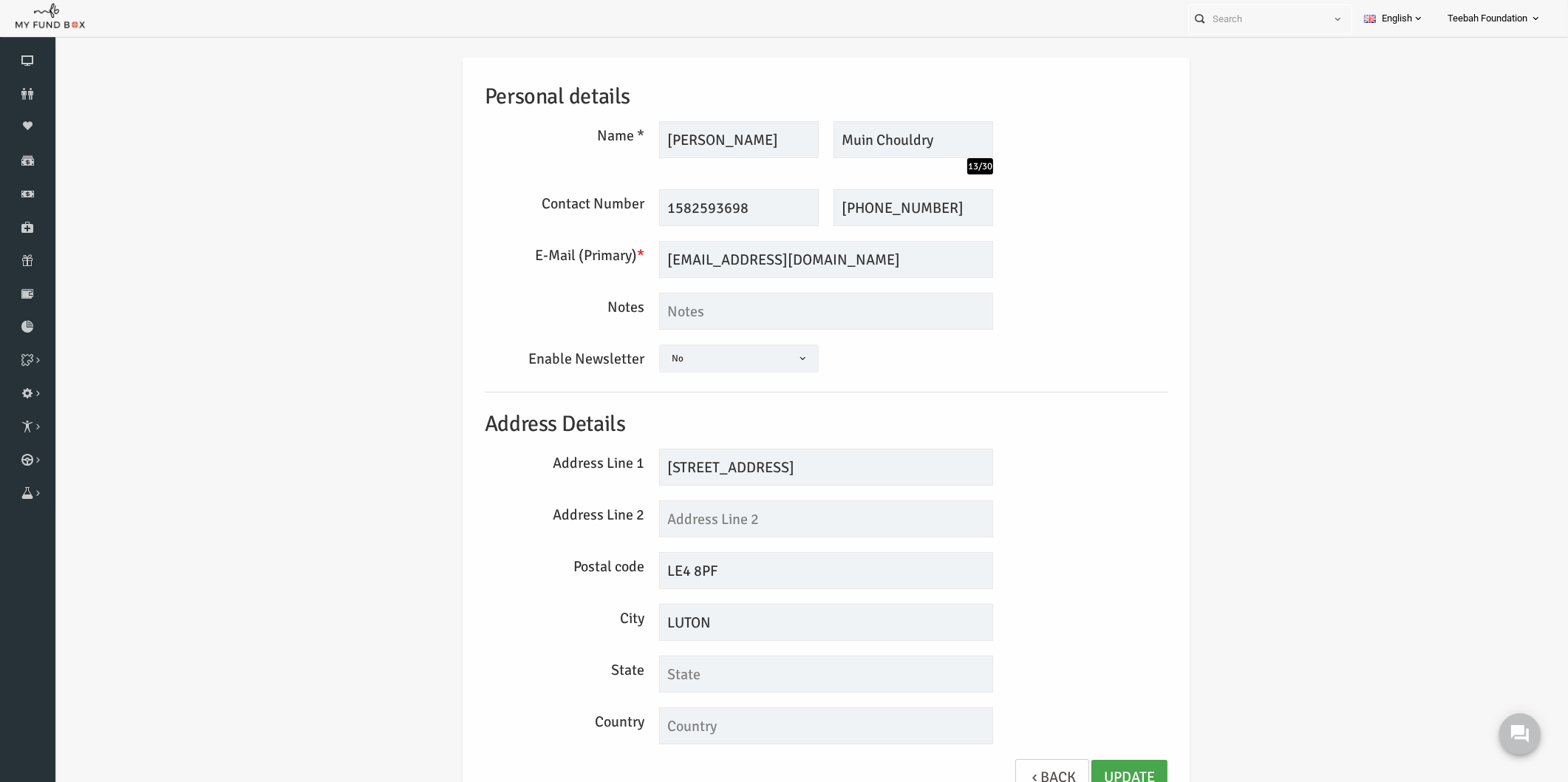
click at [1085, 774] on link "Update" at bounding box center [1099, 778] width 76 height 36
click at [1079, 533] on div "Address Line 2" at bounding box center [796, 519] width 698 height 37
drag, startPoint x: 791, startPoint y: 466, endPoint x: 757, endPoint y: 467, distance: 34.0
click at [757, 467] on input "[STREET_ADDRESS]" at bounding box center [796, 467] width 334 height 37
drag, startPoint x: 739, startPoint y: 467, endPoint x: 690, endPoint y: 478, distance: 50.2
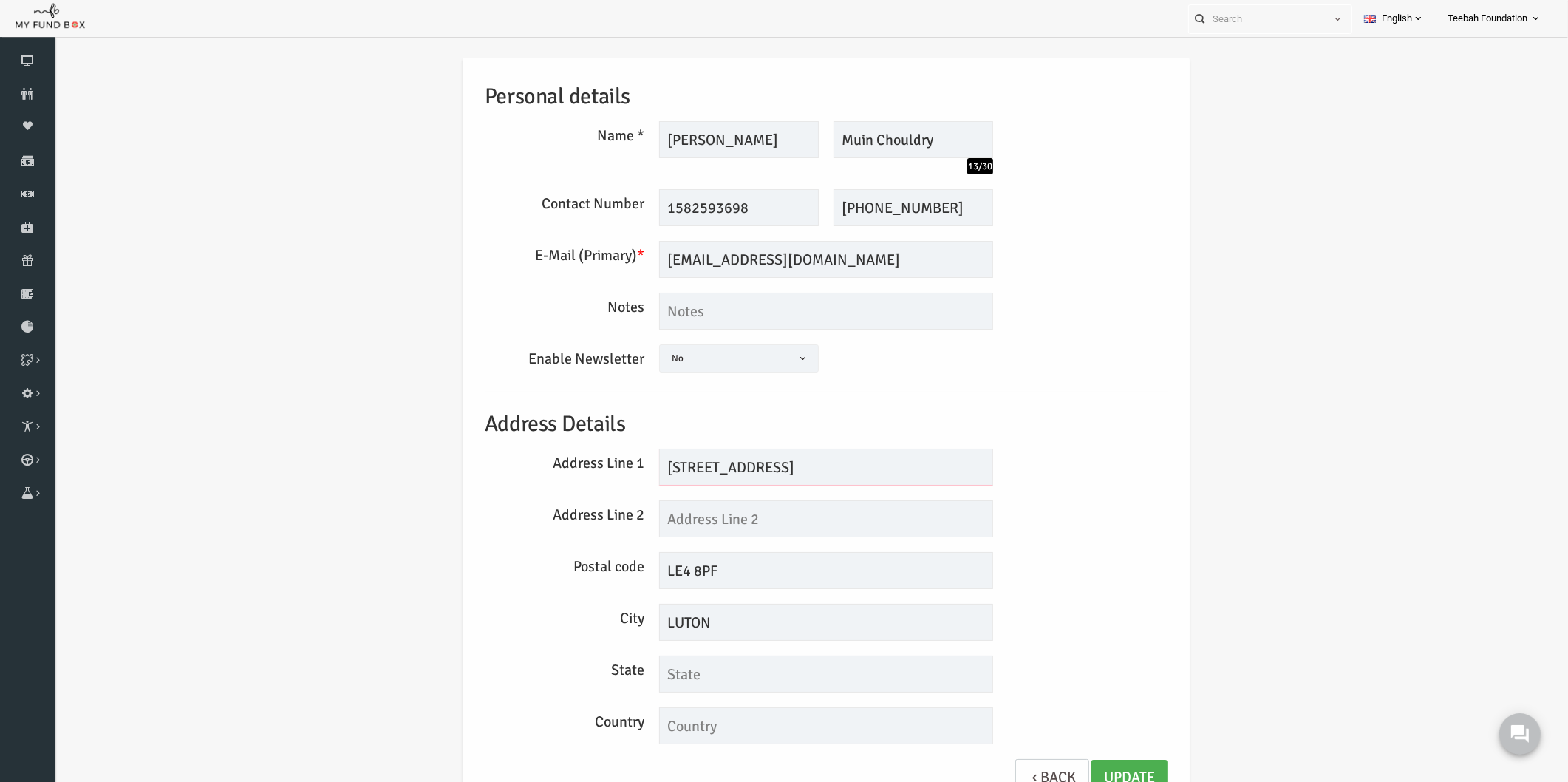
click at [690, 478] on input "[STREET_ADDRESS]" at bounding box center [796, 467] width 334 height 37
click at [685, 467] on input "[STREET_ADDRESS]" at bounding box center [796, 467] width 334 height 37
type input "[STREET_ADDRESS]"
click at [1084, 582] on div "Postal code LE4 8PF" at bounding box center [796, 571] width 698 height 37
click at [715, 629] on input "LUTON" at bounding box center [796, 623] width 334 height 37
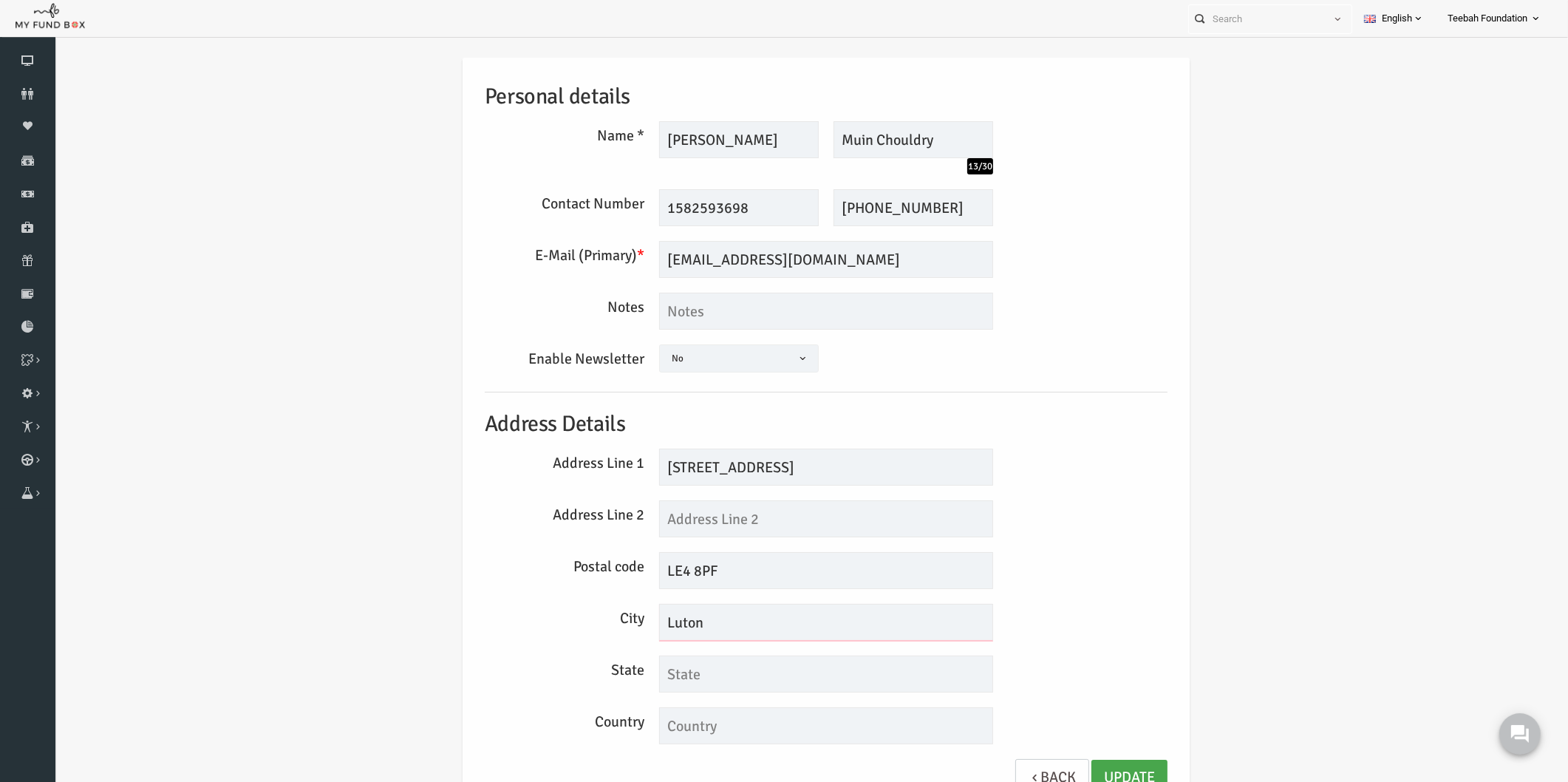
type input "Luton"
click at [1078, 766] on link "Update" at bounding box center [1099, 778] width 76 height 36
click at [1091, 382] on div "Personal details Name * [PERSON_NAME] Description allows upto maximum of 255 ch…" at bounding box center [796, 435] width 713 height 754
click at [1076, 763] on link "Update" at bounding box center [1099, 778] width 76 height 36
click at [1109, 600] on div "Personal details Name * [PERSON_NAME] Description allows upto maximum of 255 ch…" at bounding box center [796, 435] width 713 height 754
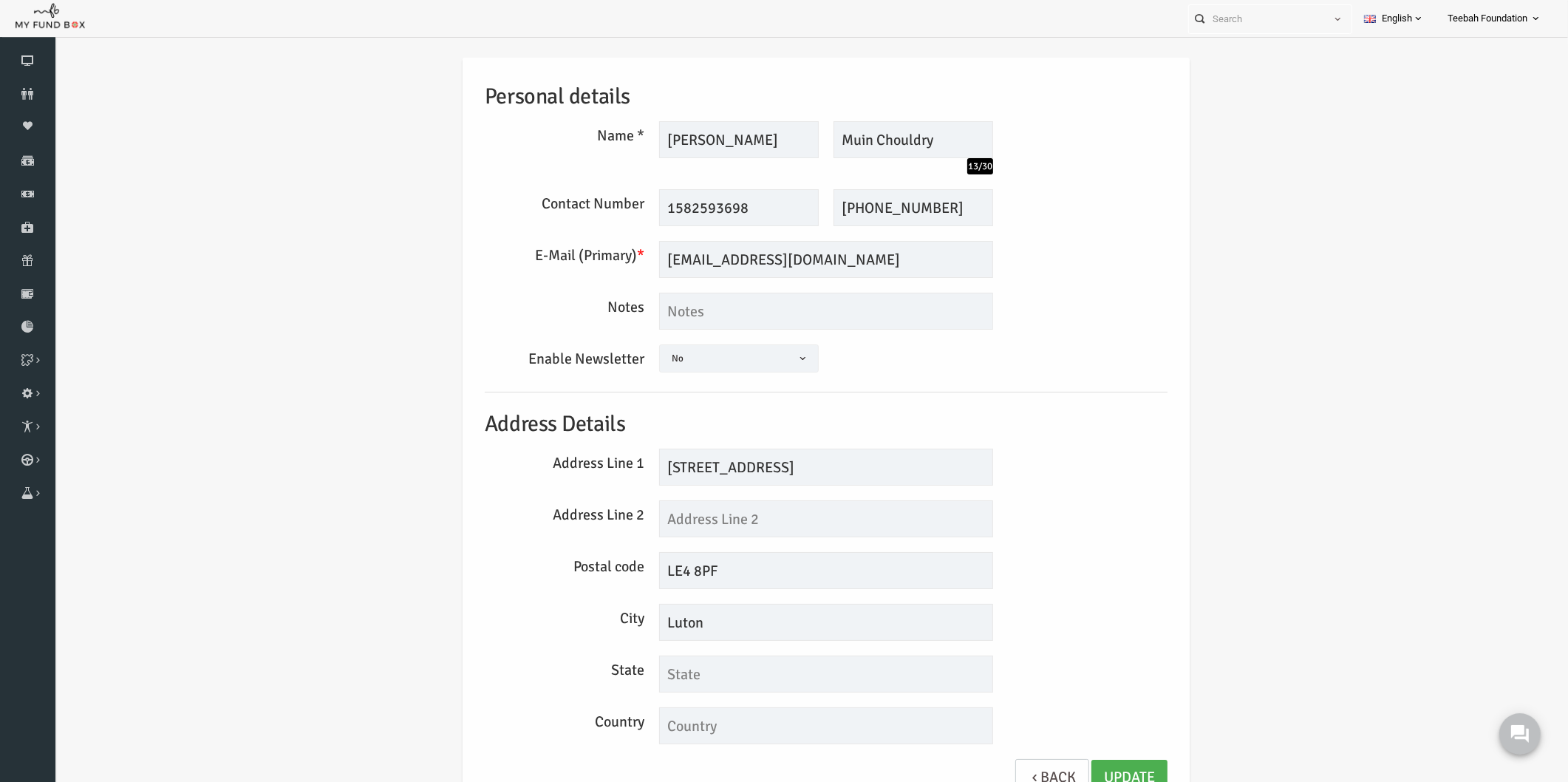
click at [375, 271] on div "Personal details Name * [PERSON_NAME] Description allows upto maximum of 255 ch…" at bounding box center [796, 438] width 1484 height 806
click at [1236, 164] on div "Personal details Name * [PERSON_NAME] Description allows upto maximum of 255 ch…" at bounding box center [796, 438] width 1484 height 806
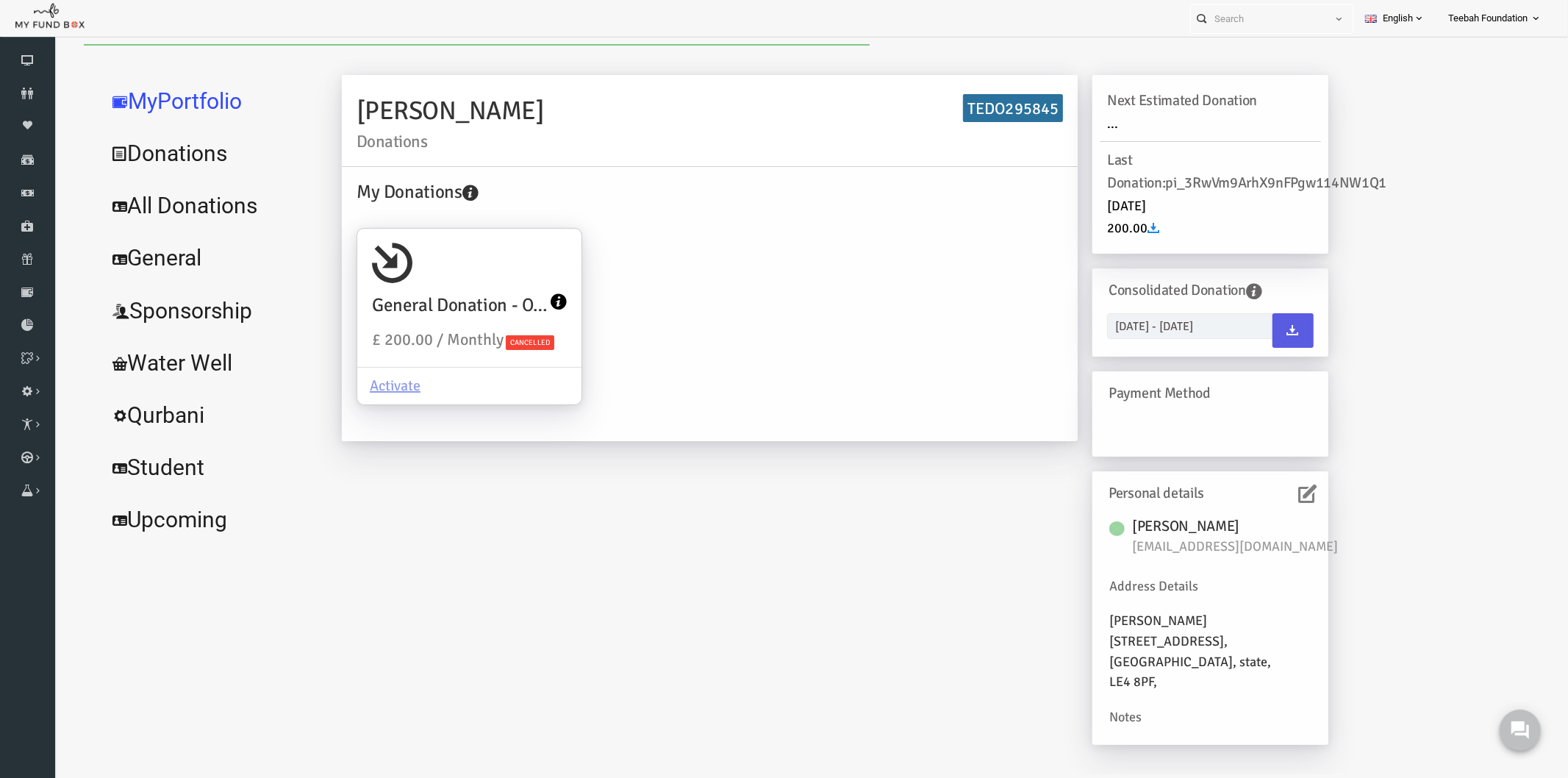
scroll to position [17, 0]
click at [537, 757] on html "Donor Not Found Beneficiary Not Found Partner Not Found!!!! Please Fill out thi…" at bounding box center [795, 392] width 1484 height 731
click at [687, 651] on div "[PERSON_NAME] Donations TEDO295845 My Donations General Donation - Orphans £ 20…" at bounding box center [804, 416] width 1016 height 685
click at [195, 213] on link "All Donations" at bounding box center [178, 205] width 221 height 53
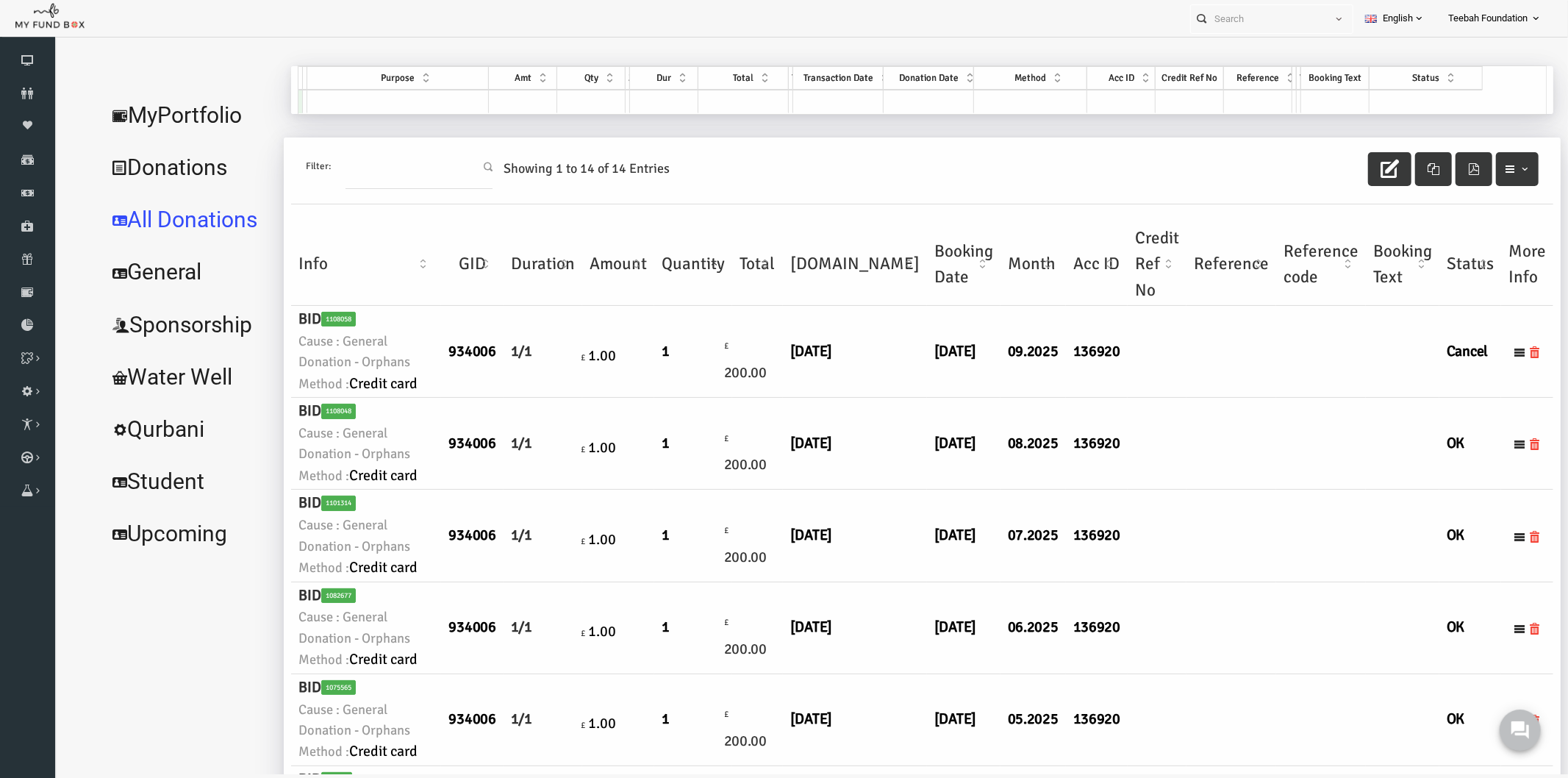
click at [1097, 398] on td at bounding box center [1125, 351] width 58 height 92
click at [169, 112] on link "MyPortfolio" at bounding box center [156, 115] width 177 height 53
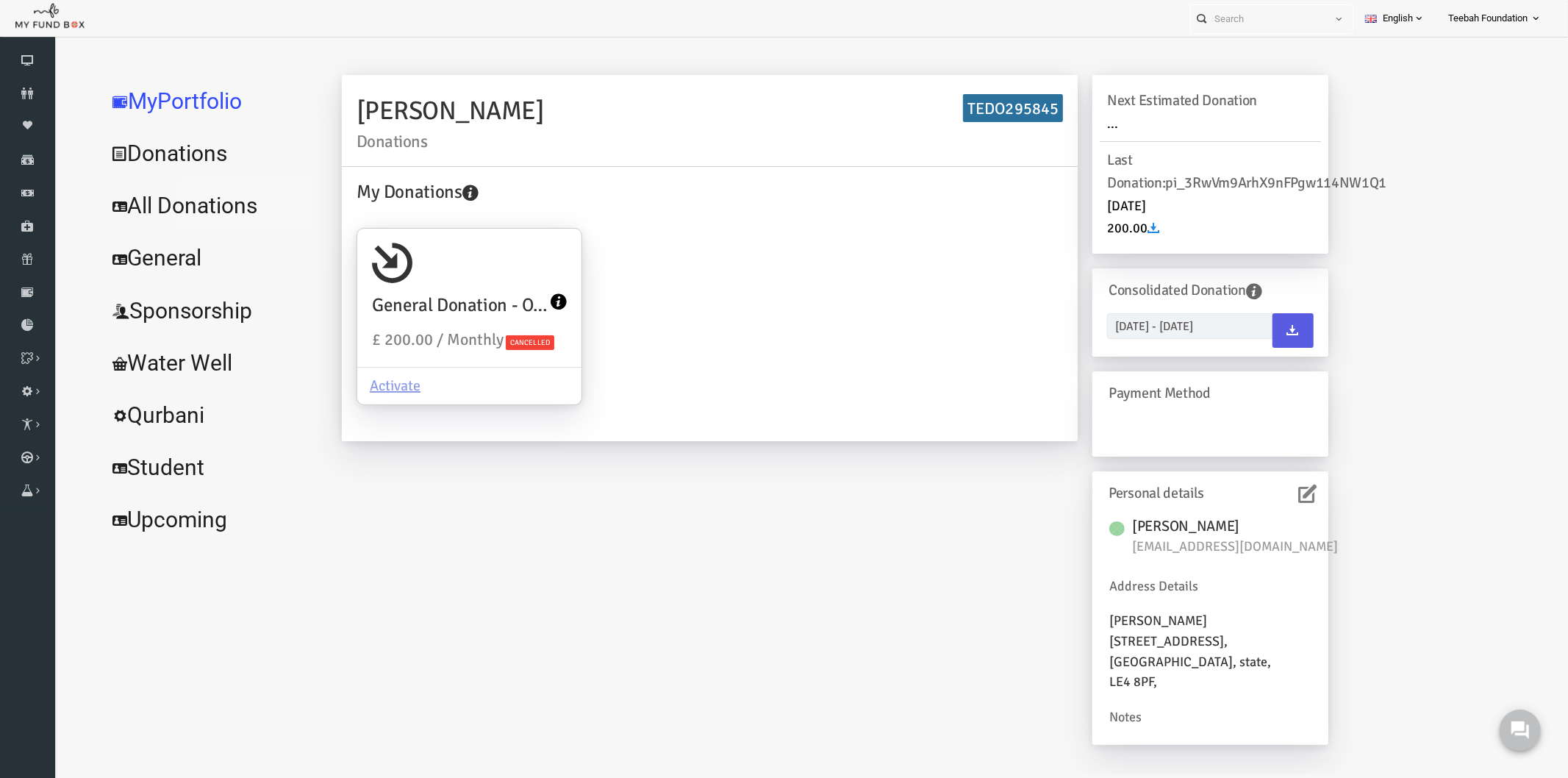
click at [183, 207] on link "All Donations" at bounding box center [178, 205] width 221 height 53
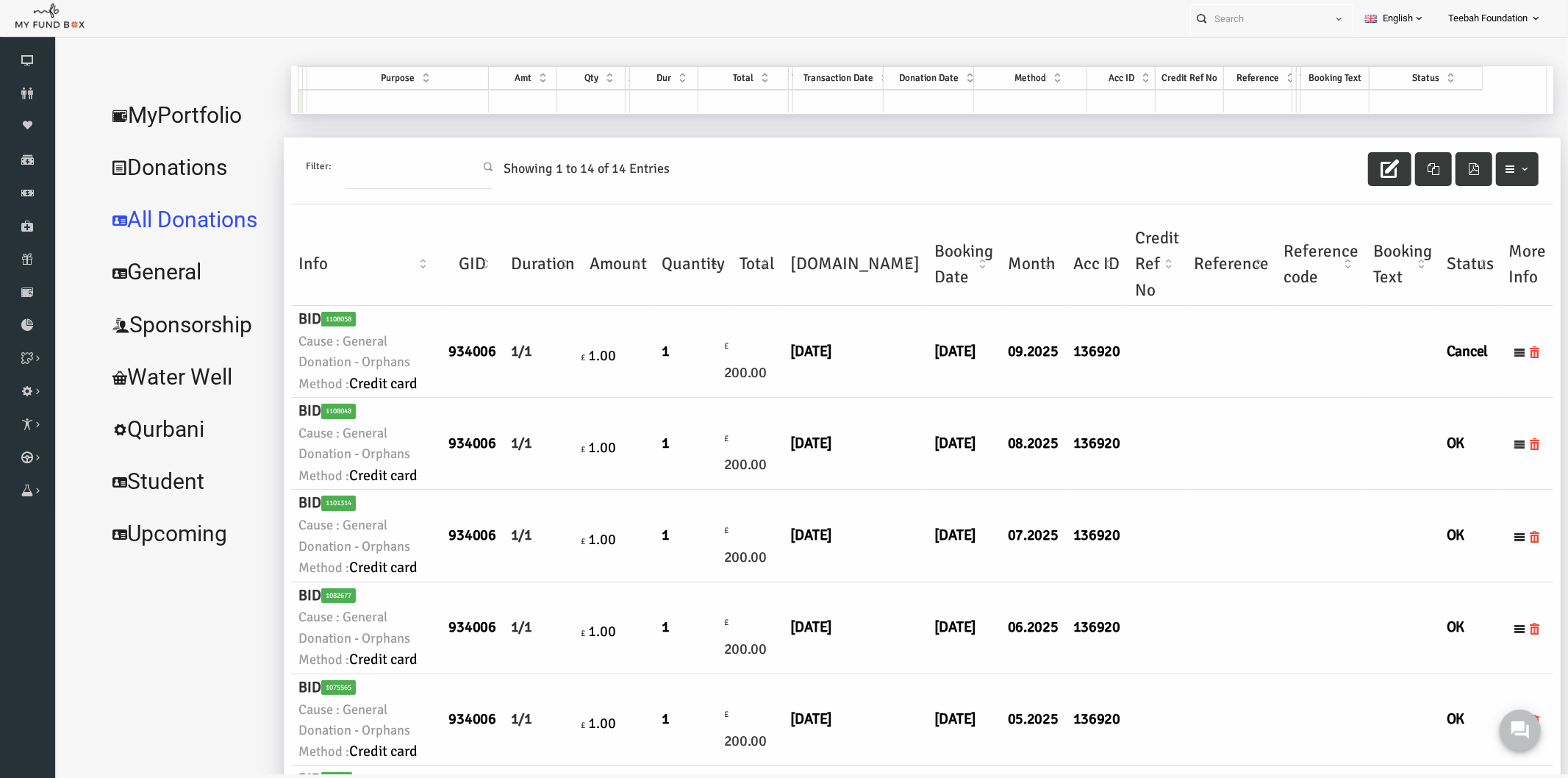
click at [579, 338] on td "£ 1.00" at bounding box center [587, 351] width 72 height 92
click at [1245, 398] on td at bounding box center [1290, 351] width 90 height 92
click at [1245, 489] on td at bounding box center [1290, 443] width 90 height 92
click at [213, 106] on link "MyPortfolio" at bounding box center [156, 115] width 177 height 53
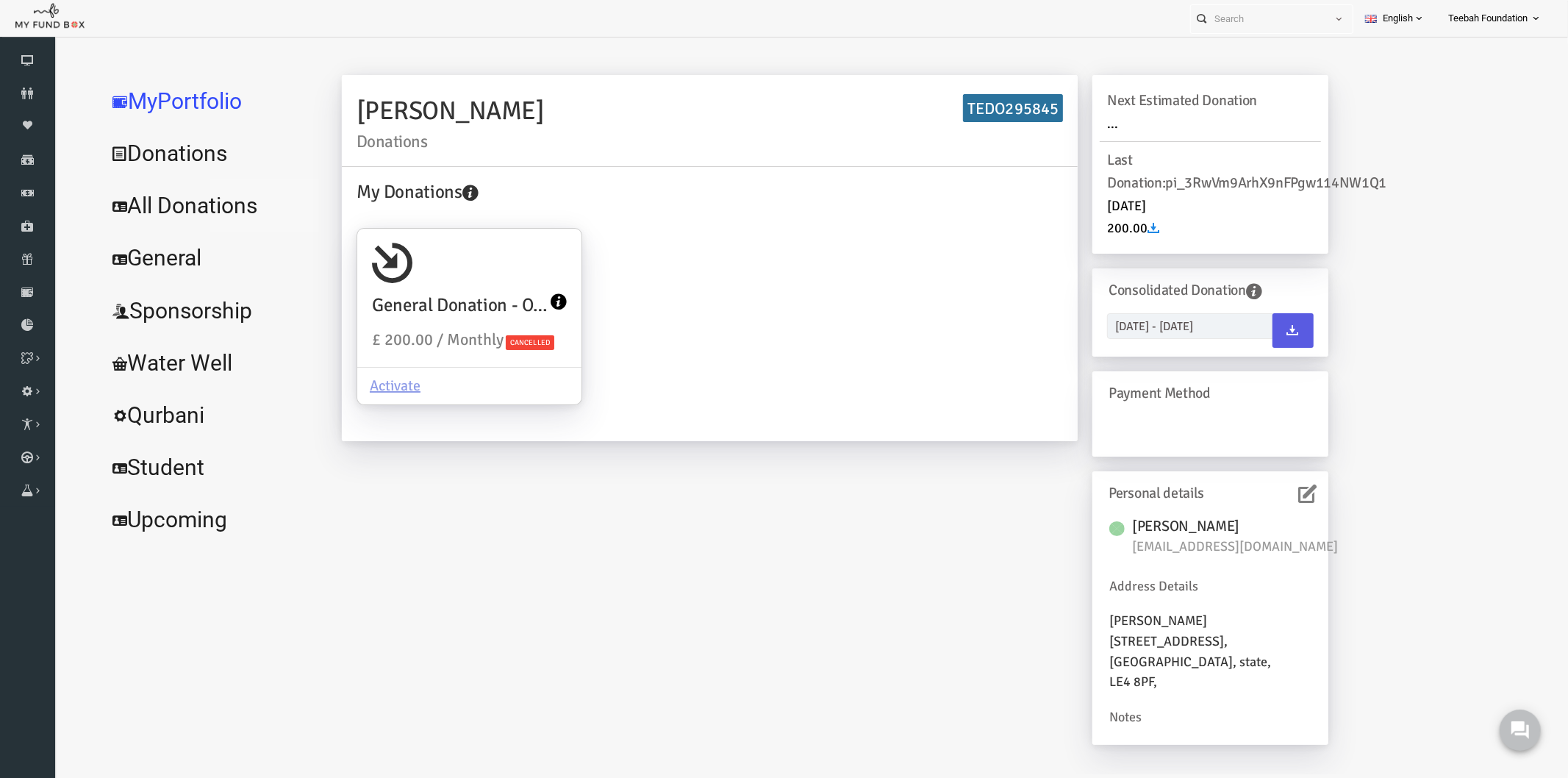
click at [217, 206] on link "All Donations" at bounding box center [178, 205] width 221 height 53
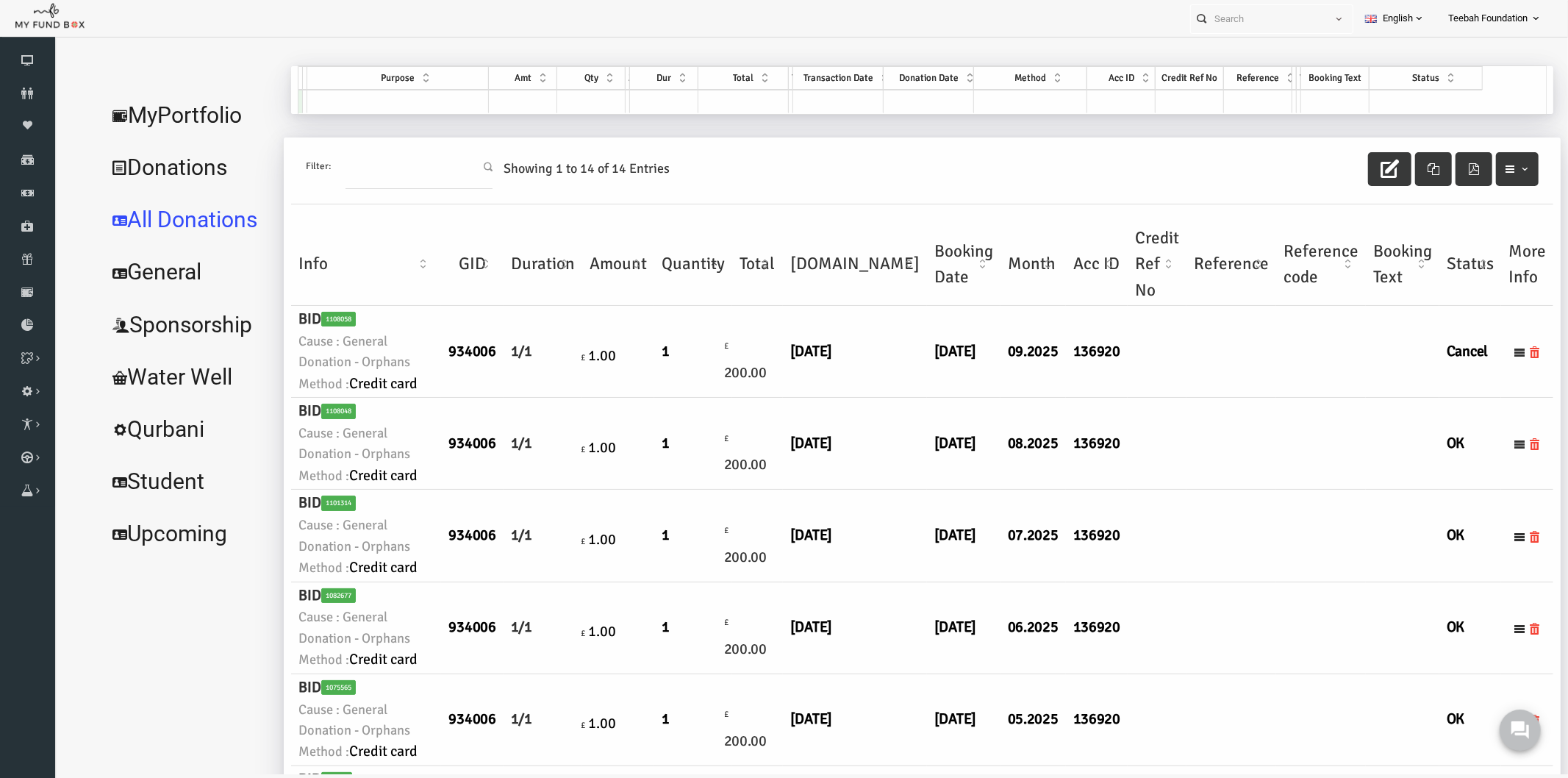
click at [1156, 398] on td at bounding box center [1200, 351] width 90 height 92
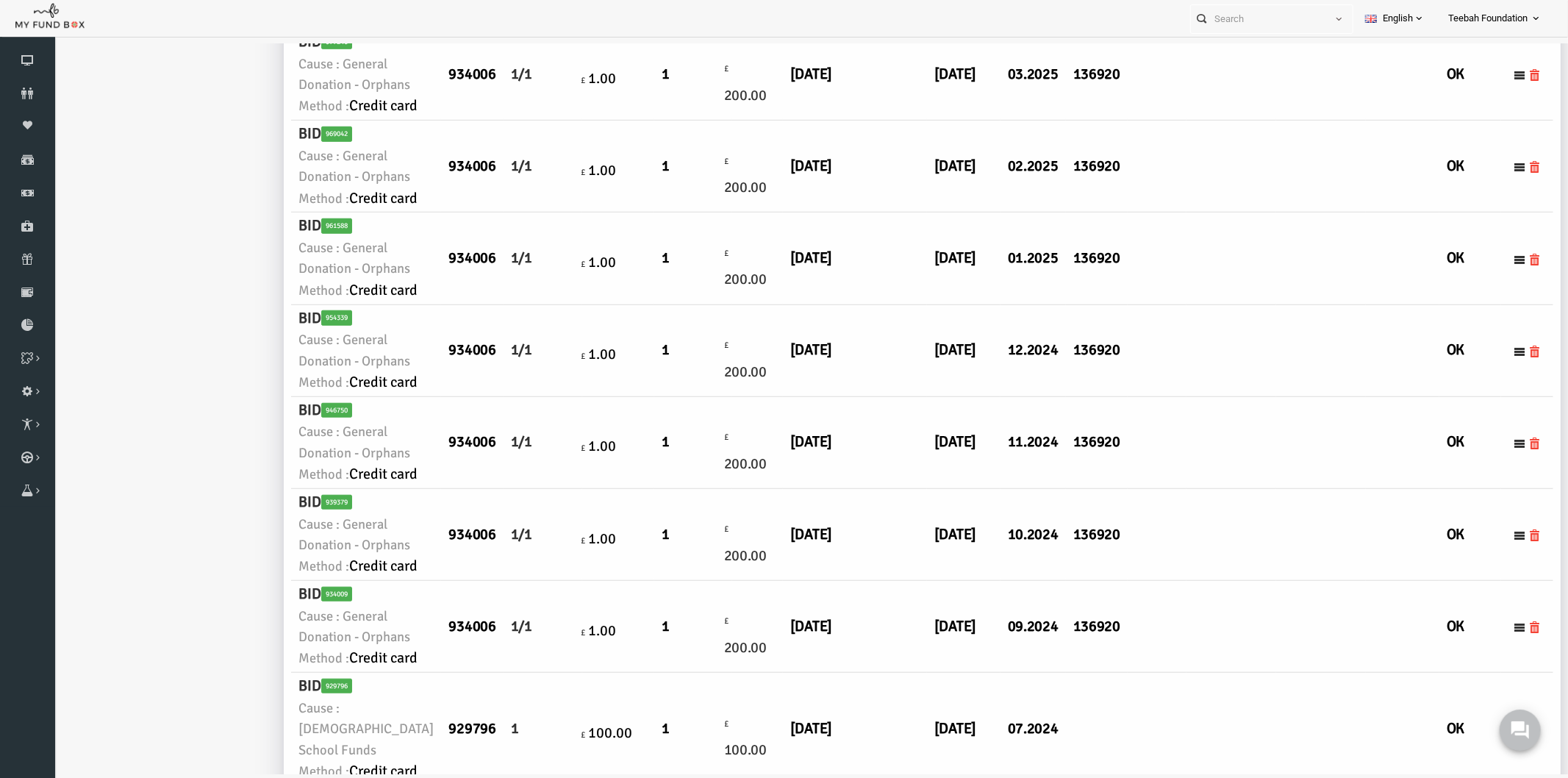
scroll to position [1161, 0]
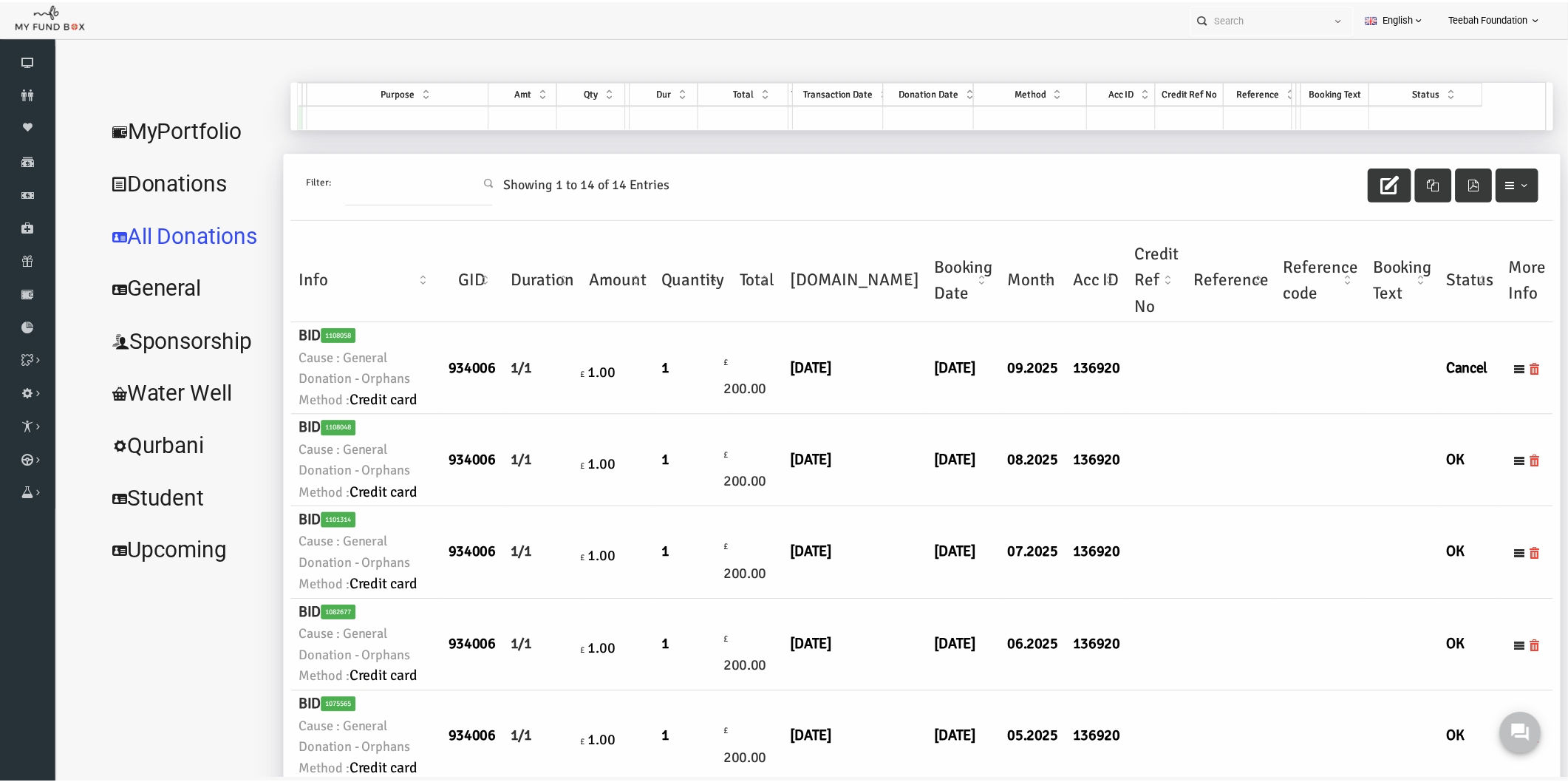
scroll to position [0, 0]
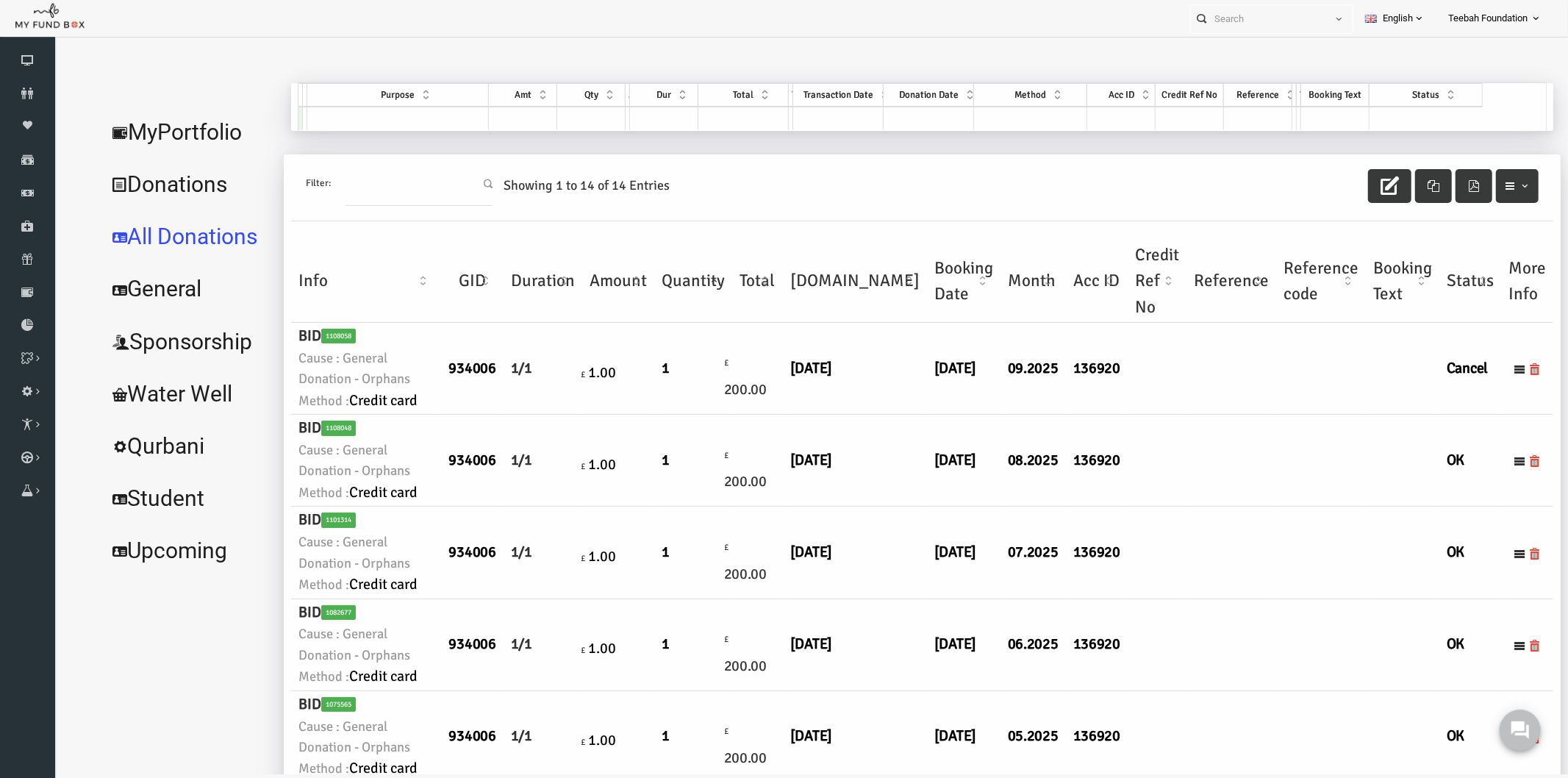
click at [1156, 407] on td at bounding box center [1200, 368] width 90 height 92
click at [175, 112] on link "MyPortfolio" at bounding box center [156, 132] width 177 height 53
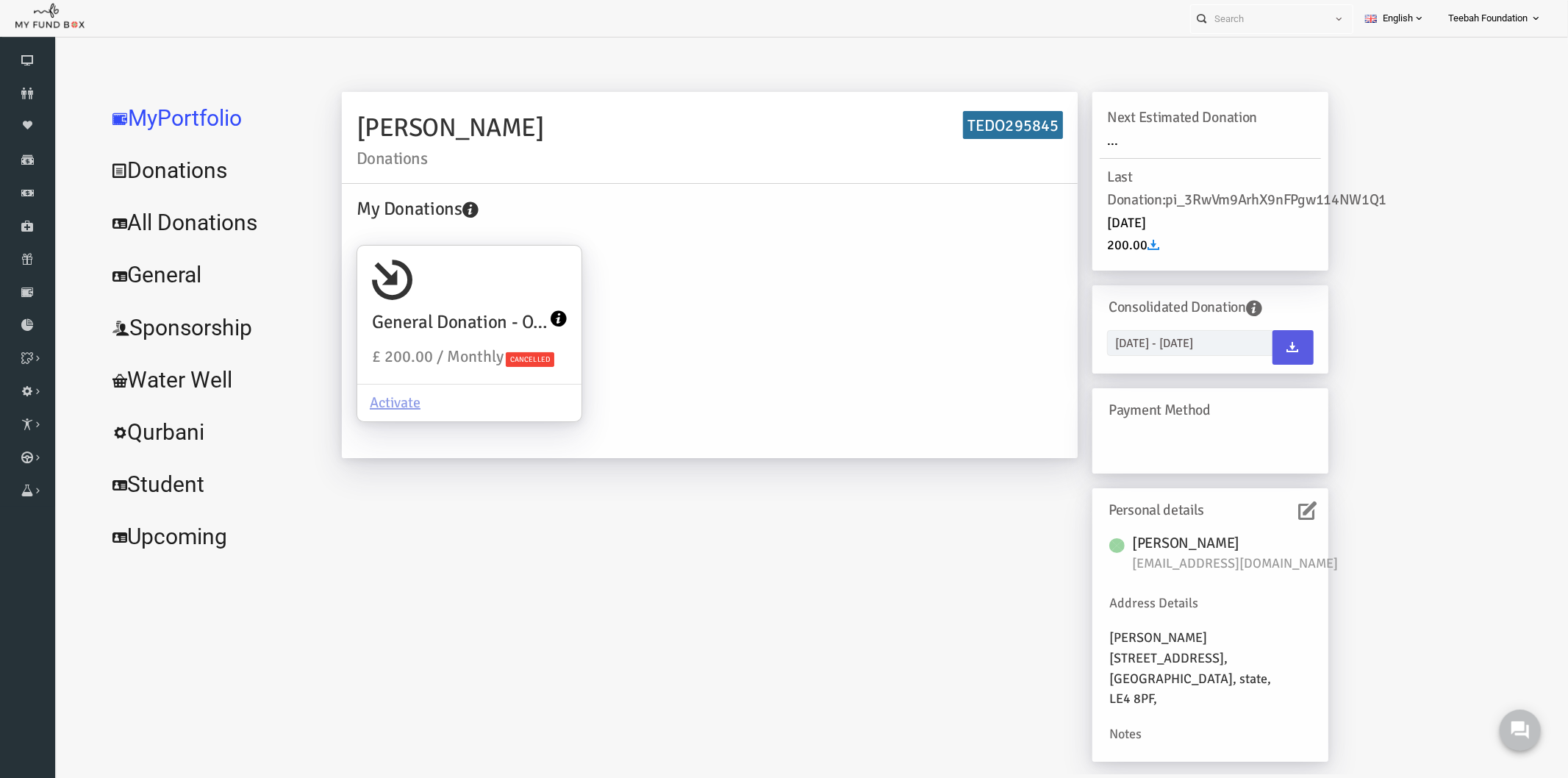
click at [957, 121] on h6 "TEDO295845" at bounding box center [982, 124] width 100 height 29
copy h6 "TEDO295845"
click at [946, 130] on h6 "TEDO295845" at bounding box center [982, 124] width 100 height 29
click at [966, 123] on h6 "TEDO295845" at bounding box center [982, 124] width 100 height 29
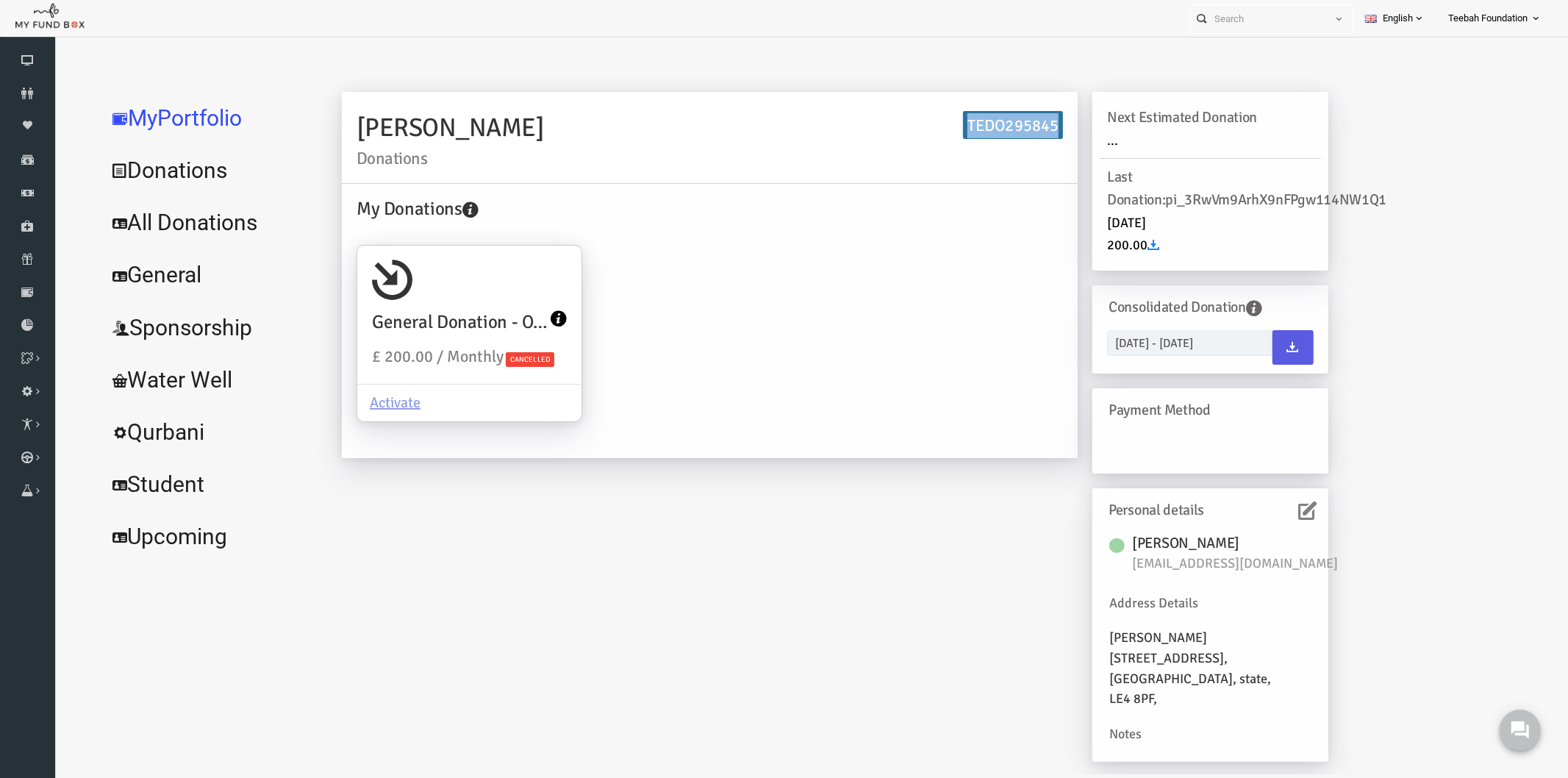
click at [966, 123] on h6 "TEDO295845" at bounding box center [982, 124] width 100 height 29
copy h6 "TEDO295845"
drag, startPoint x: 785, startPoint y: 286, endPoint x: 703, endPoint y: 274, distance: 82.9
click at [785, 285] on div "My Donations General Donation - Orphans £ 200.00 / Monthly Cancelled Activate" at bounding box center [679, 318] width 721 height 249
click at [1269, 505] on icon at bounding box center [1277, 510] width 18 height 19
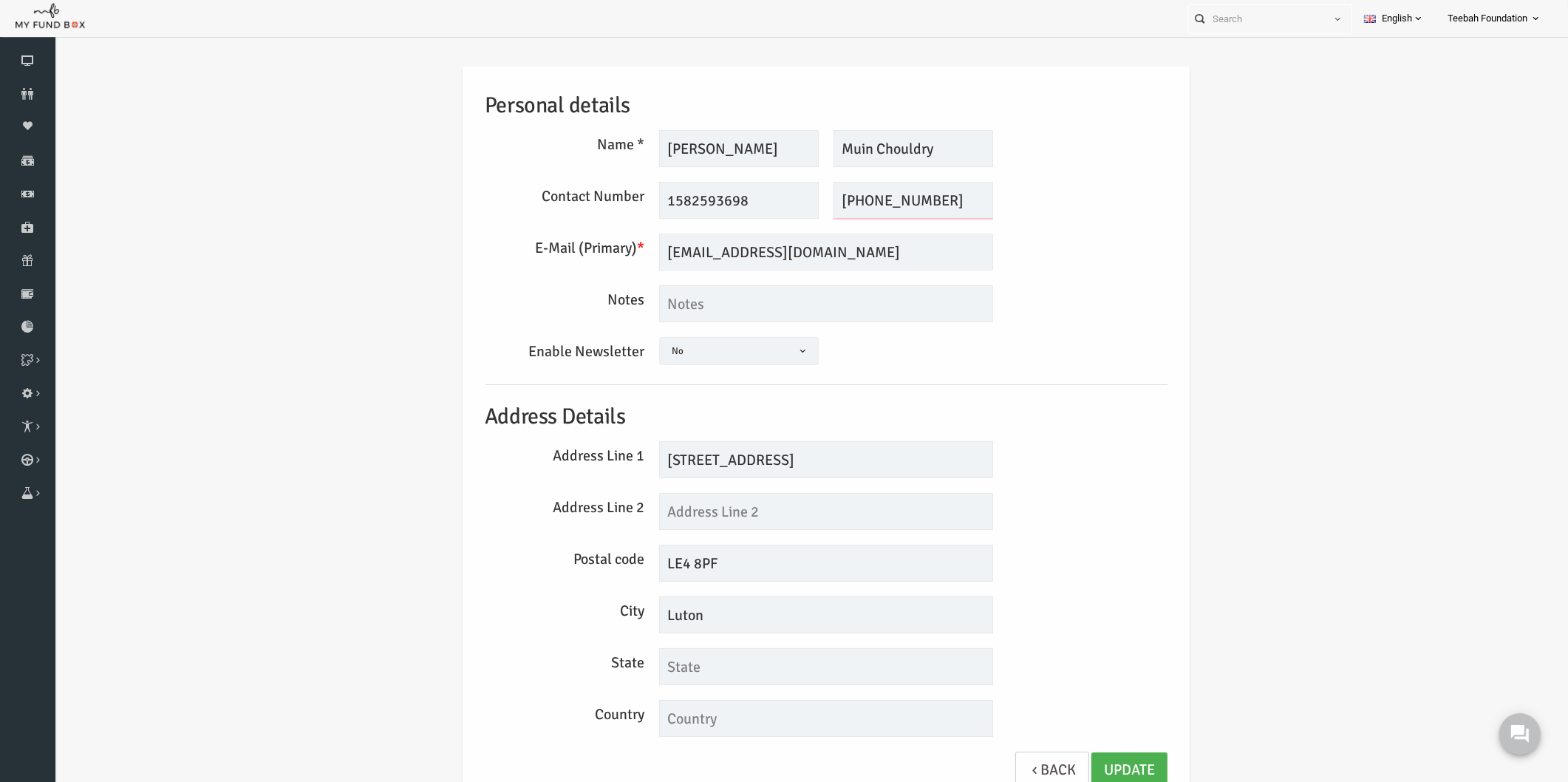
drag, startPoint x: 840, startPoint y: 205, endPoint x: 786, endPoint y: 208, distance: 54.1
click at [786, 208] on div "1582593698 This field is required [PHONE_NUMBER] This field is required" at bounding box center [796, 200] width 349 height 37
type input "01582593698"
click at [636, 196] on input "1582593698" at bounding box center [709, 200] width 160 height 37
type input "01582593698"
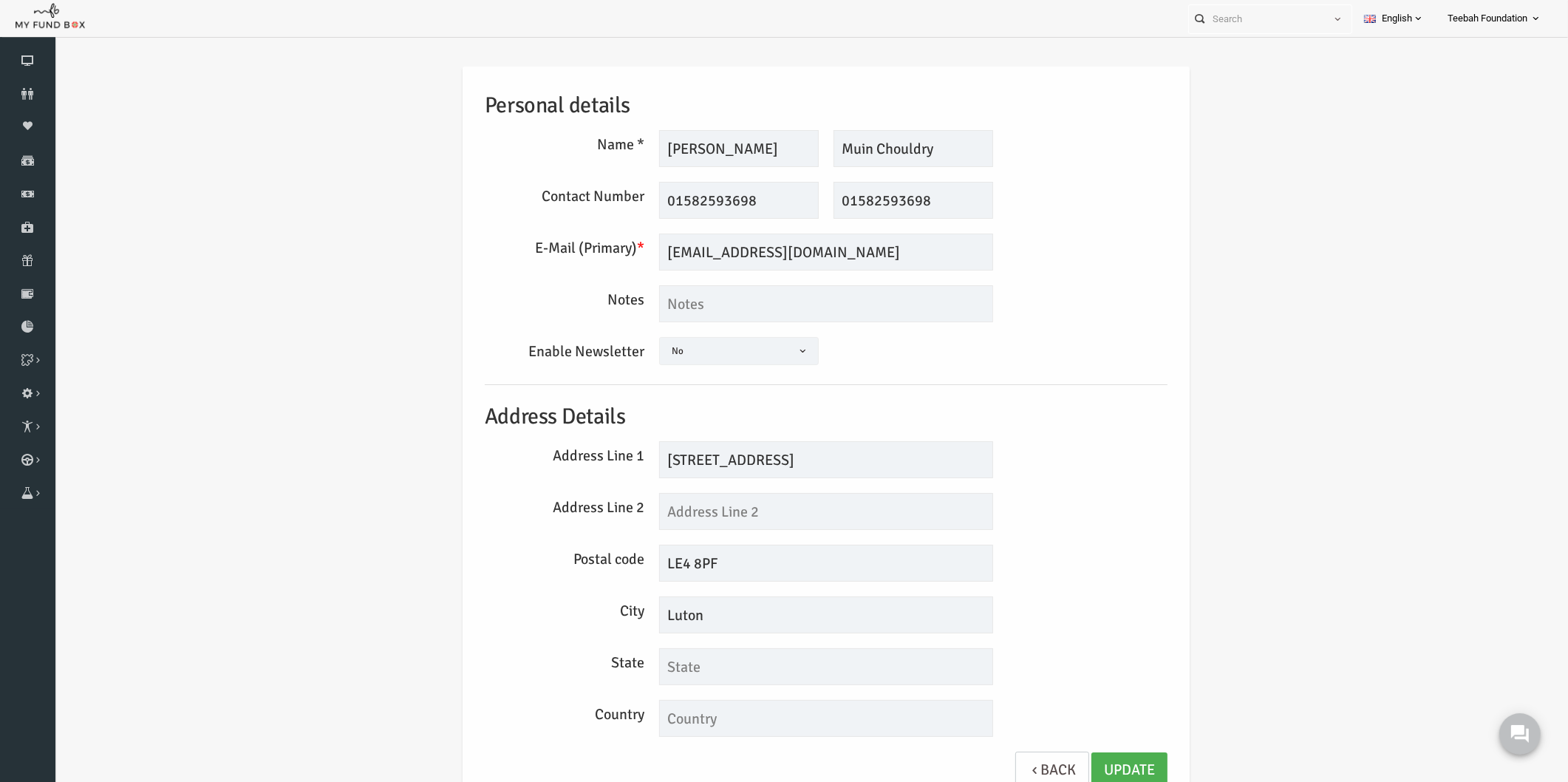
click at [1027, 403] on h5 "Address Details" at bounding box center [796, 417] width 683 height 34
click at [1090, 763] on link "Update" at bounding box center [1099, 770] width 76 height 36
drag, startPoint x: 917, startPoint y: 148, endPoint x: 787, endPoint y: 148, distance: 130.0
click at [787, 148] on div "[PERSON_NAME] Description allows upto maximum of 255 characters. Please Fill ou…" at bounding box center [796, 149] width 349 height 37
